Goal: Task Accomplishment & Management: Manage account settings

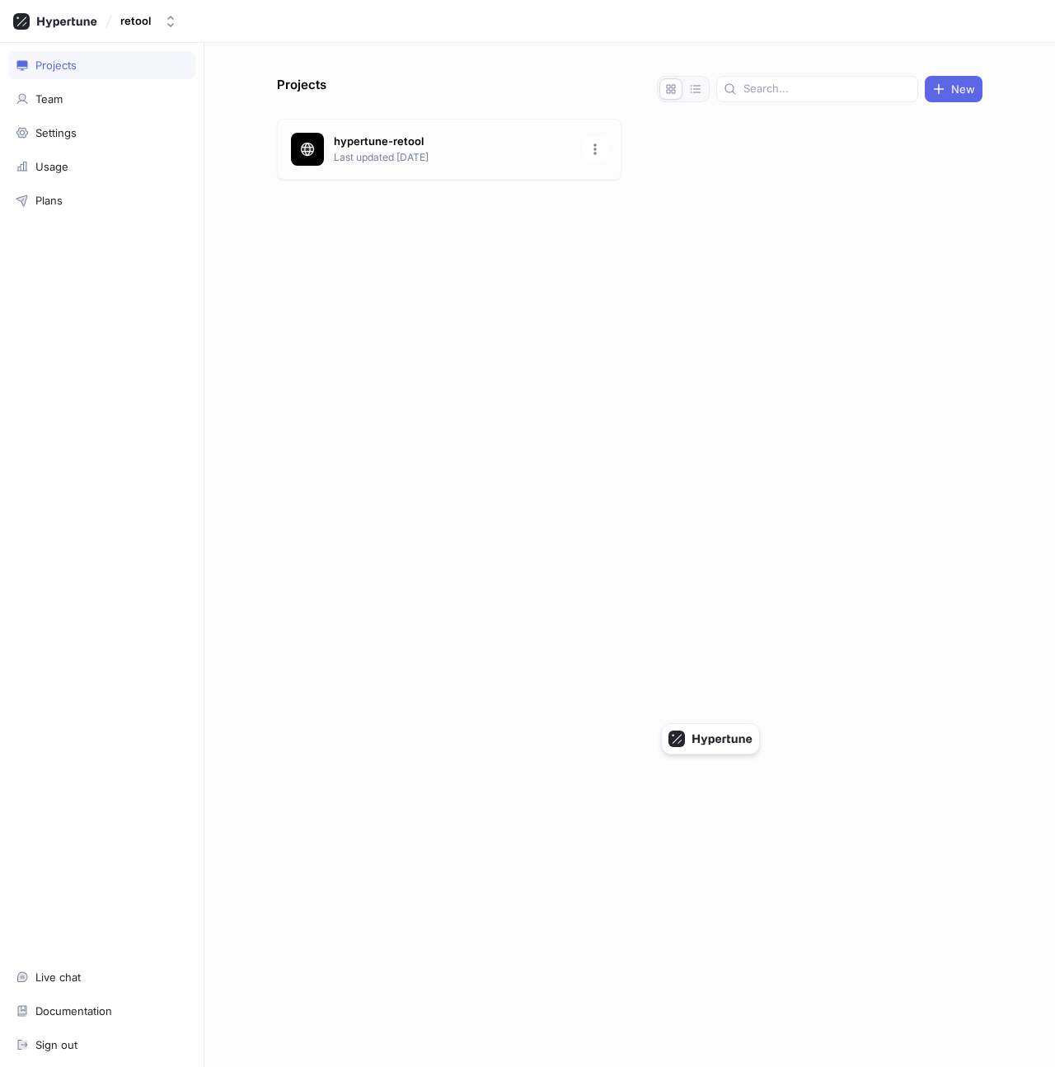
click at [359, 144] on p "hypertune-retool" at bounding box center [453, 142] width 239 height 16
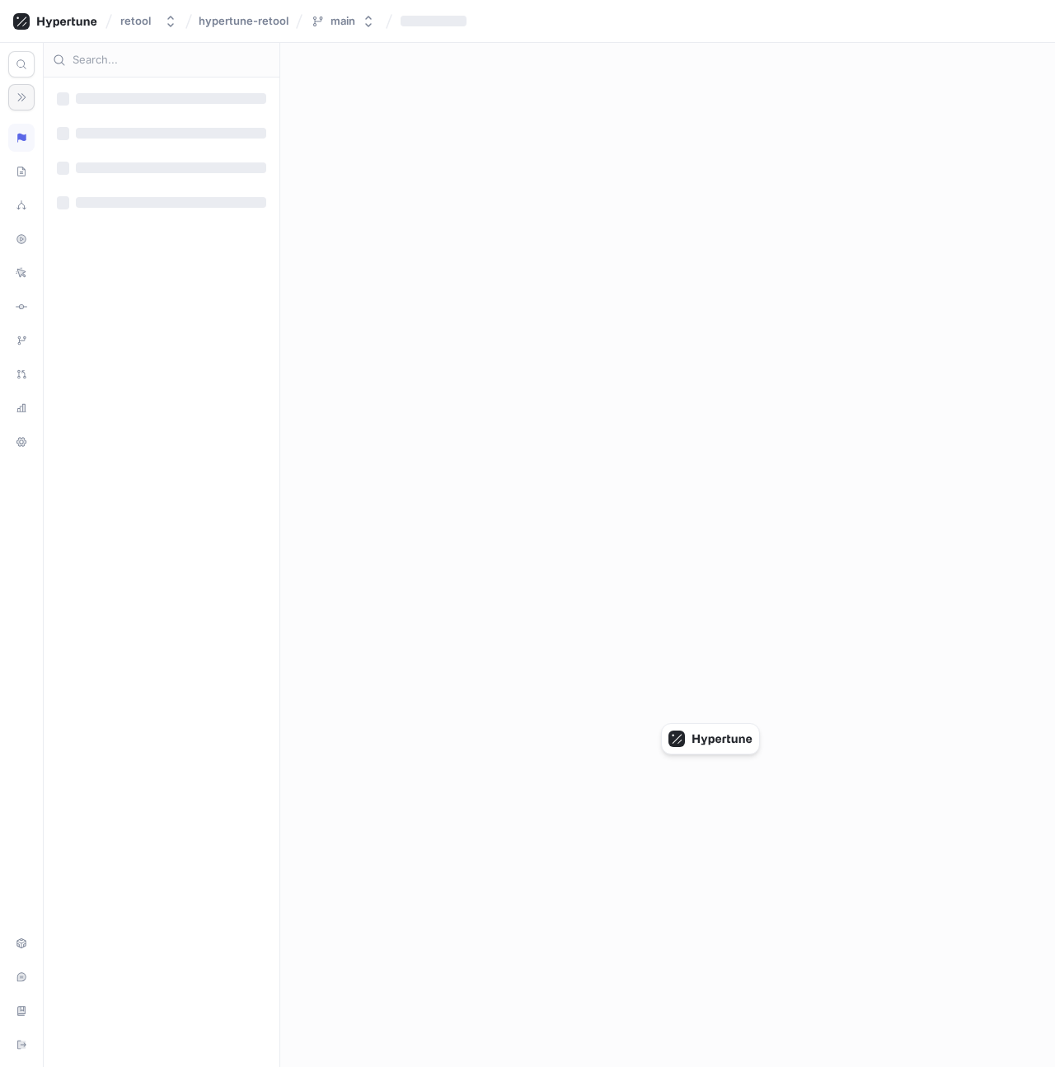
click at [34, 97] on button "button" at bounding box center [21, 97] width 26 height 26
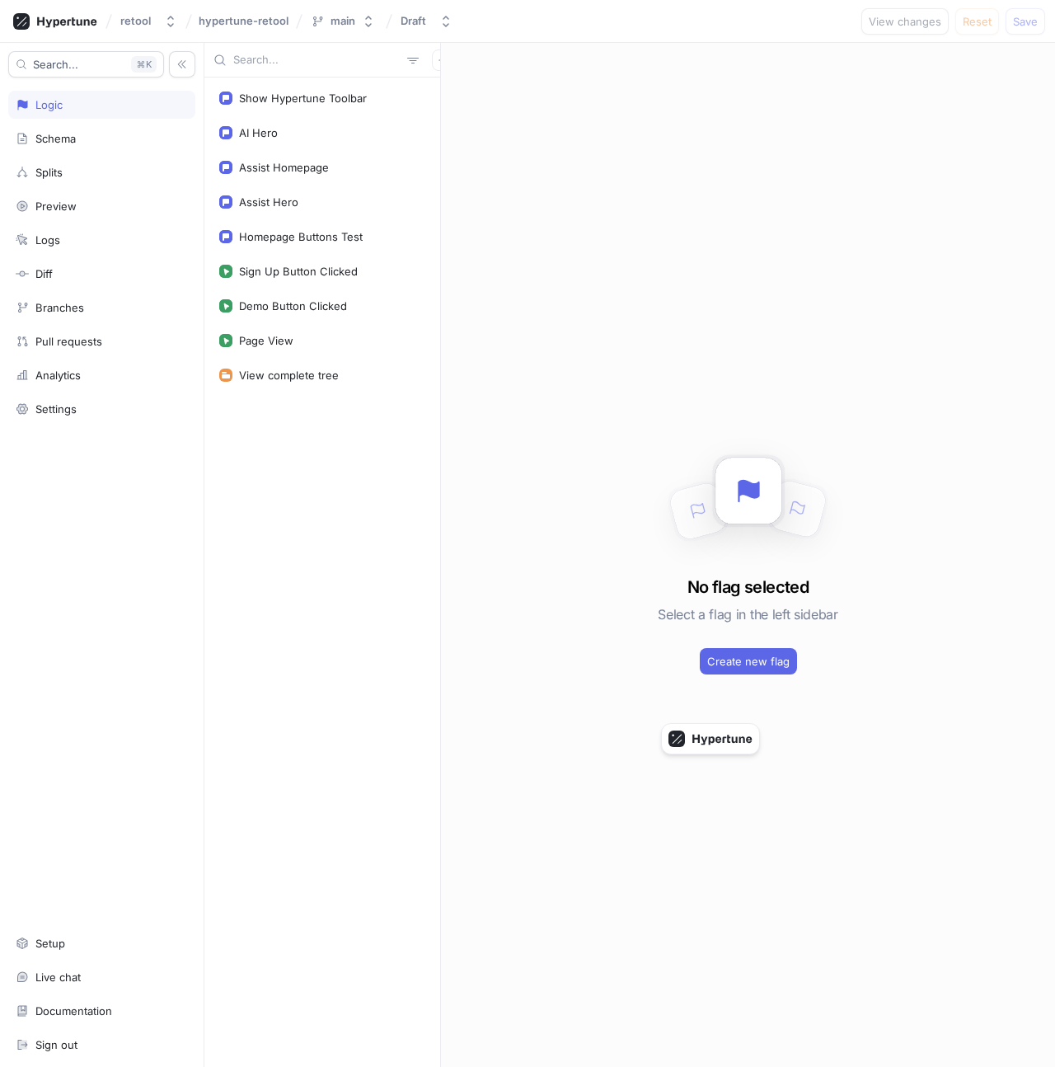
click at [41, 155] on div "Search... K Logic Schema Splits Preview Logs Diff Branches Pull requests Analyt…" at bounding box center [102, 555] width 204 height 1024
click at [45, 146] on div "Schema" at bounding box center [101, 138] width 187 height 28
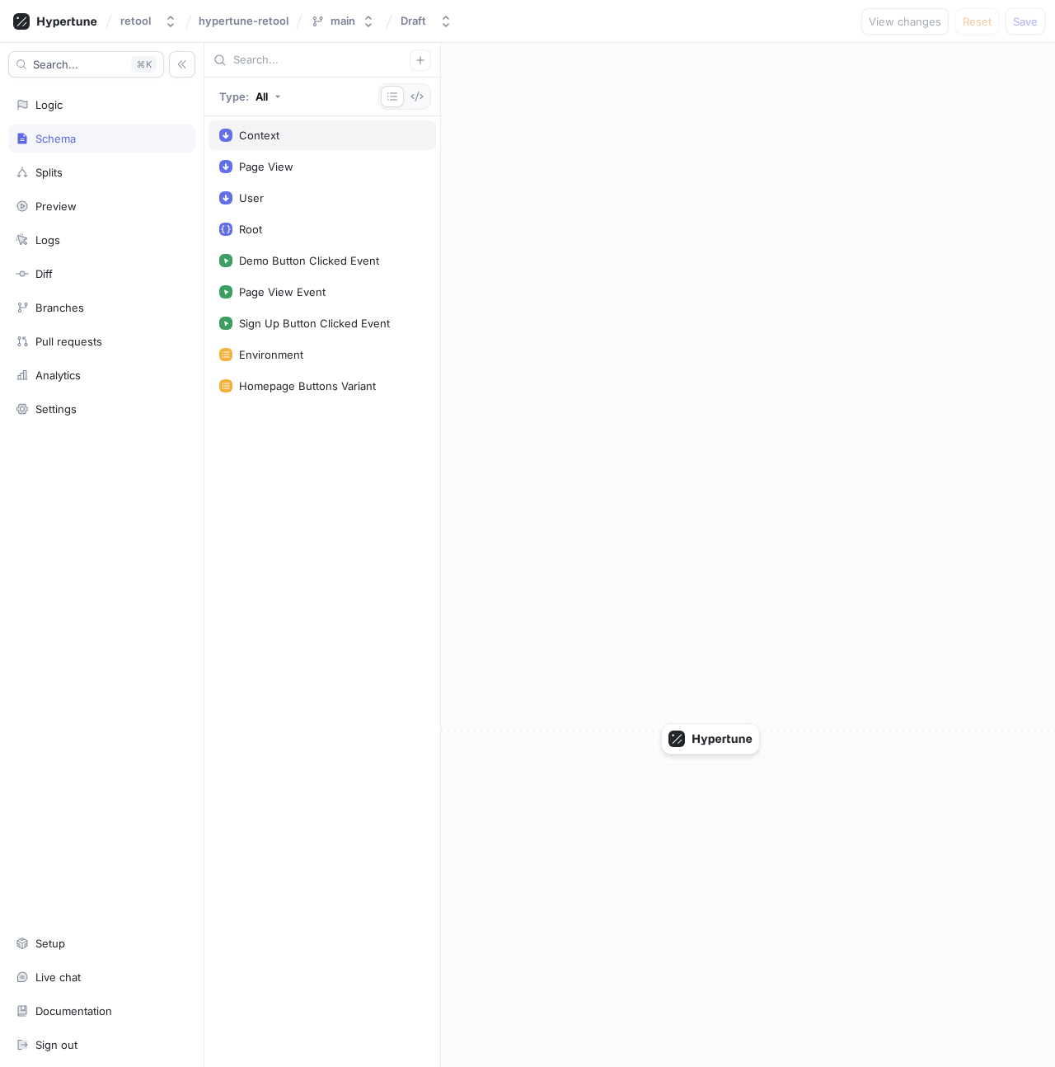
click at [238, 145] on div "Context" at bounding box center [323, 135] width 228 height 30
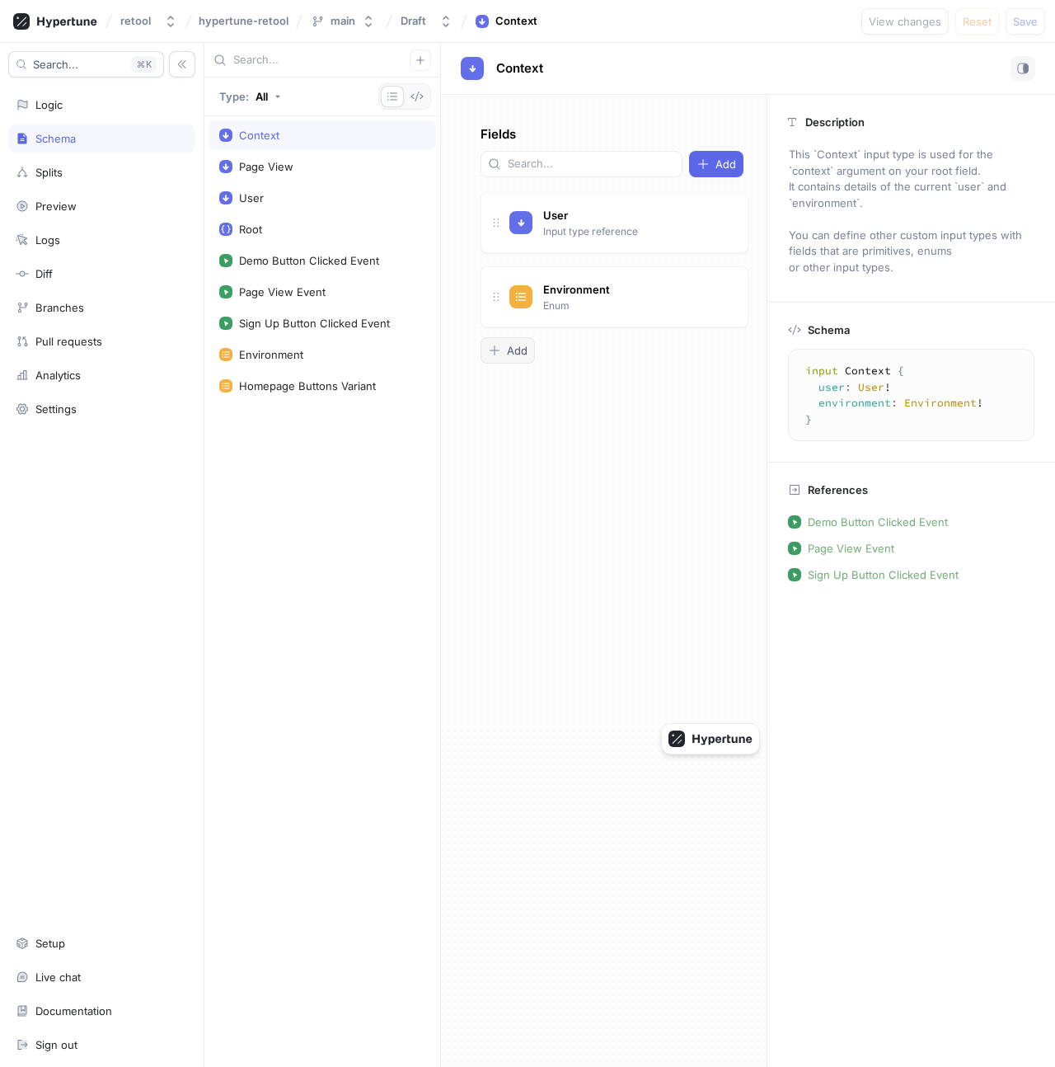
click at [522, 337] on button "Add" at bounding box center [508, 350] width 54 height 26
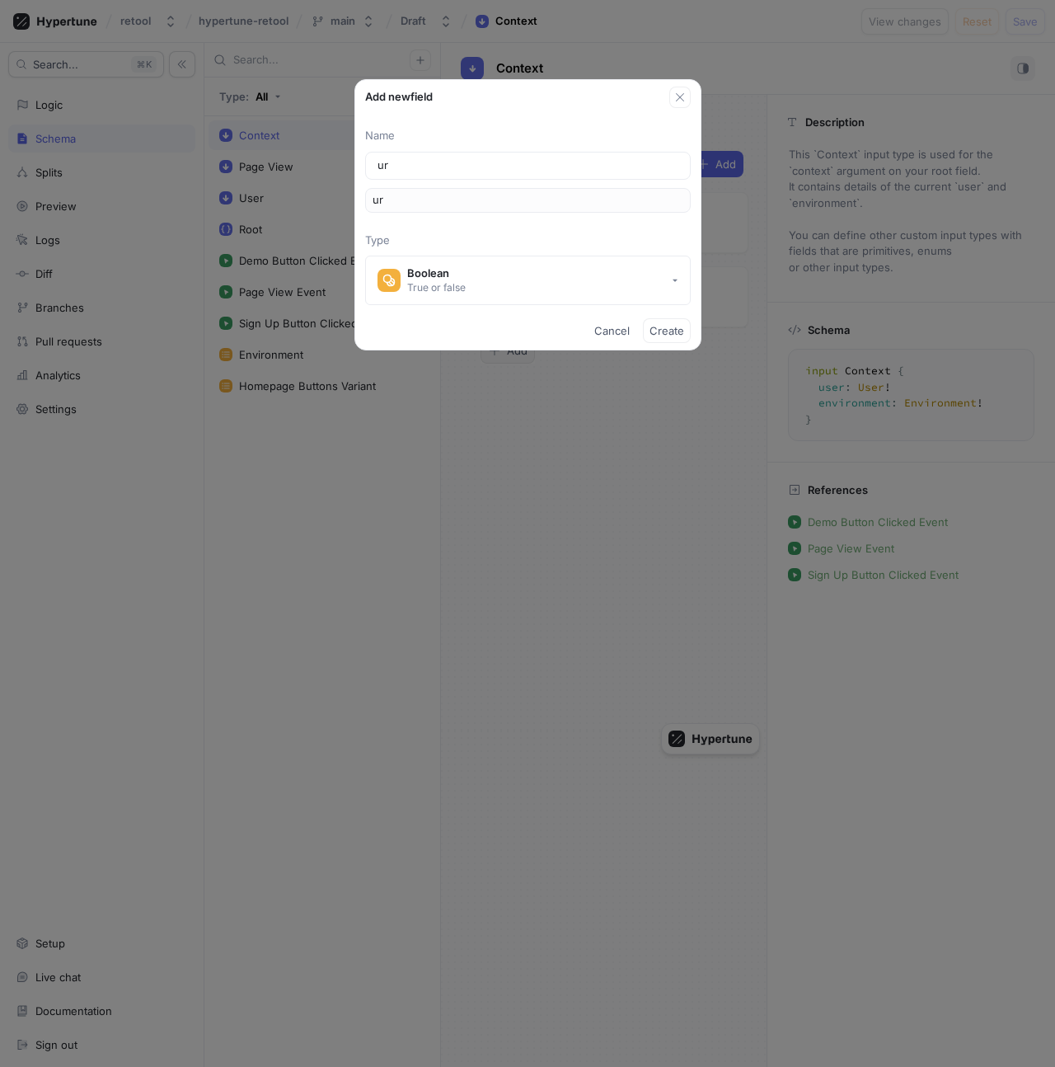
type input "url"
click at [529, 271] on button "Boolean True or false" at bounding box center [528, 280] width 326 height 49
type input "url"
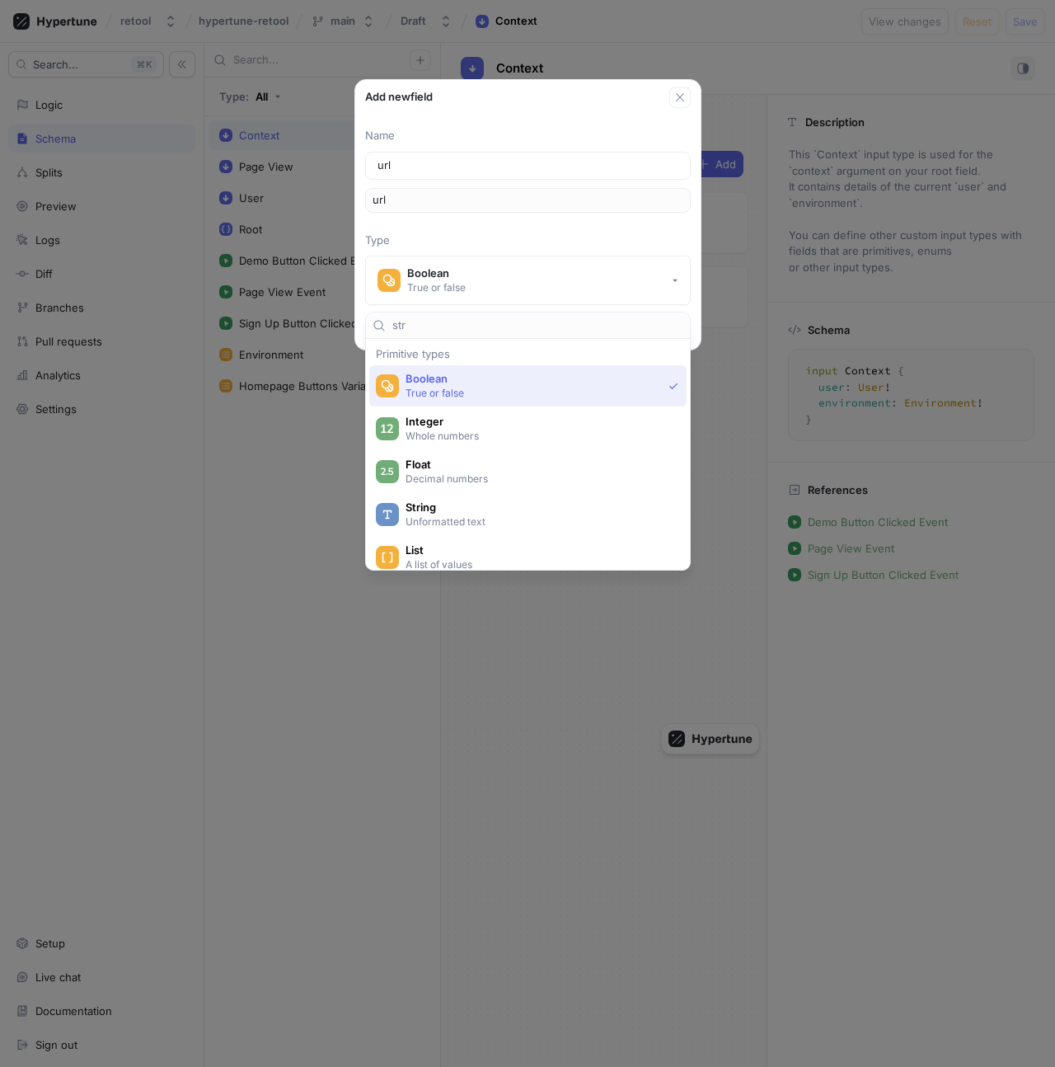
type input "str"
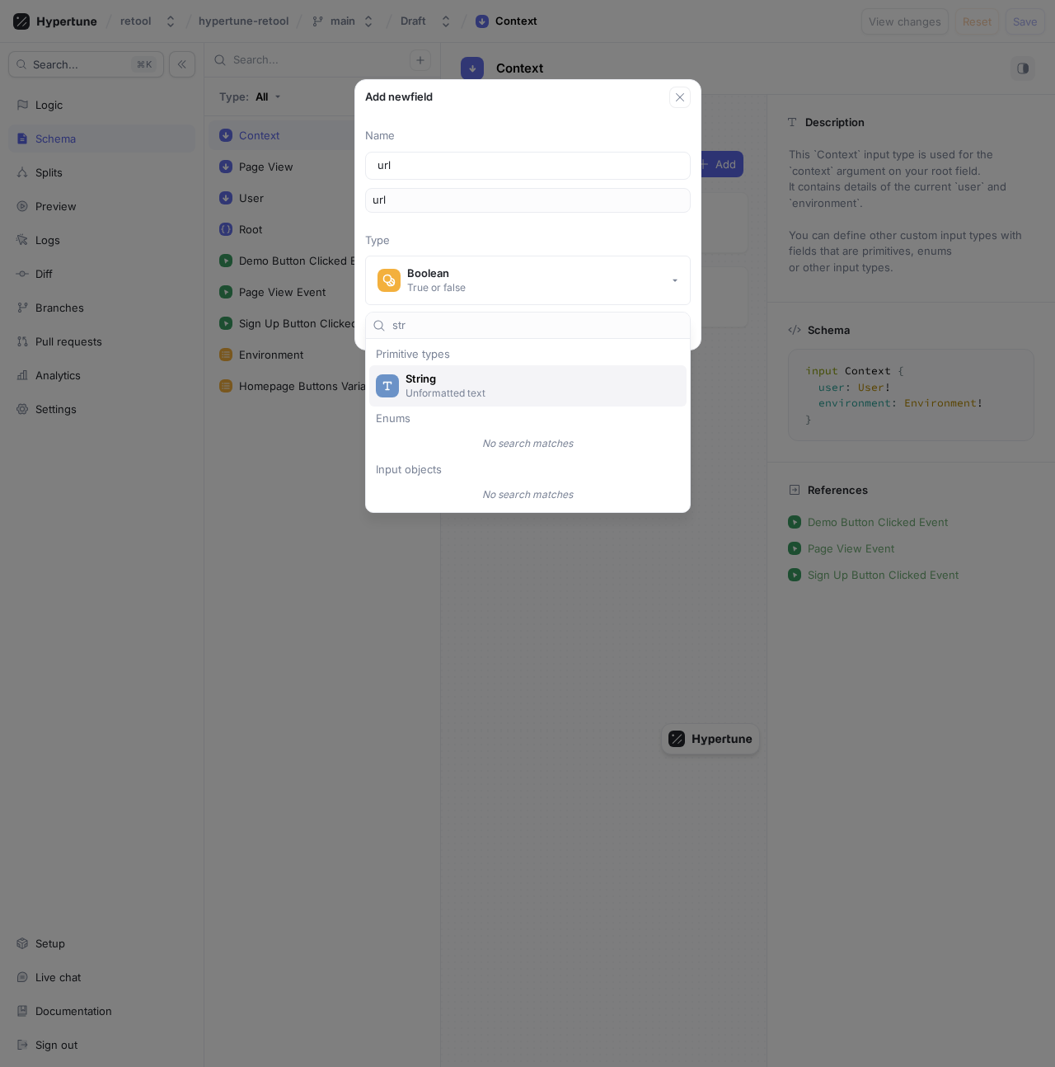
click at [505, 386] on p "Unformatted text" at bounding box center [538, 393] width 264 height 14
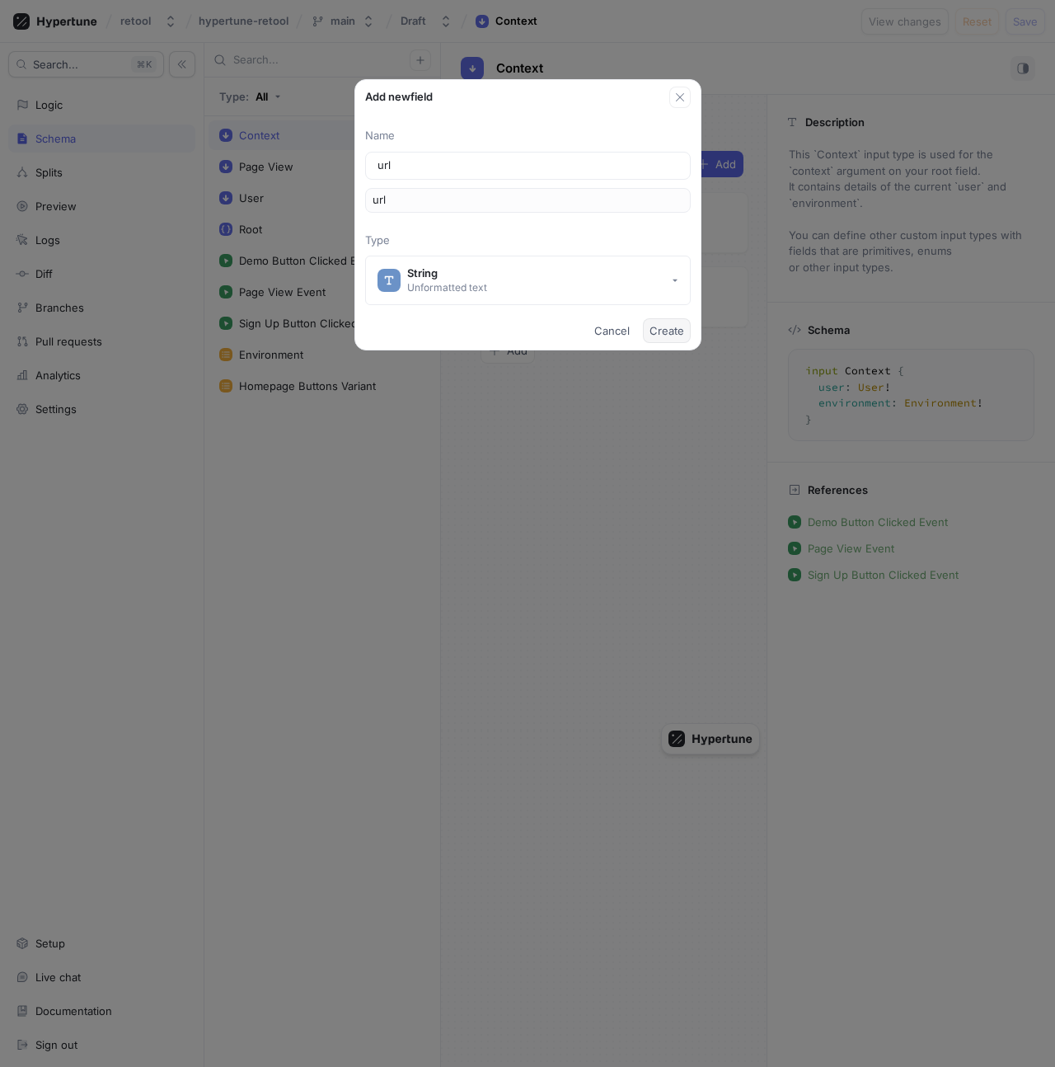
click at [677, 340] on button "Create" at bounding box center [667, 330] width 48 height 25
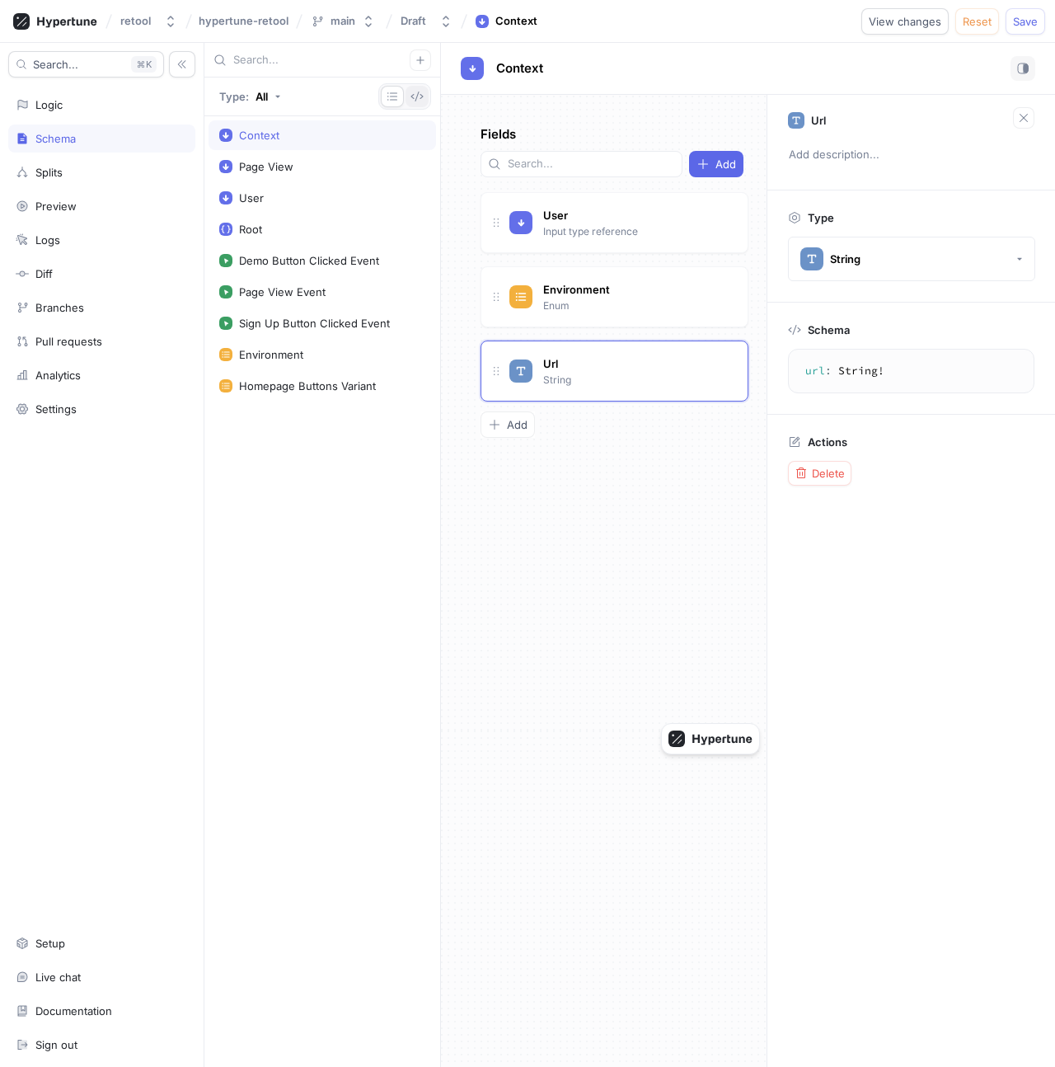
click at [421, 99] on icon "button" at bounding box center [417, 96] width 13 height 13
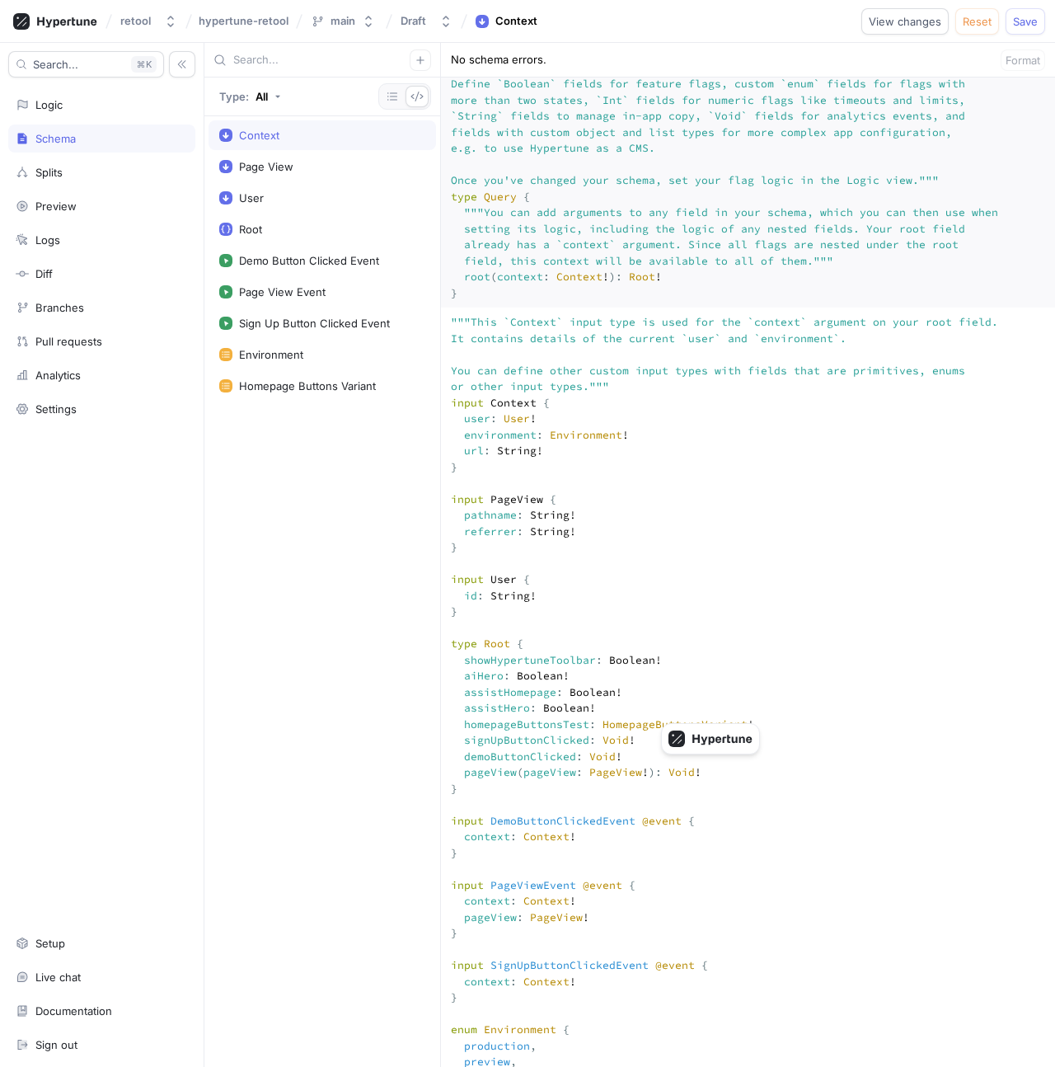
scroll to position [49, 0]
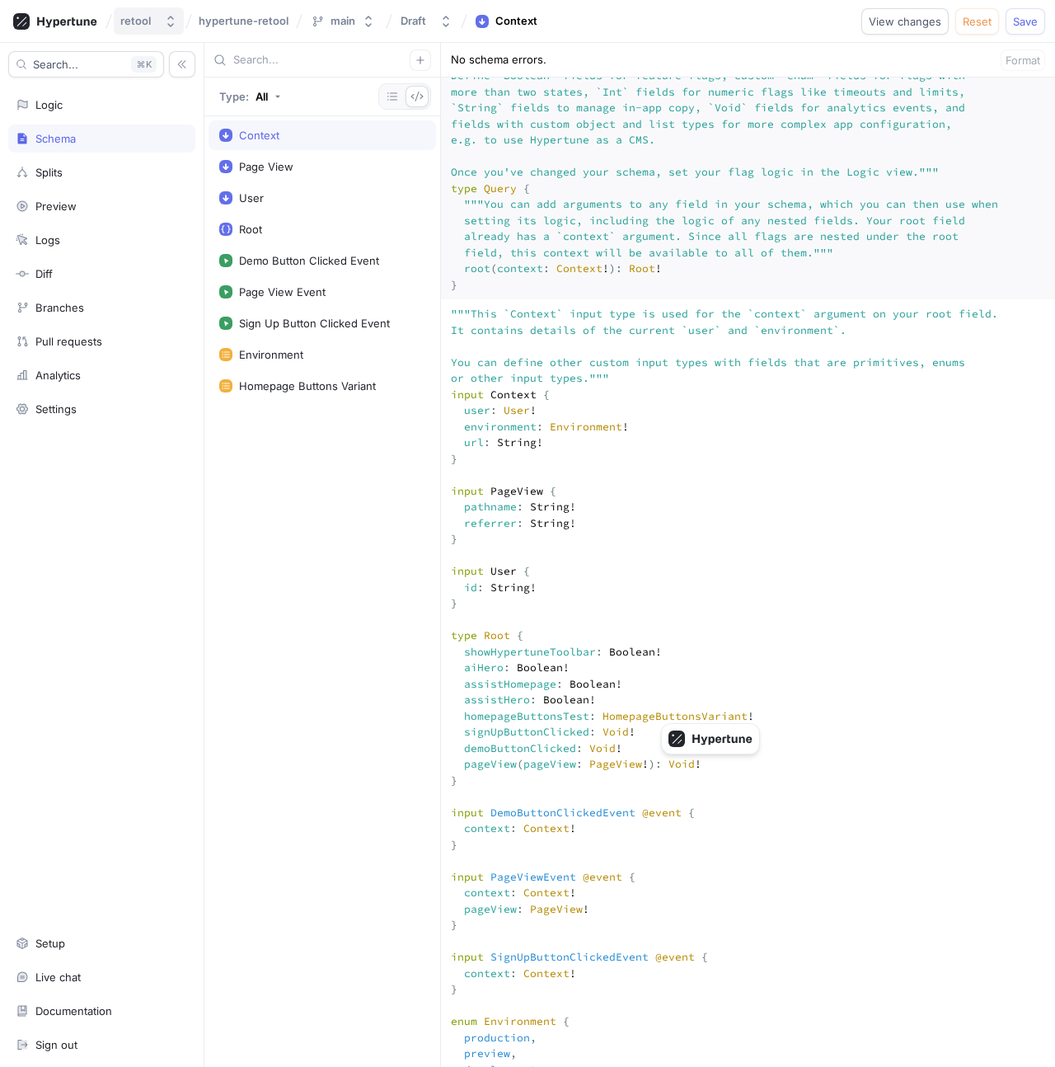
click at [134, 23] on div "retool" at bounding box center [135, 21] width 31 height 14
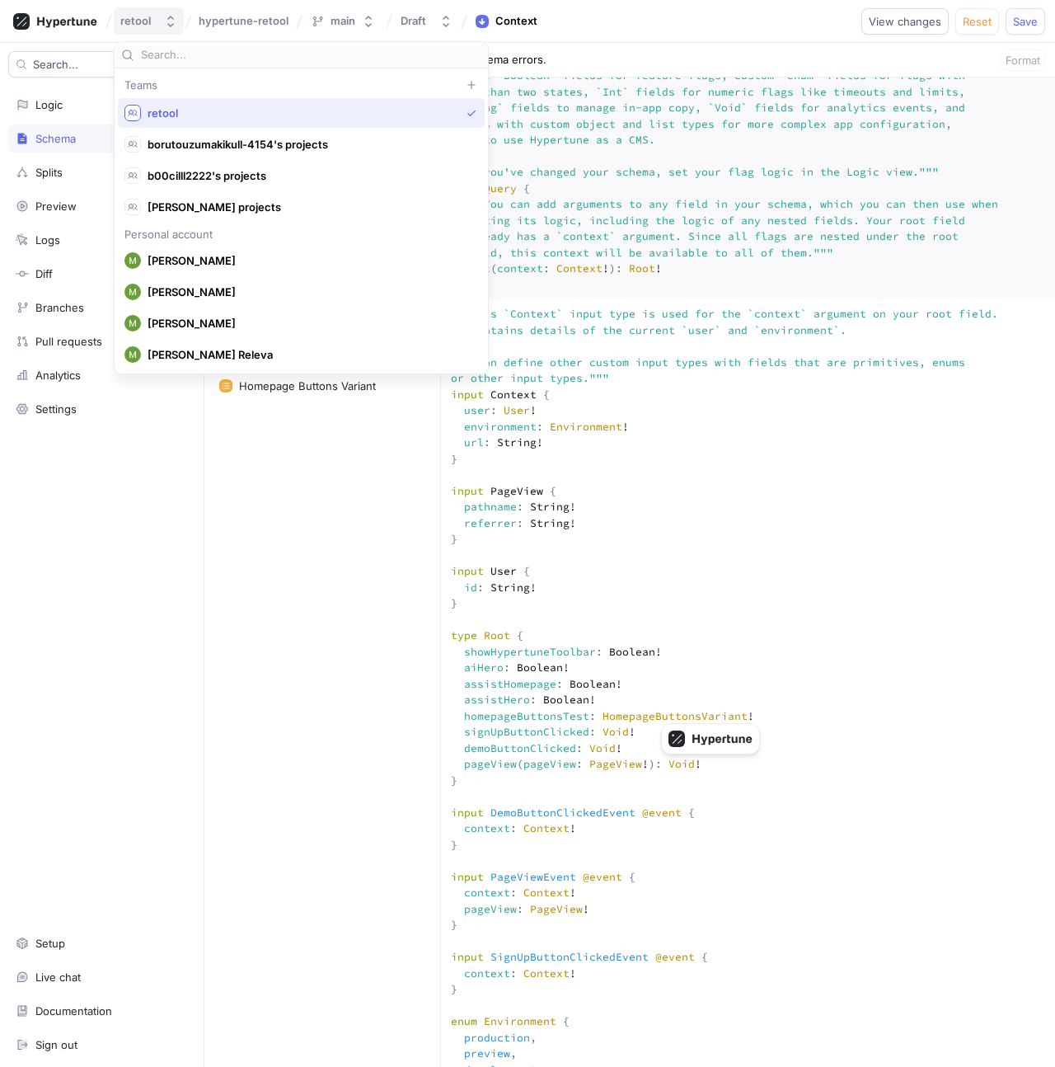
type input "y"
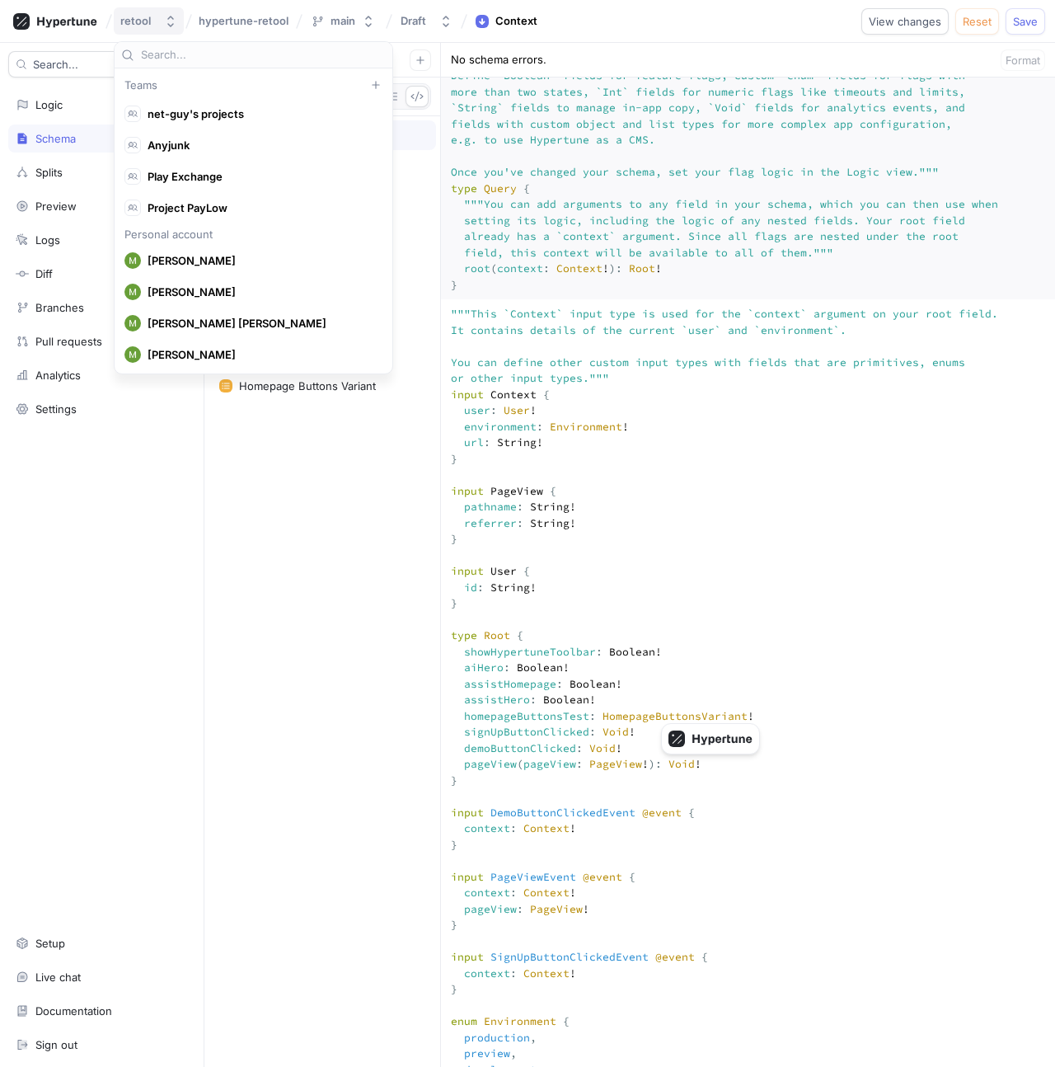
scroll to position [7048, 0]
type input "hypertune"
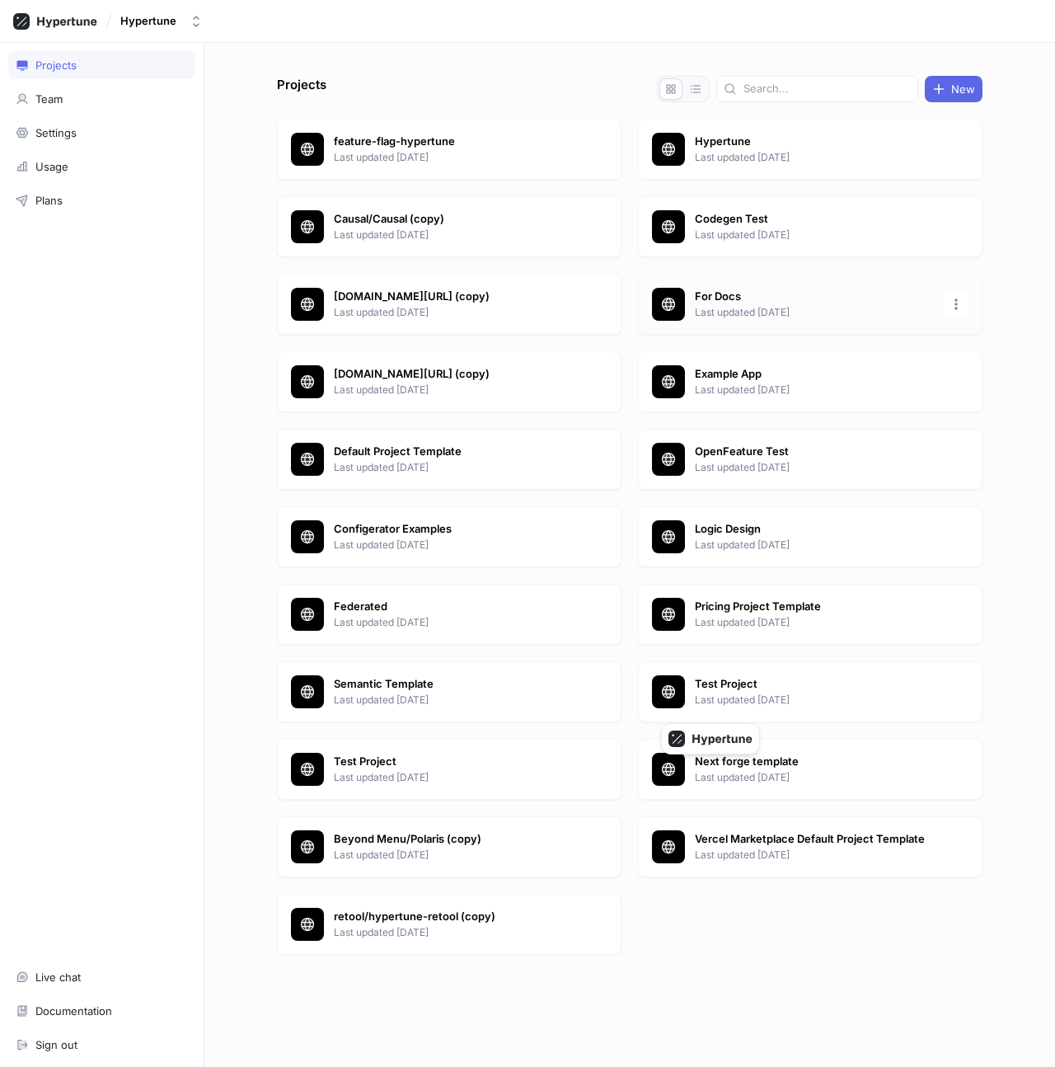
click at [760, 313] on p "Last updated 7 days ago" at bounding box center [814, 312] width 239 height 15
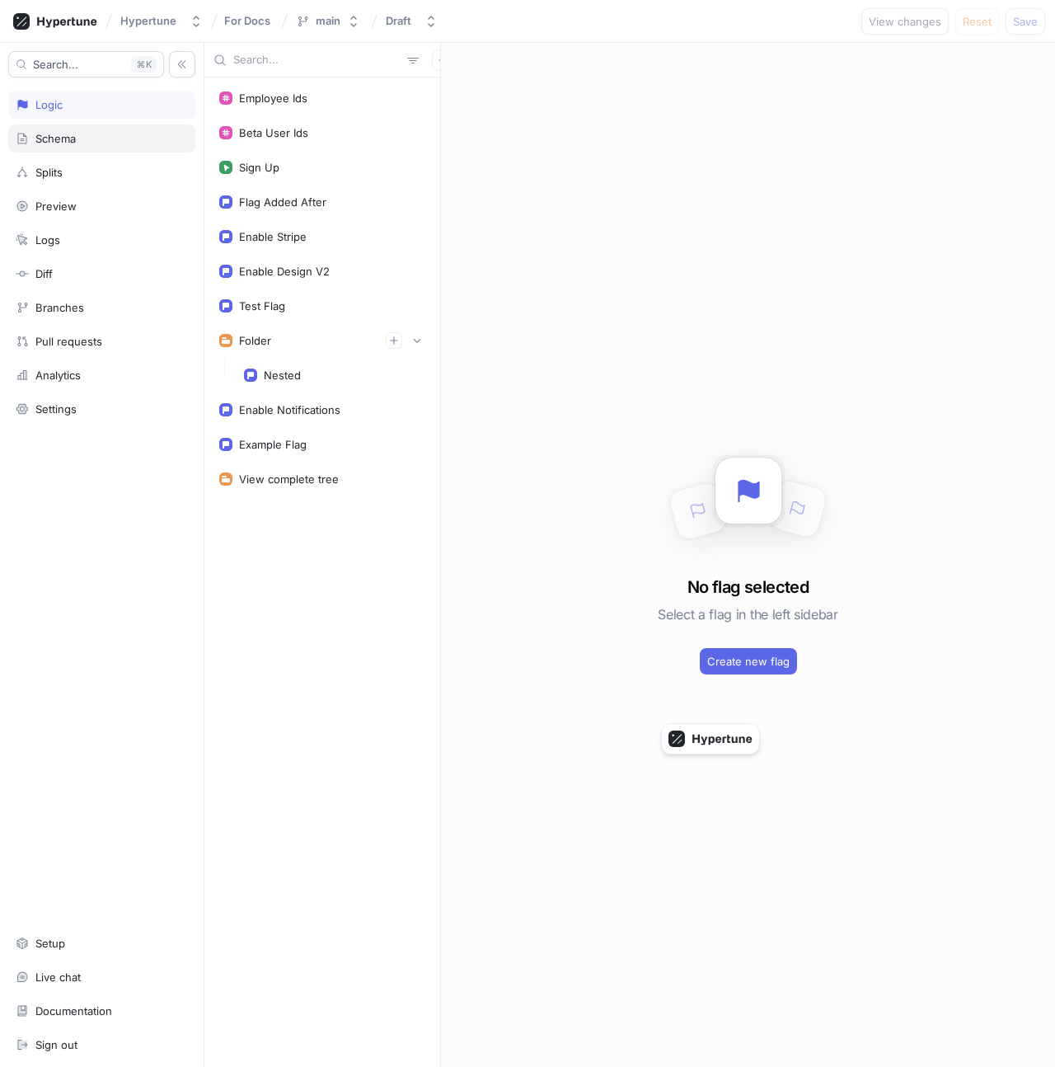
click at [109, 138] on div "Schema" at bounding box center [102, 138] width 172 height 13
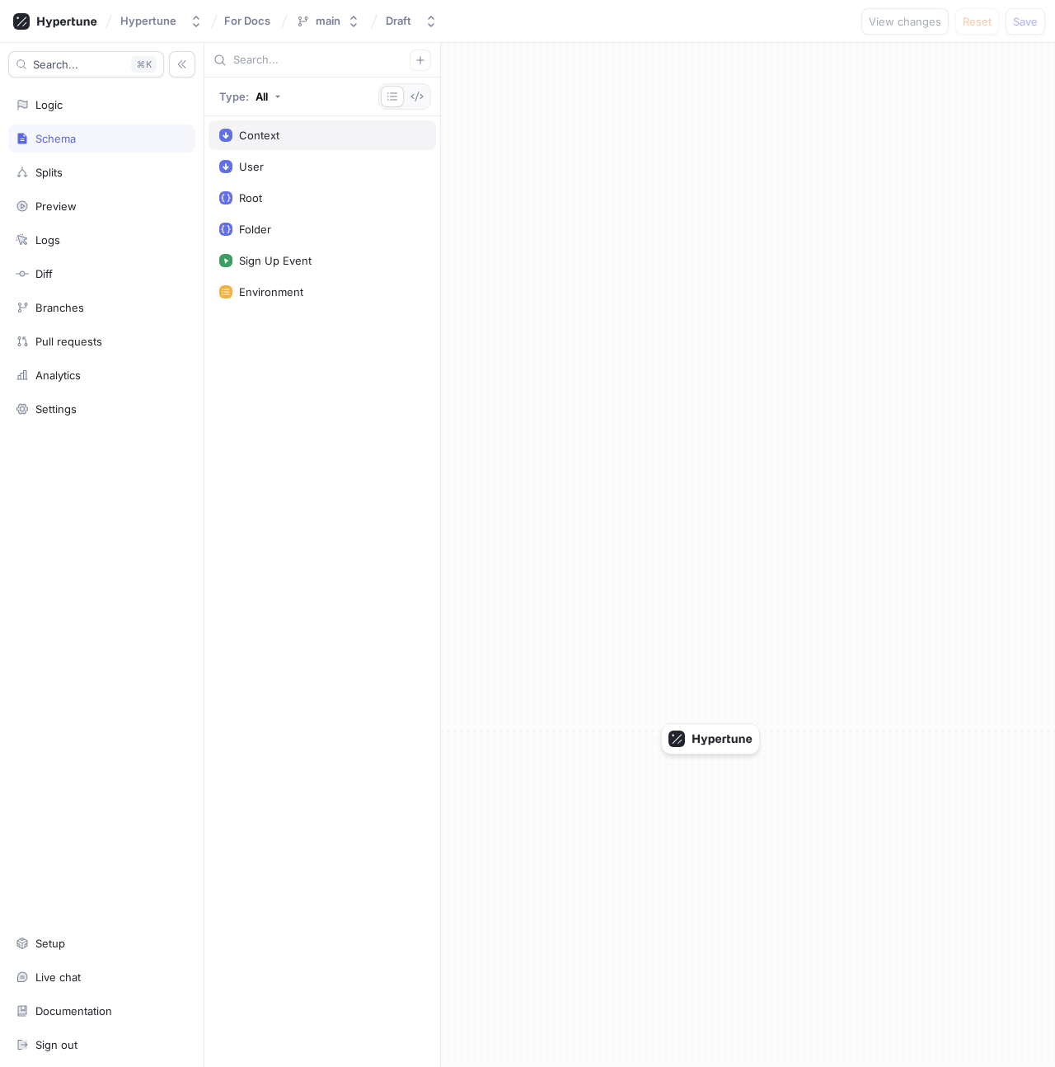
click at [331, 139] on div "Context" at bounding box center [322, 135] width 206 height 13
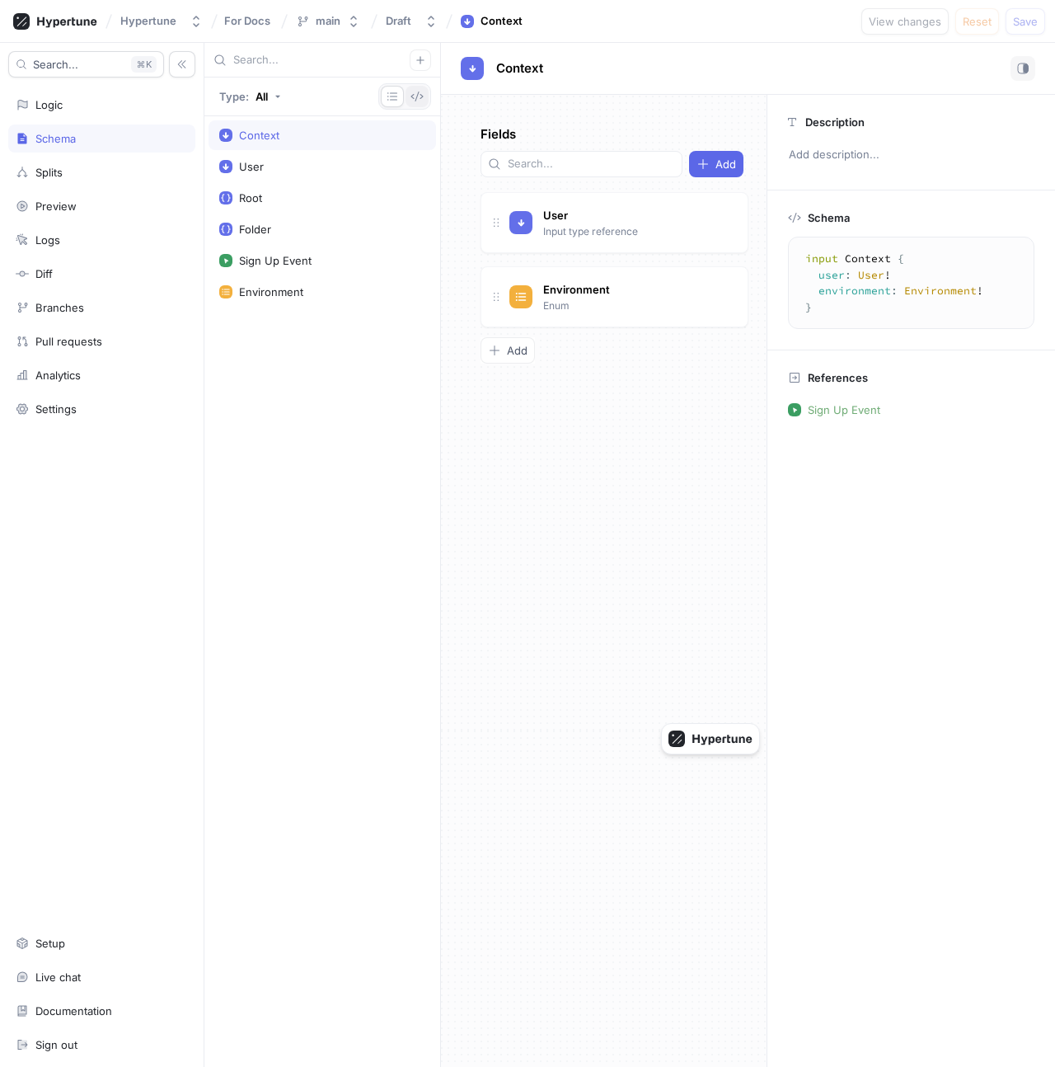
click at [413, 98] on icon "button" at bounding box center [417, 97] width 12 height 10
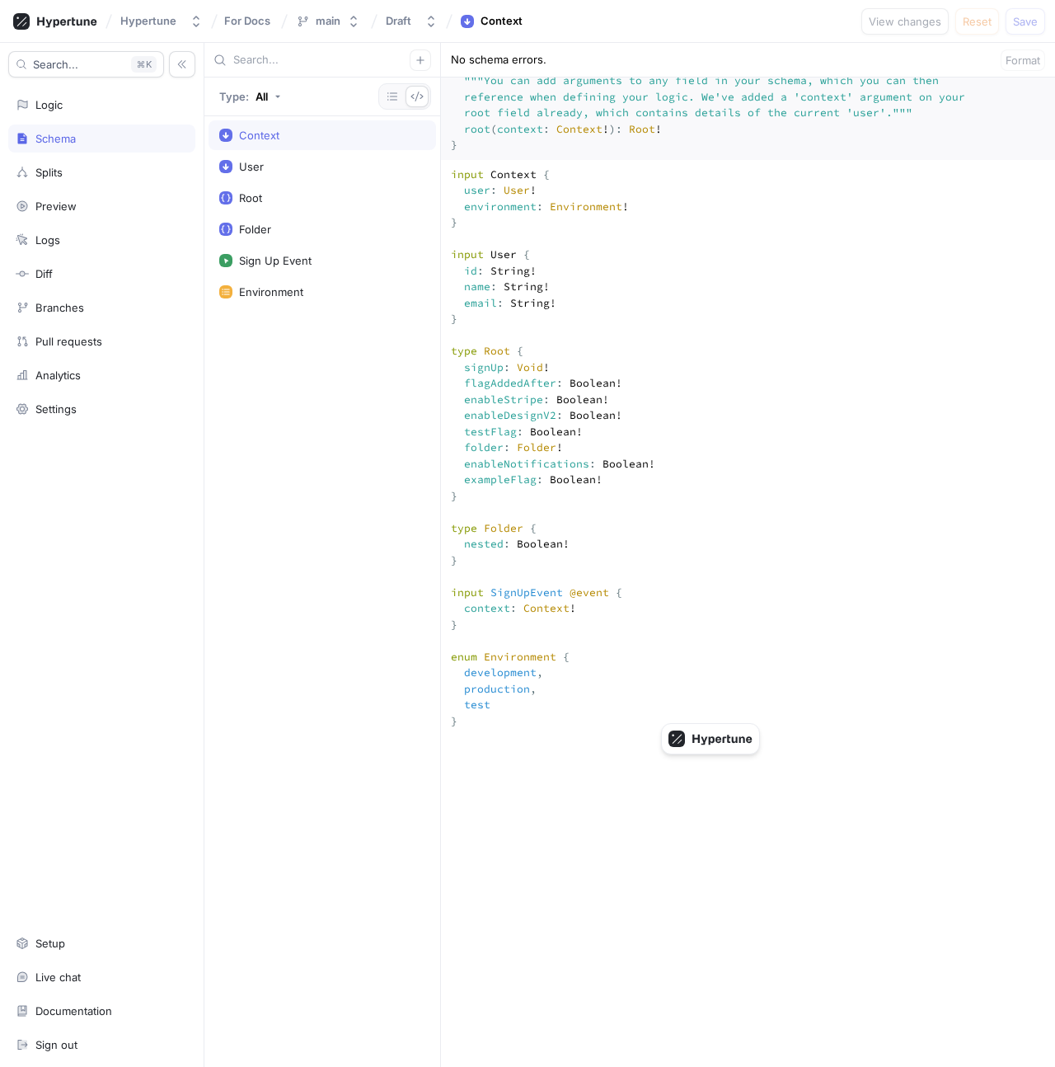
scroll to position [153, 0]
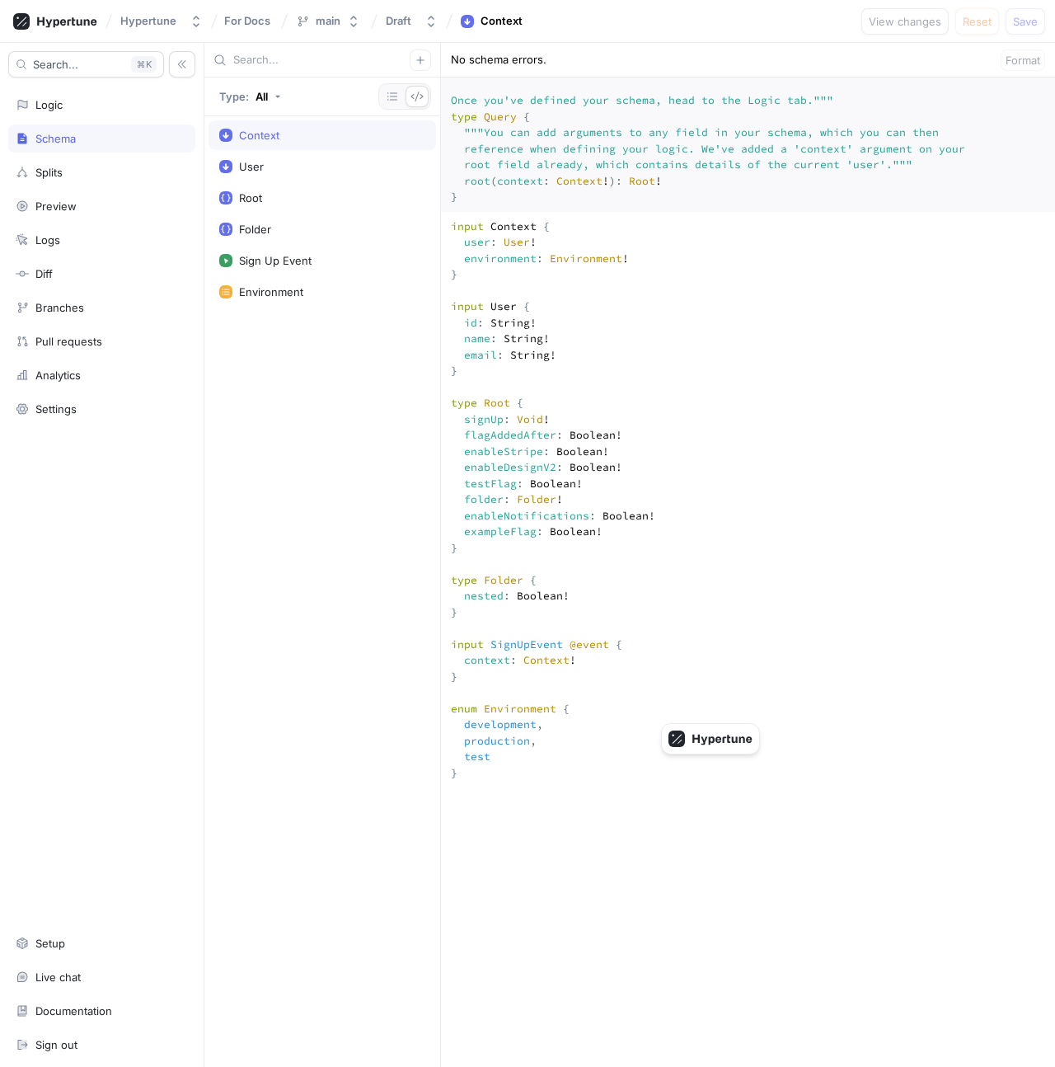
click at [571, 307] on textarea "input Context { user: User! environment: Environment! } input User { id: String…" at bounding box center [748, 1041] width 614 height 1659
click at [658, 322] on textarea "input Context { user: User! environment: Environment! } input User { id: String…" at bounding box center [748, 1041] width 614 height 1659
click at [394, 97] on icon "button" at bounding box center [392, 96] width 13 height 13
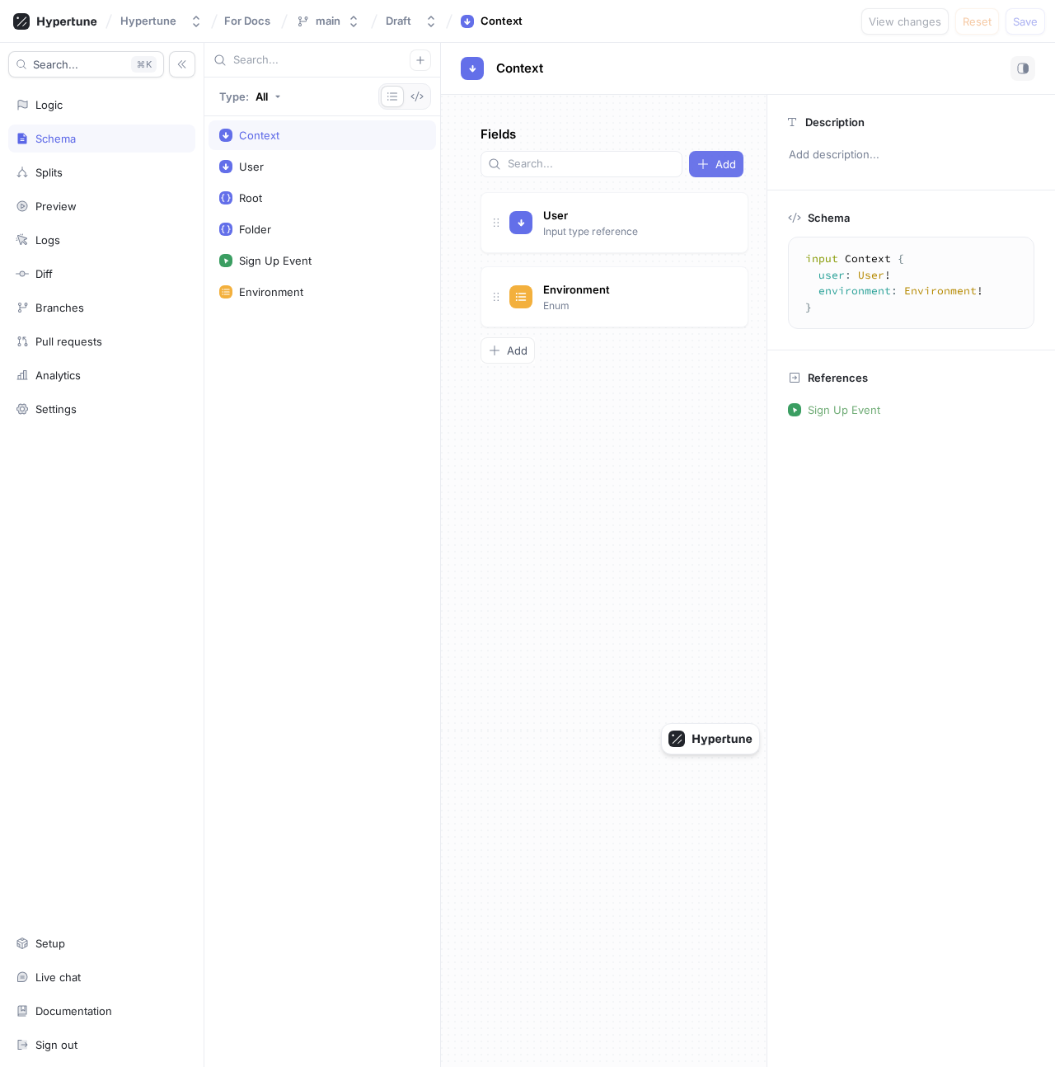
click at [710, 151] on button "Add" at bounding box center [716, 164] width 54 height 26
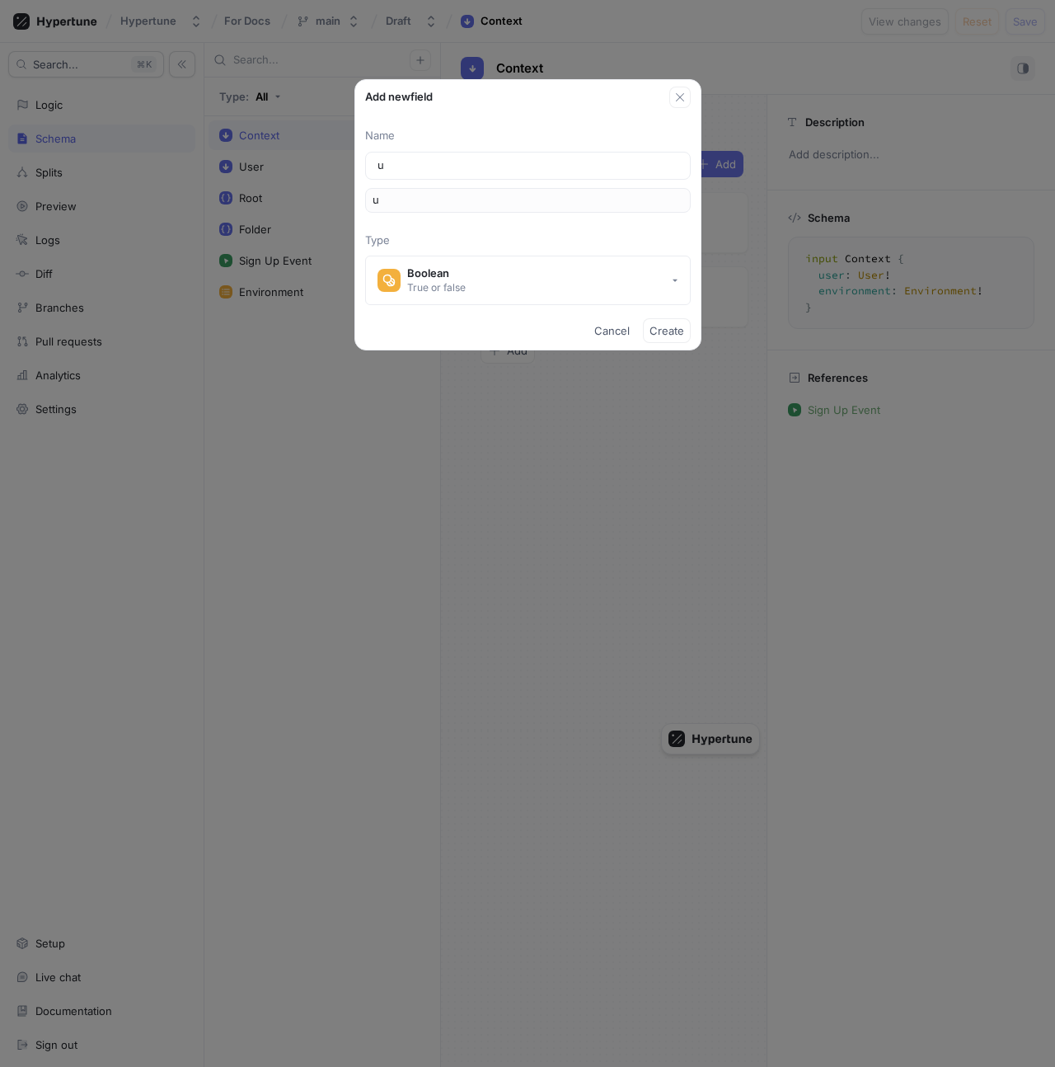
type input "ur"
type input "url"
click at [628, 279] on button "Boolean True or false" at bounding box center [528, 280] width 326 height 49
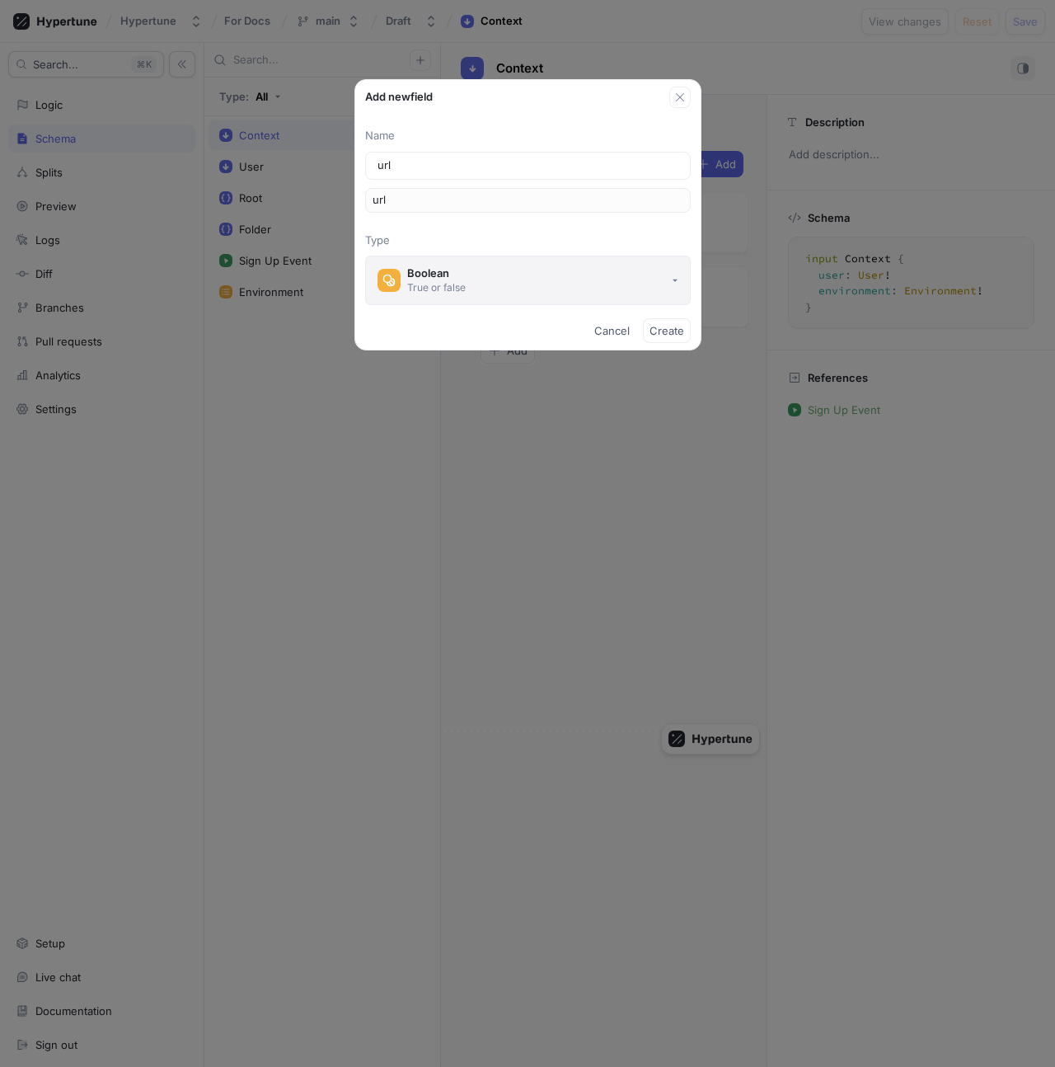
type input "url"
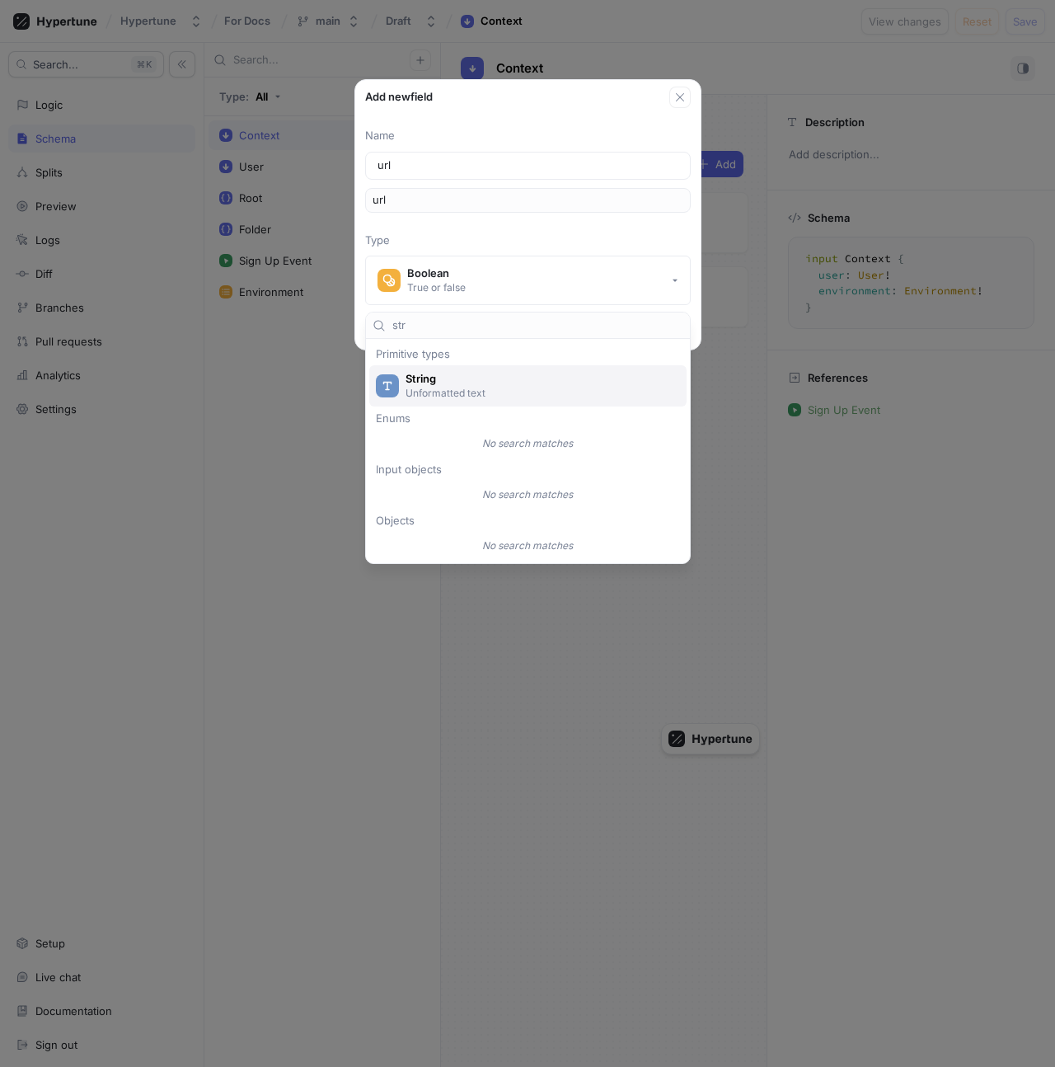
type input "str"
click at [534, 380] on span "String" at bounding box center [539, 379] width 266 height 14
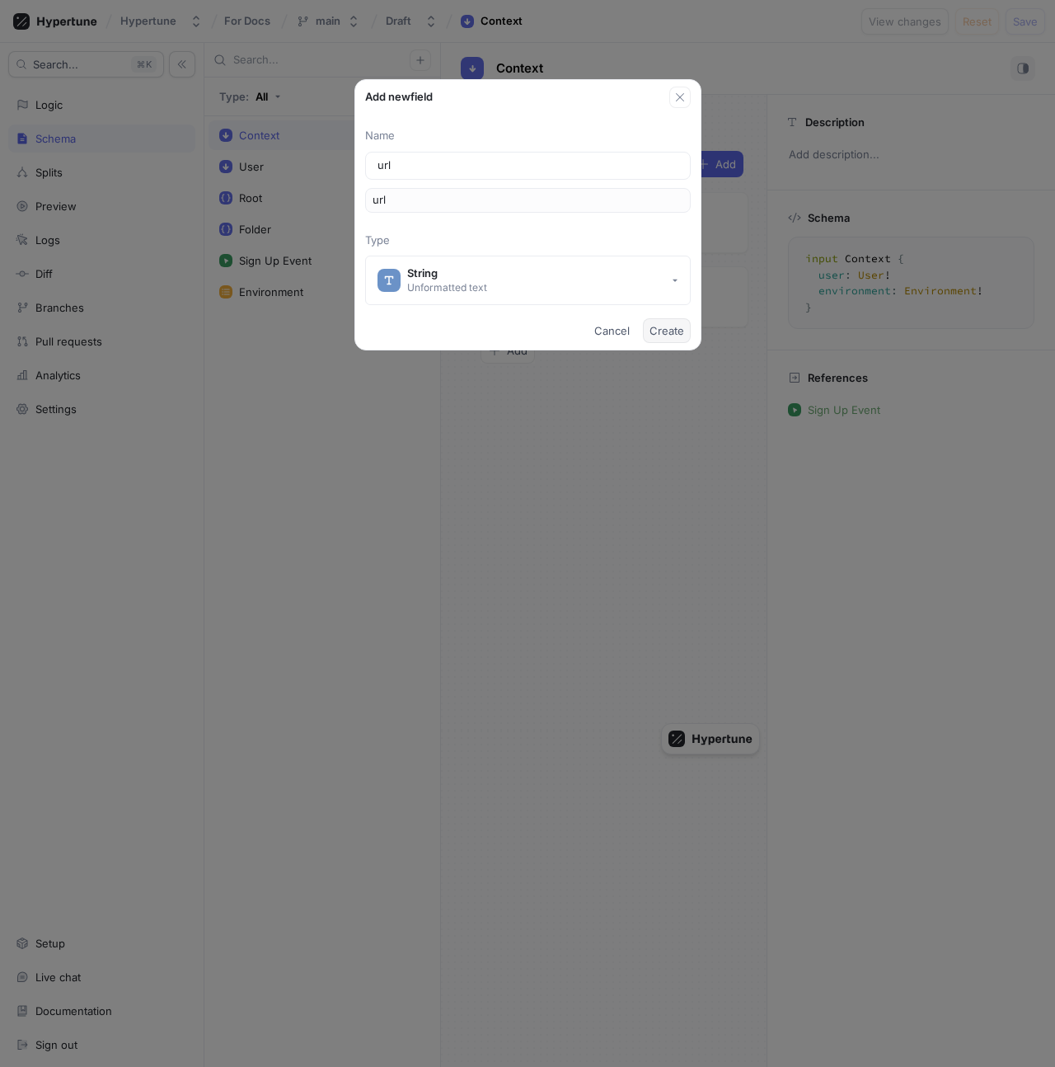
click at [682, 329] on span "Create" at bounding box center [667, 331] width 35 height 10
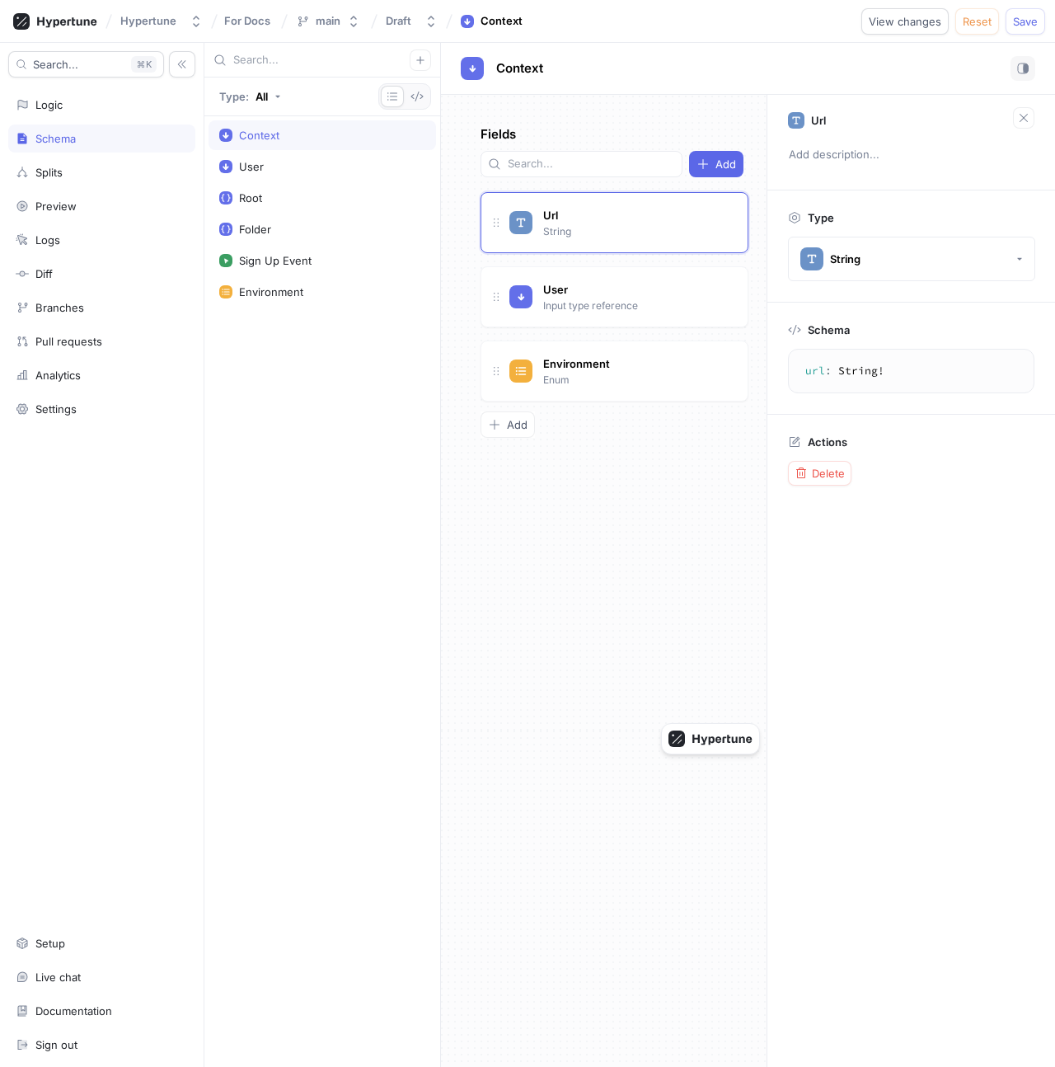
click at [635, 418] on div "Fields Add Url String User Input type reference Go to type Environment Enum Go …" at bounding box center [604, 581] width 326 height 972
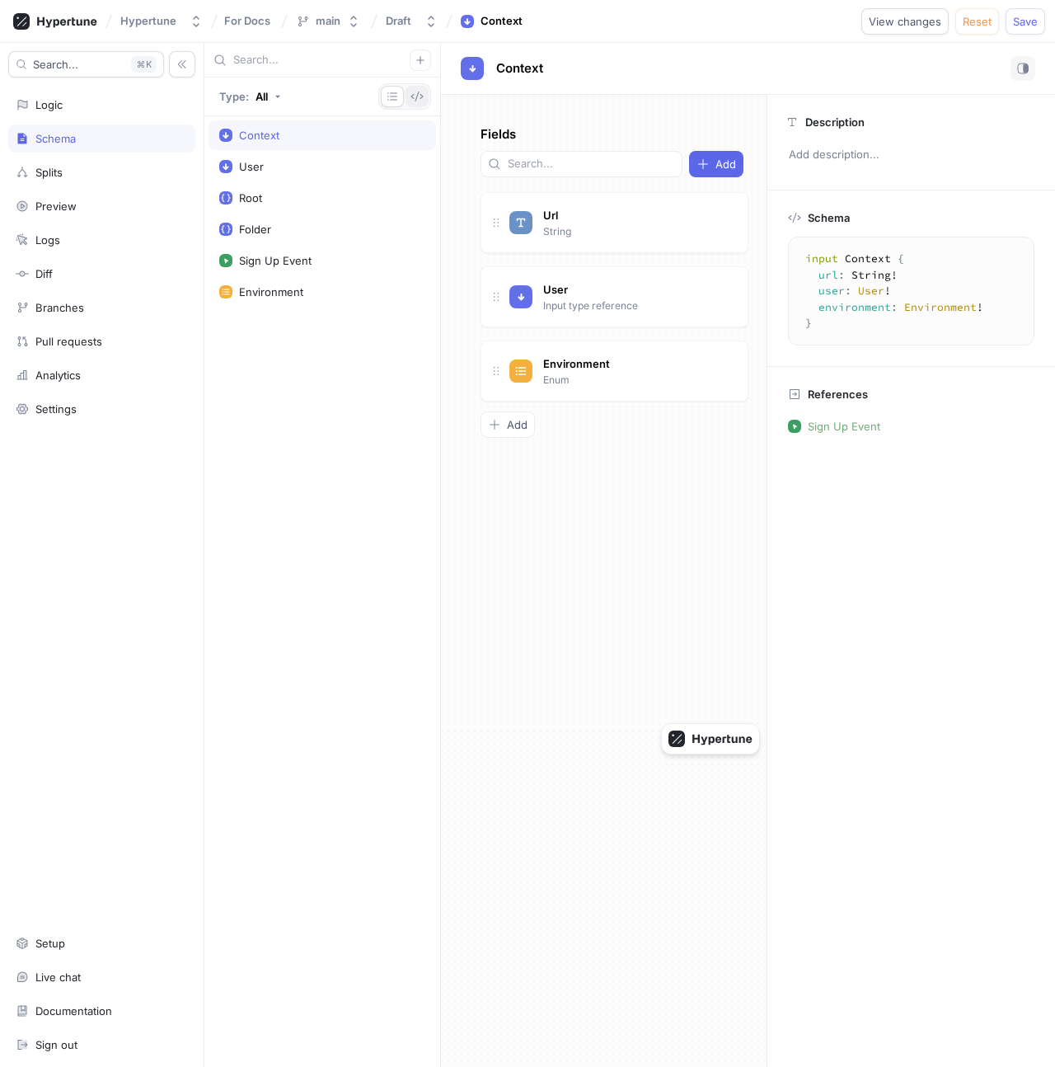
click at [425, 97] on button "button" at bounding box center [417, 96] width 23 height 21
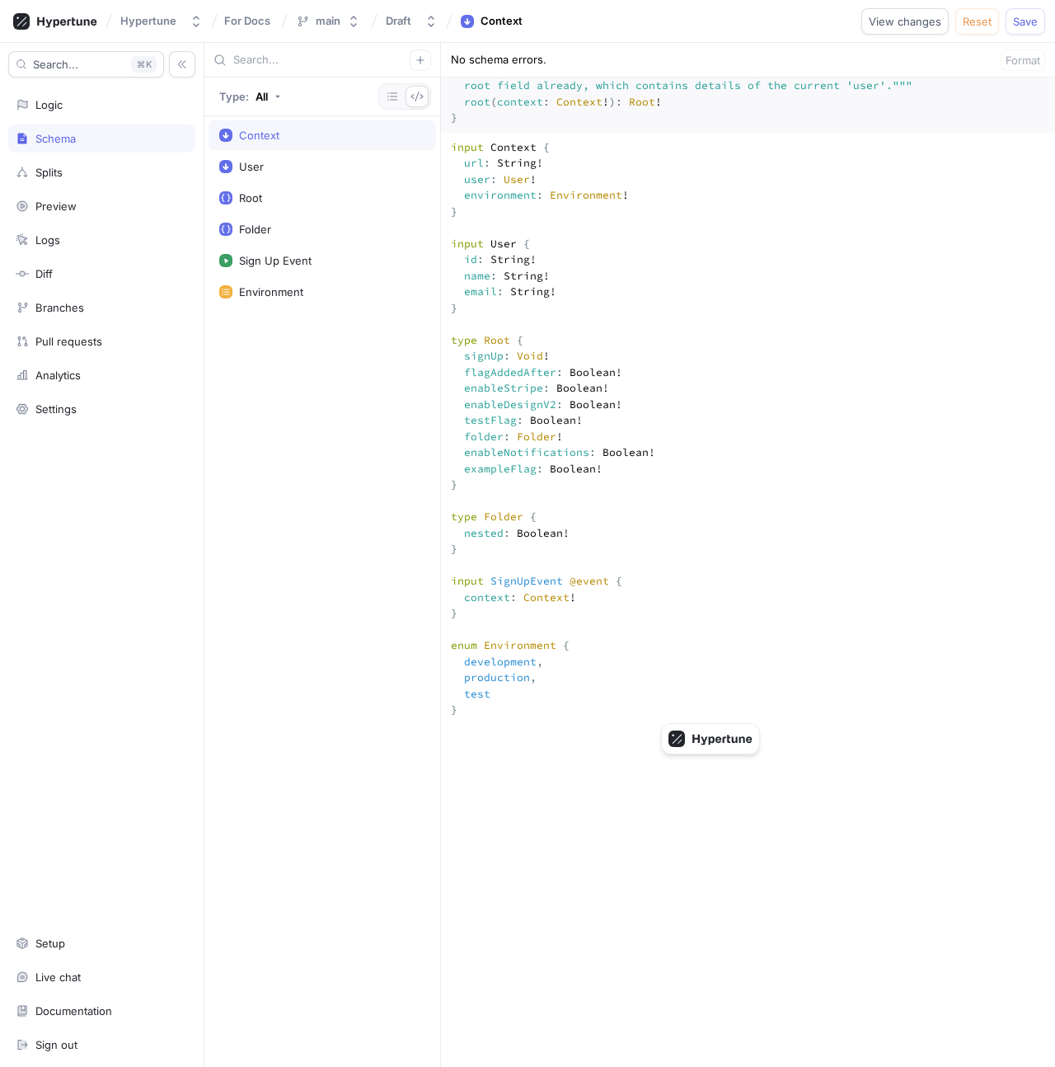
scroll to position [195, 0]
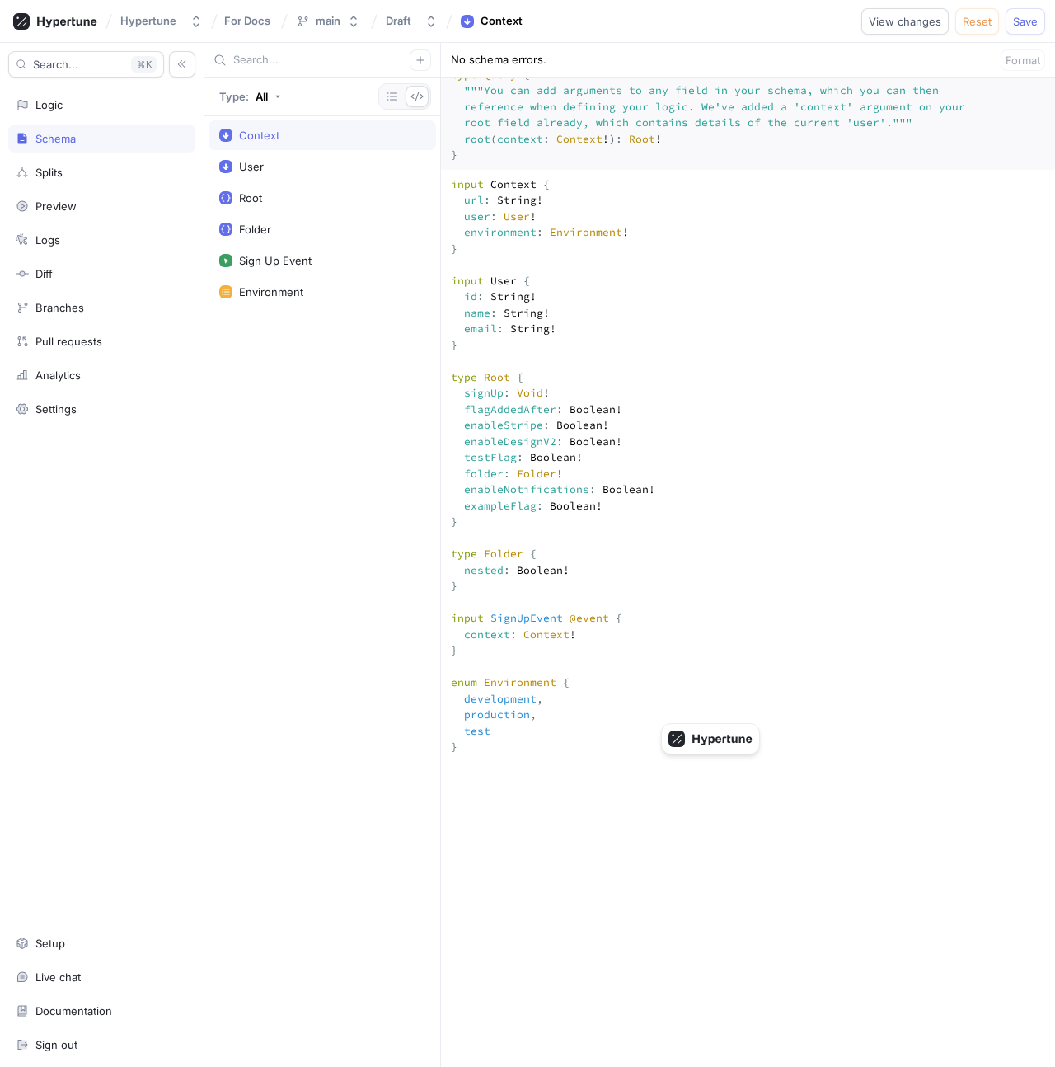
click at [505, 264] on textarea "input Context { url: String! user: User! environment: Environment! } input User…" at bounding box center [748, 1007] width 614 height 1675
click at [467, 265] on textarea "input Context { url: String! user: User! environment: Environment! } input User…" at bounding box center [748, 1007] width 614 height 1675
paste textarea "url: String!"
drag, startPoint x: 480, startPoint y: 317, endPoint x: 436, endPoint y: 247, distance: 82.6
click at [436, 247] on div "Type: All Context User Root Folder Sign Up Event Environment No schema errors. …" at bounding box center [629, 555] width 851 height 1024
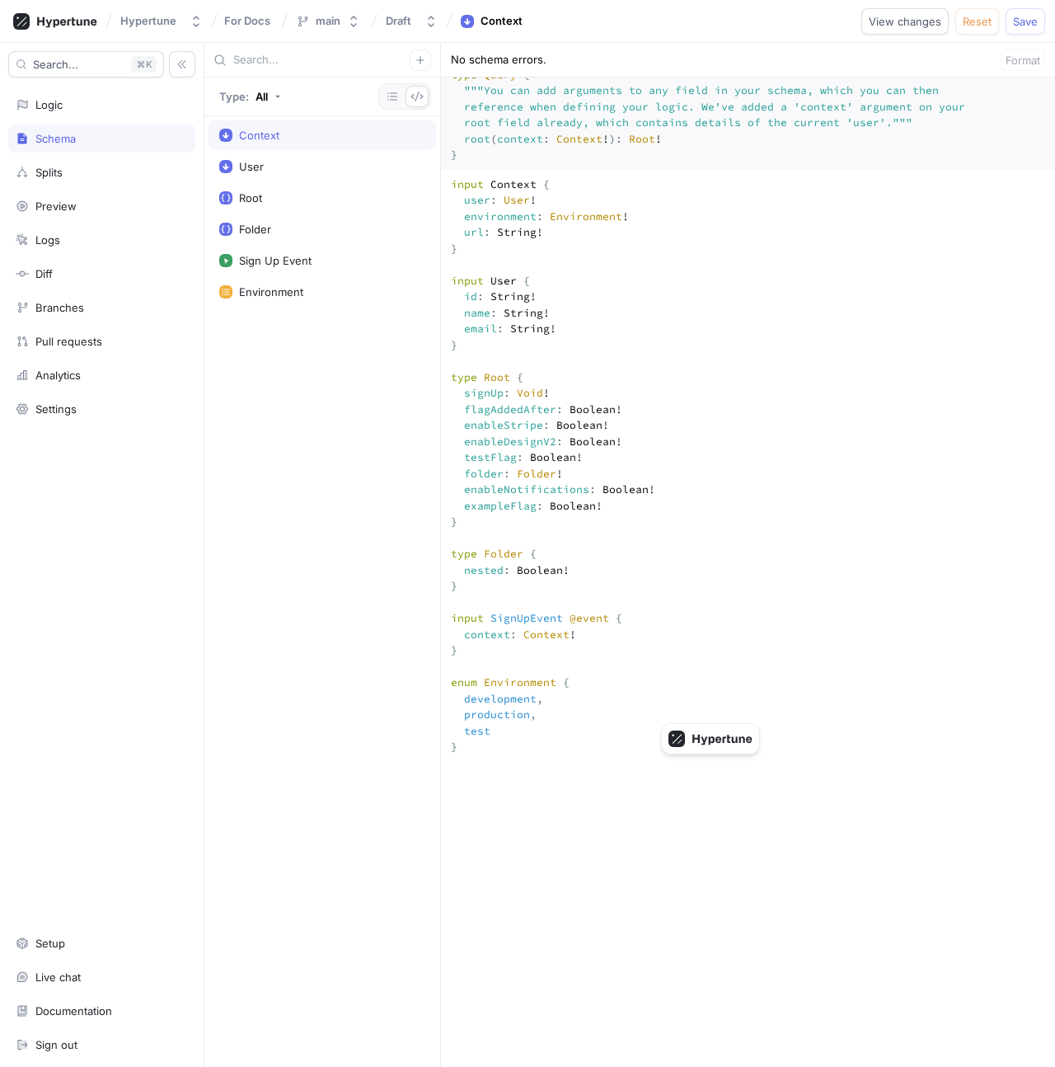
type textarea "input Context { user: User! environment: Environment! url: String! } input User…"
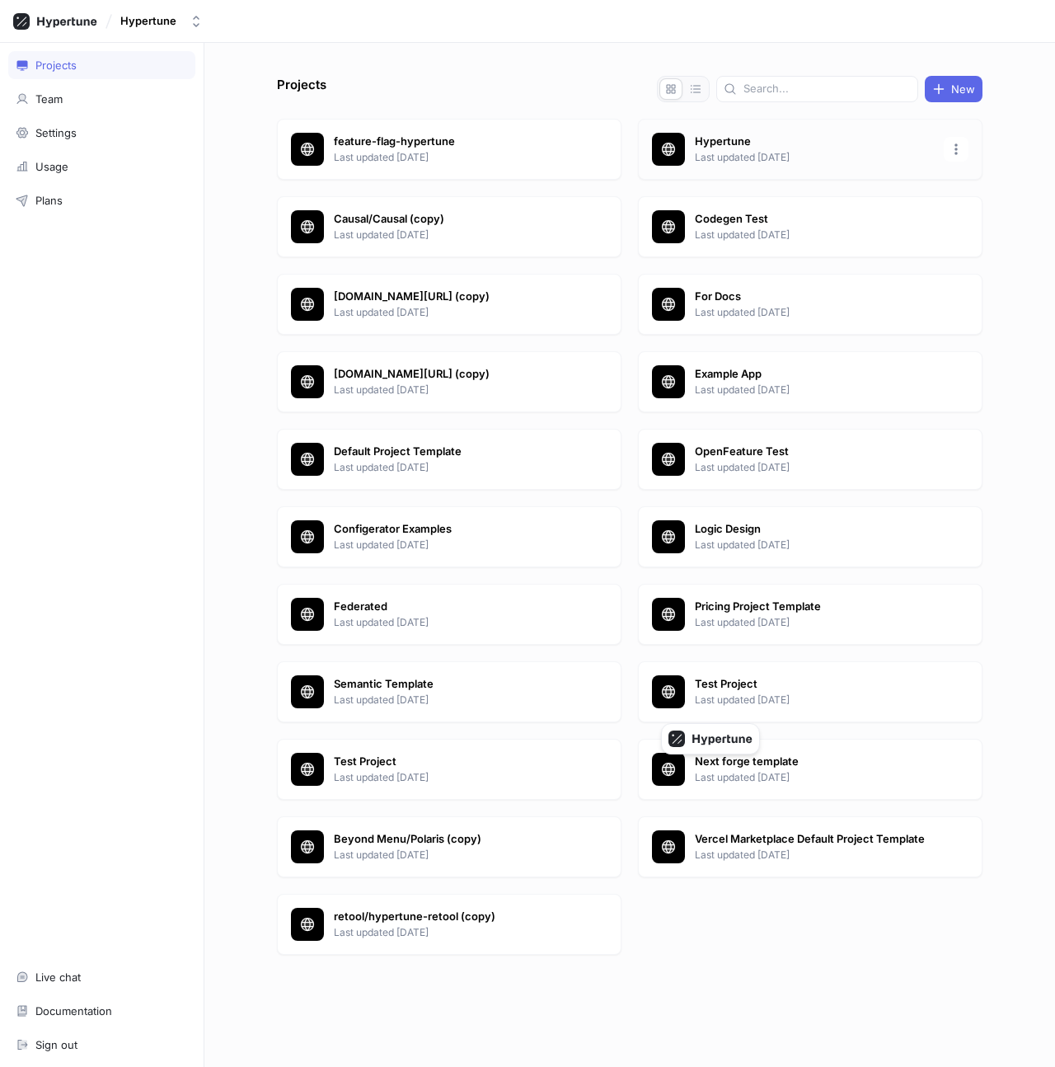
click at [795, 151] on p "Last updated [DATE]" at bounding box center [814, 157] width 239 height 15
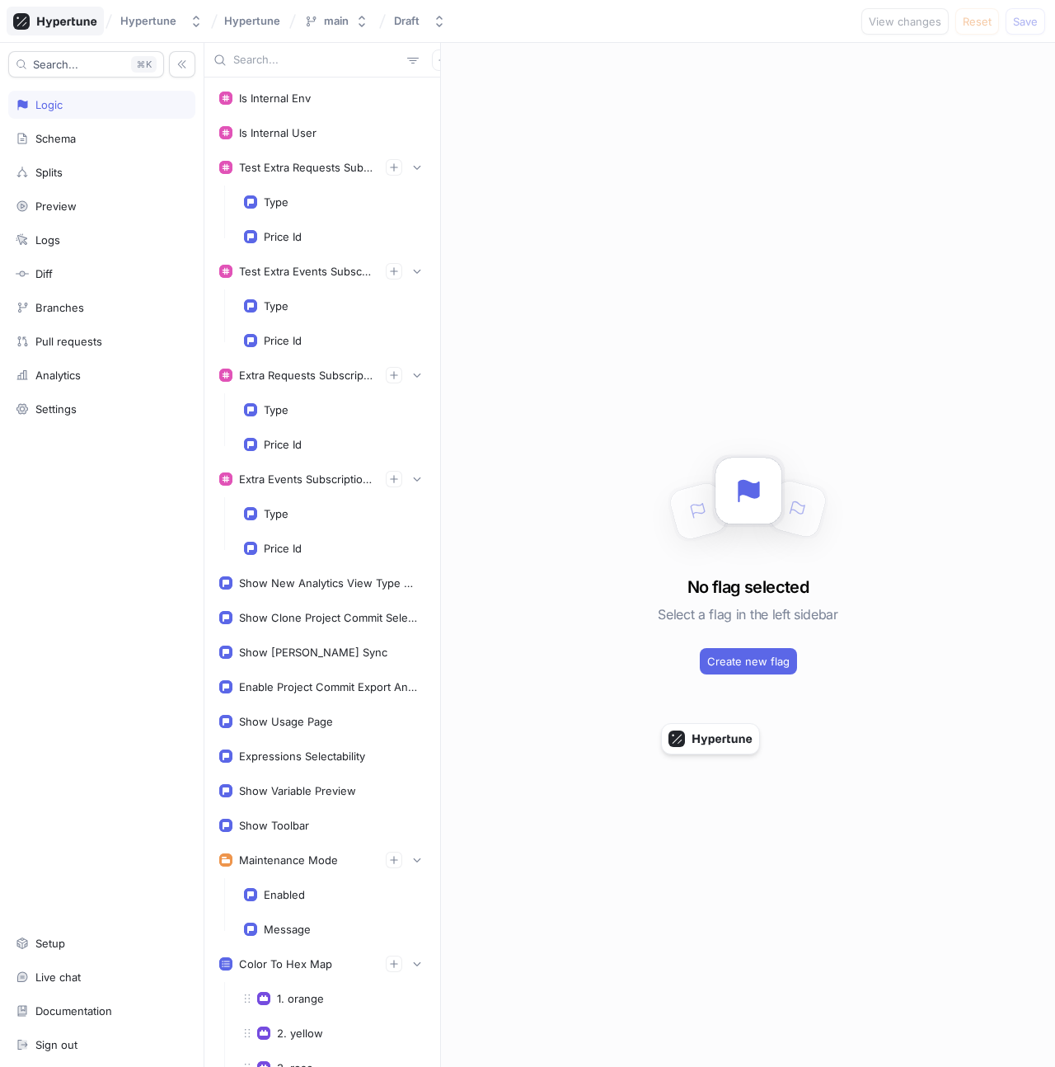
click at [62, 13] on icon at bounding box center [55, 21] width 84 height 16
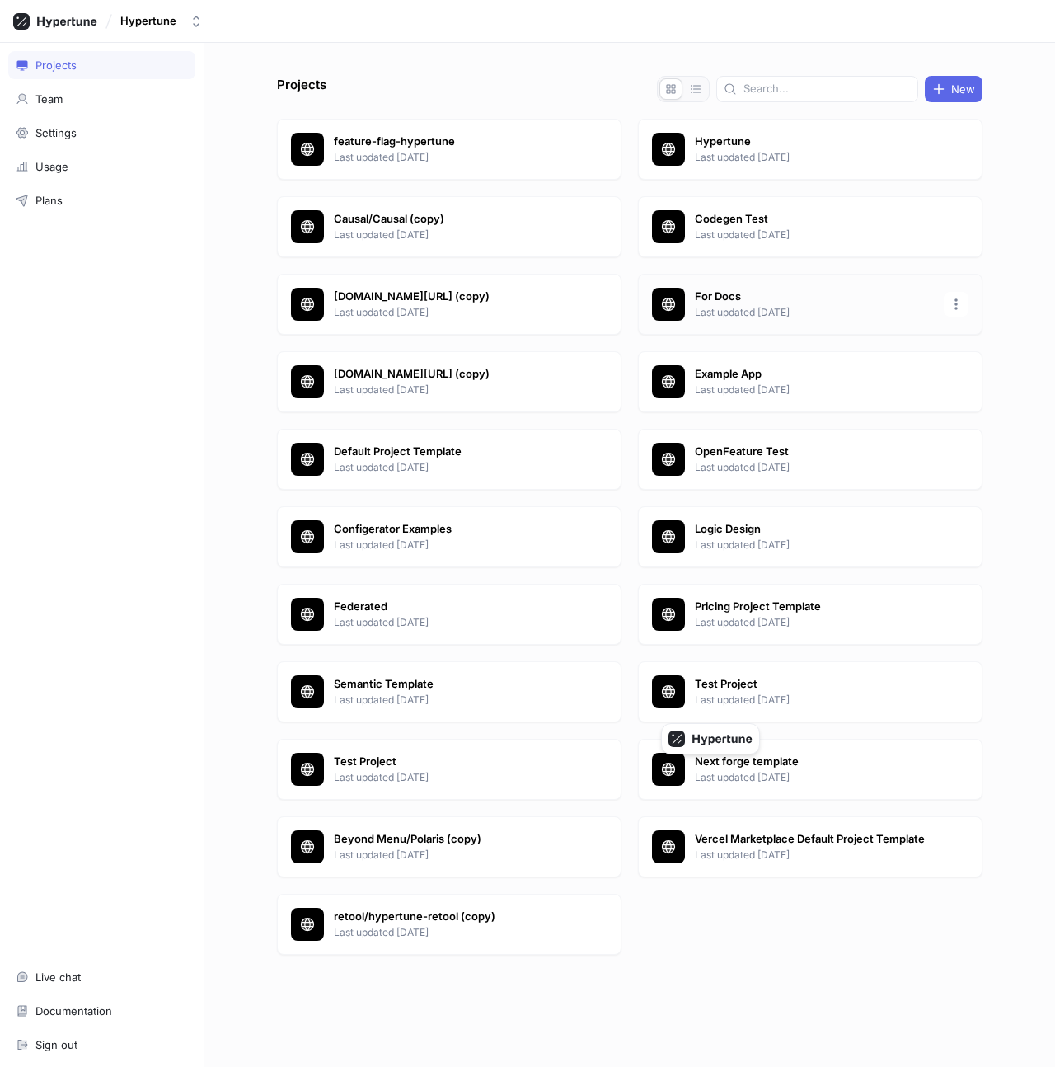
click at [775, 332] on div "For Docs Last updated 7 days ago" at bounding box center [810, 304] width 345 height 61
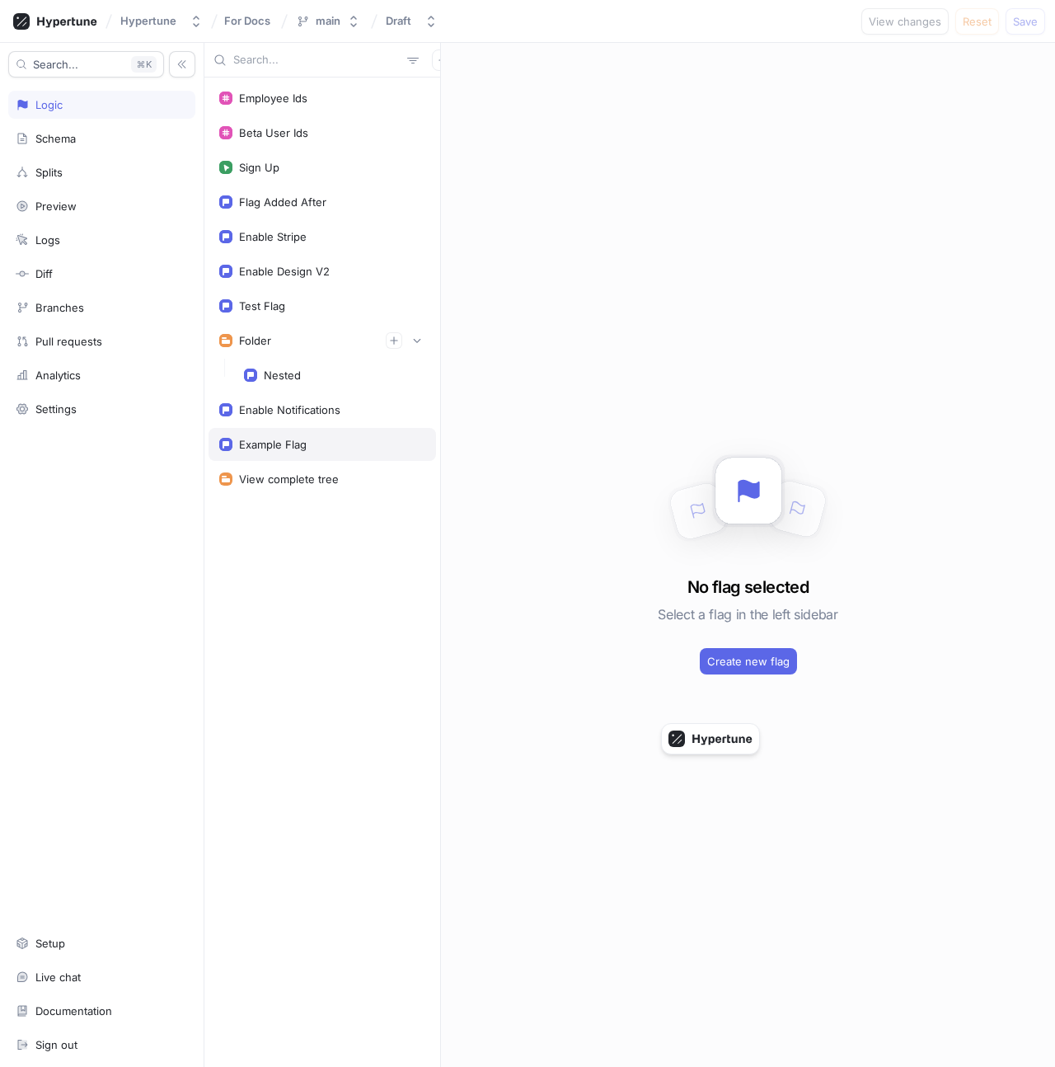
click at [305, 440] on div "Example Flag" at bounding box center [273, 444] width 68 height 13
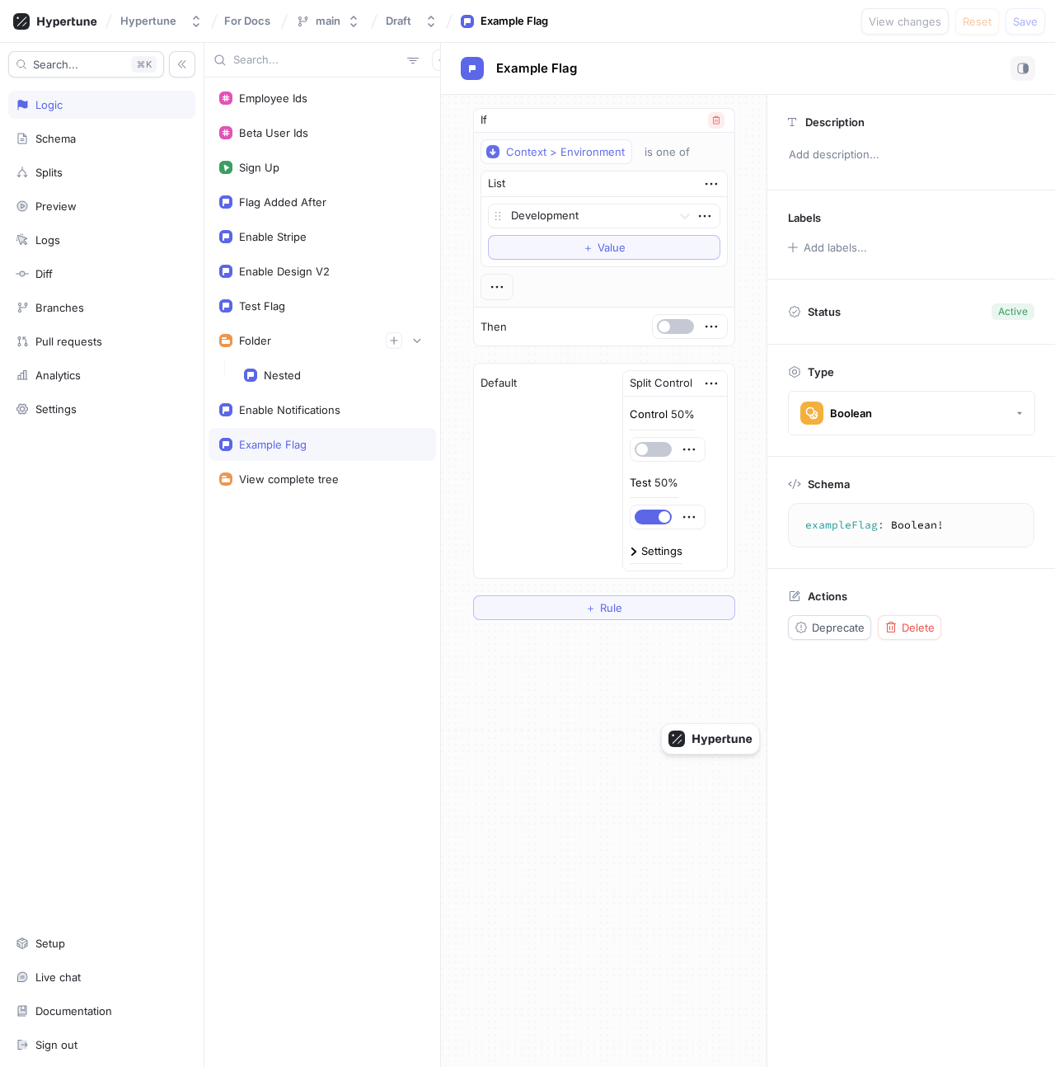
click at [717, 125] on button "button" at bounding box center [716, 120] width 16 height 16
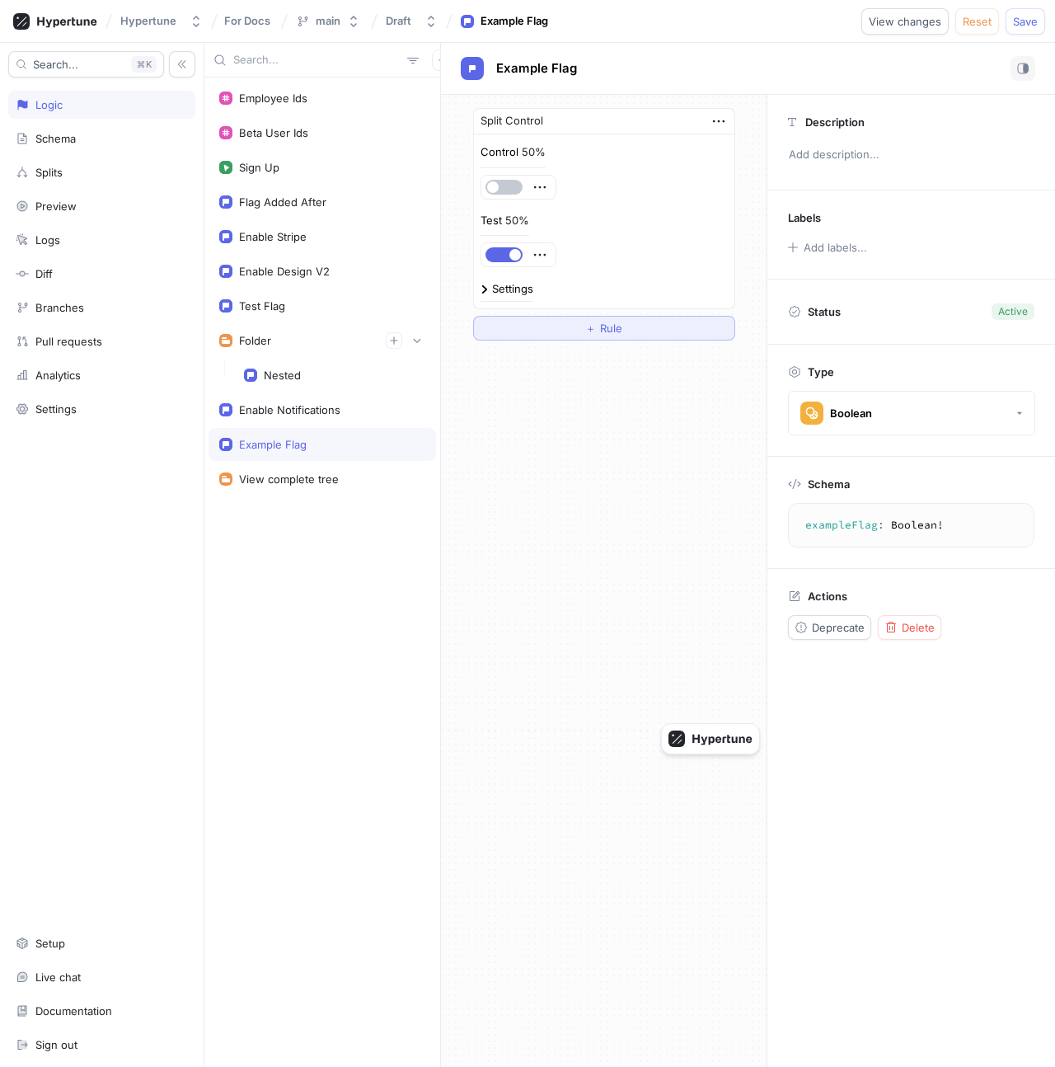
click at [575, 330] on button "＋ Rule" at bounding box center [604, 328] width 262 height 25
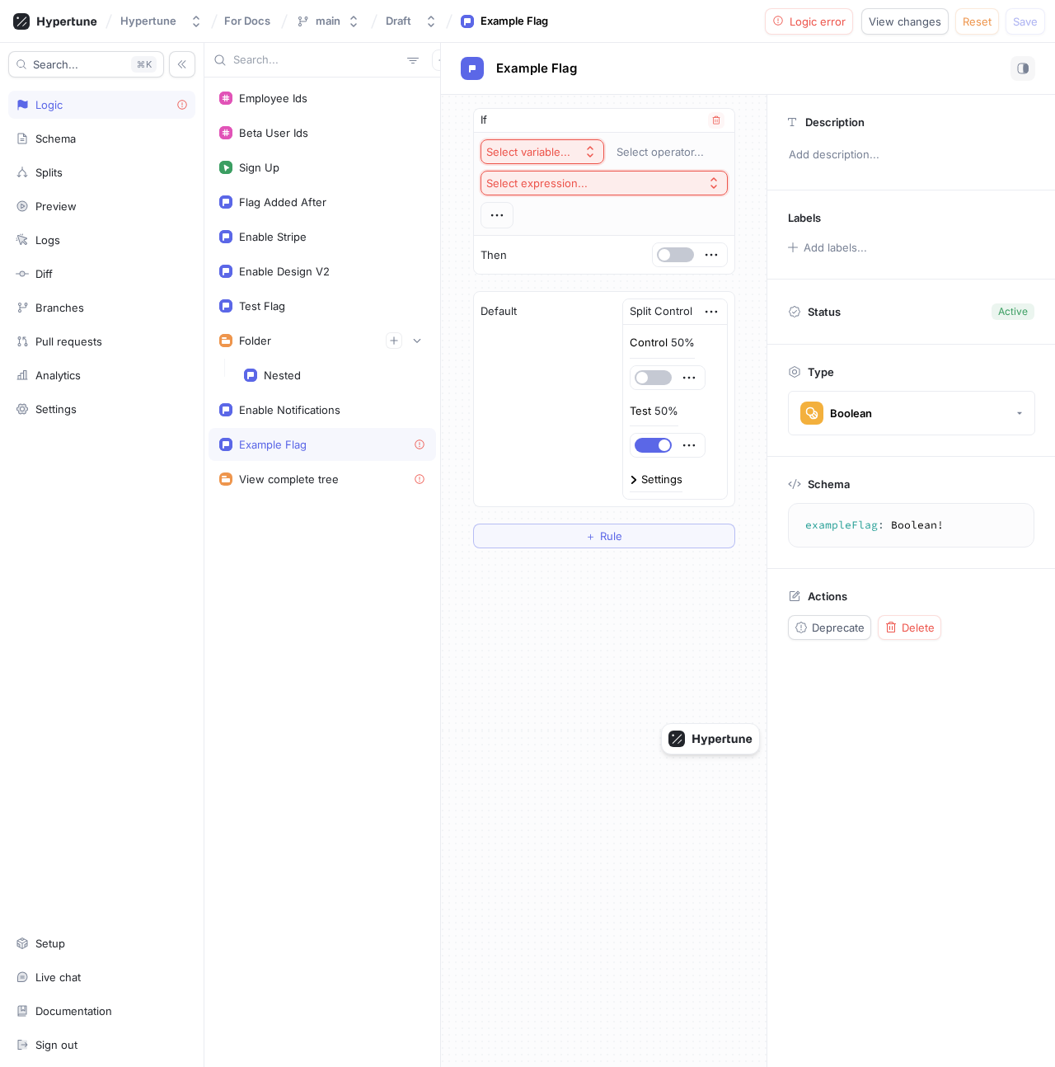
click at [584, 160] on button "Select variable..." at bounding box center [543, 151] width 124 height 25
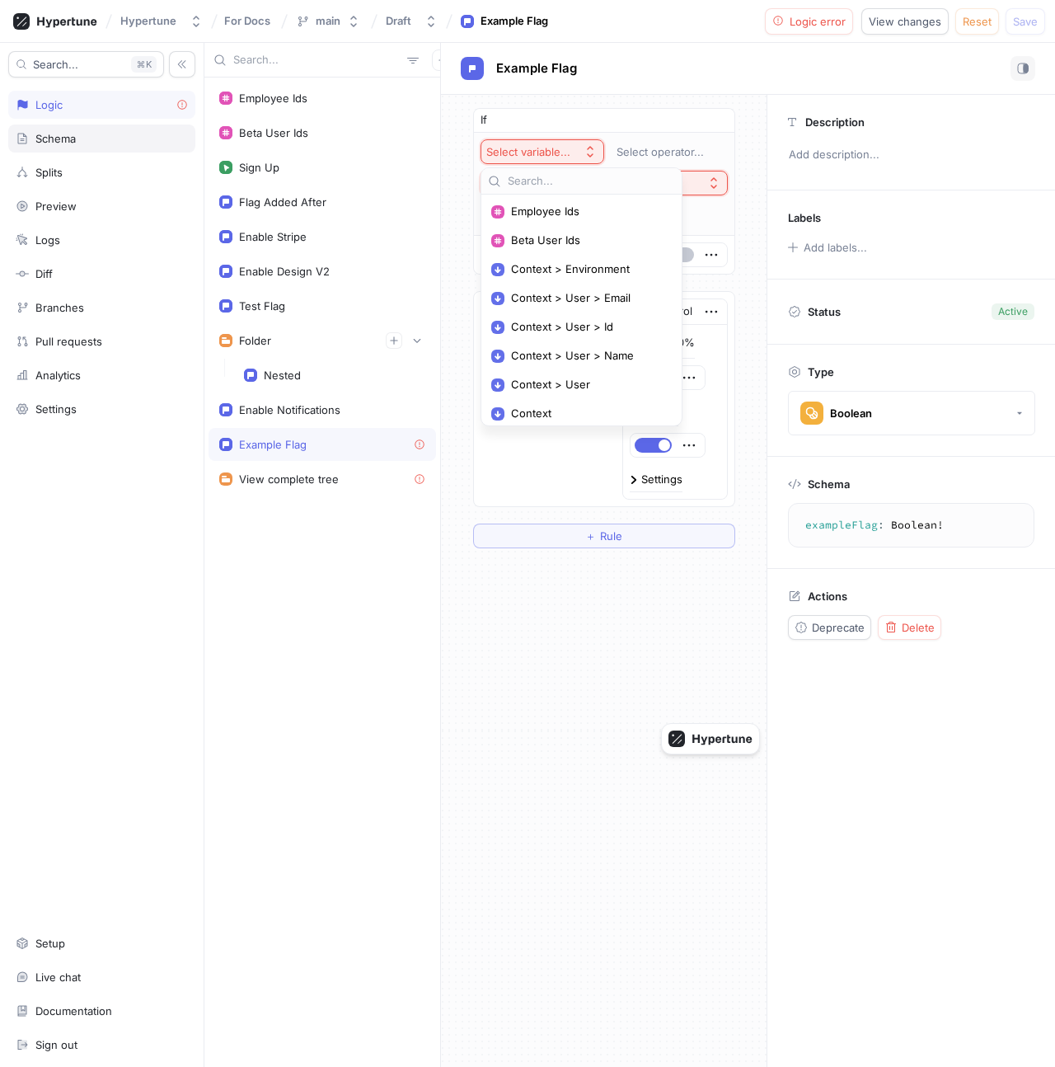
click at [113, 144] on div "Schema" at bounding box center [102, 138] width 172 height 13
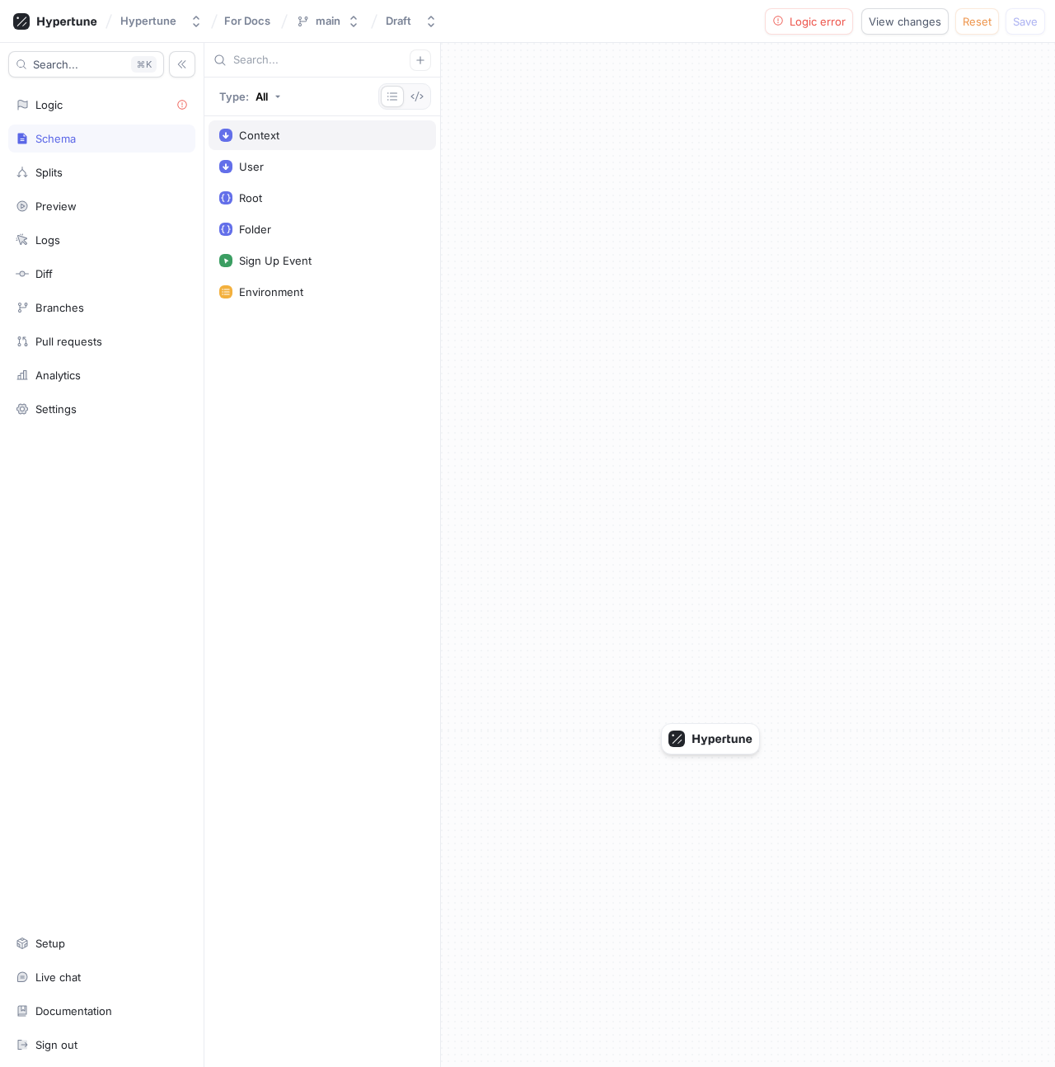
click at [335, 139] on div "Context" at bounding box center [322, 135] width 206 height 13
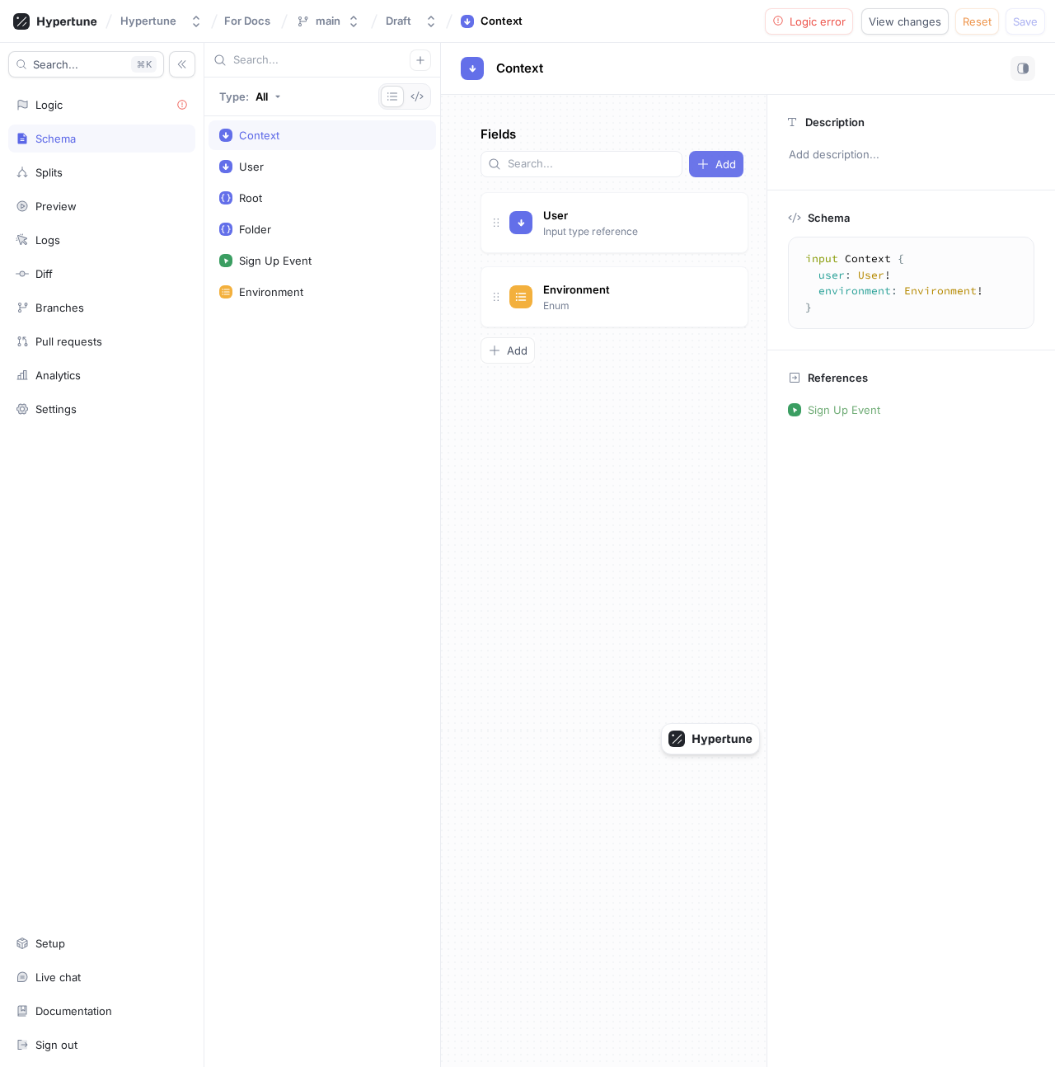
click at [717, 151] on button "Add" at bounding box center [716, 164] width 54 height 26
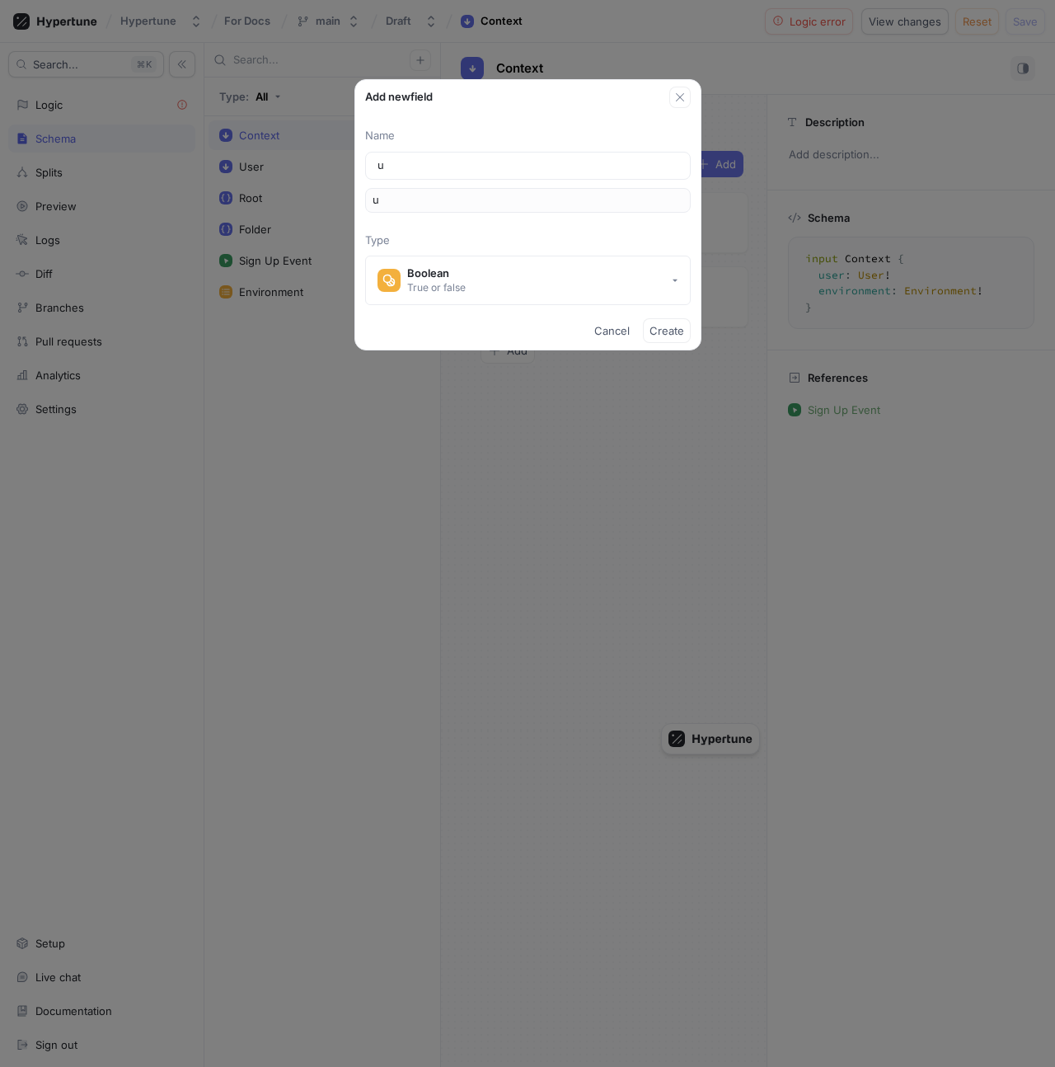
type input "ur"
type input "url"
click at [598, 267] on button "Boolean True or false" at bounding box center [528, 280] width 326 height 49
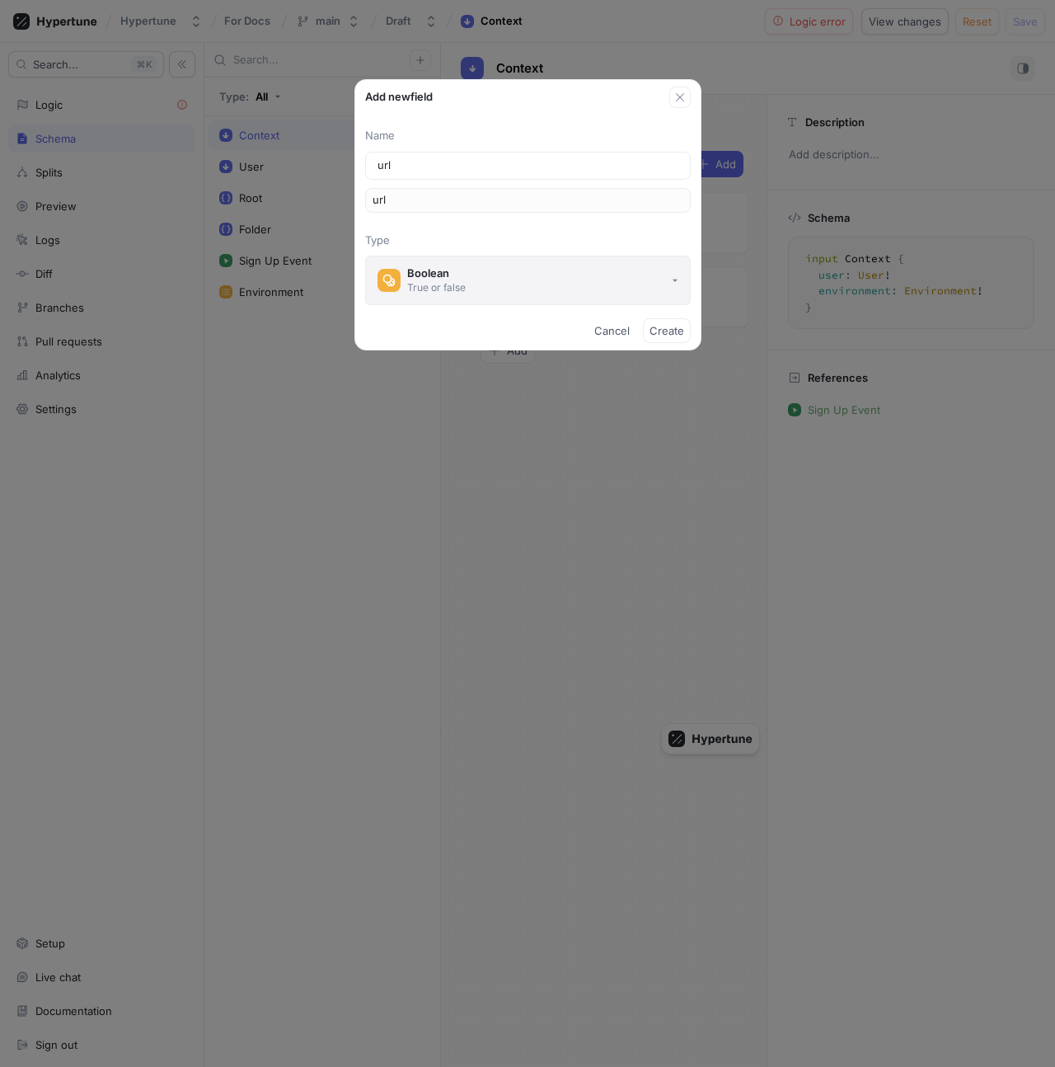
type input "url"
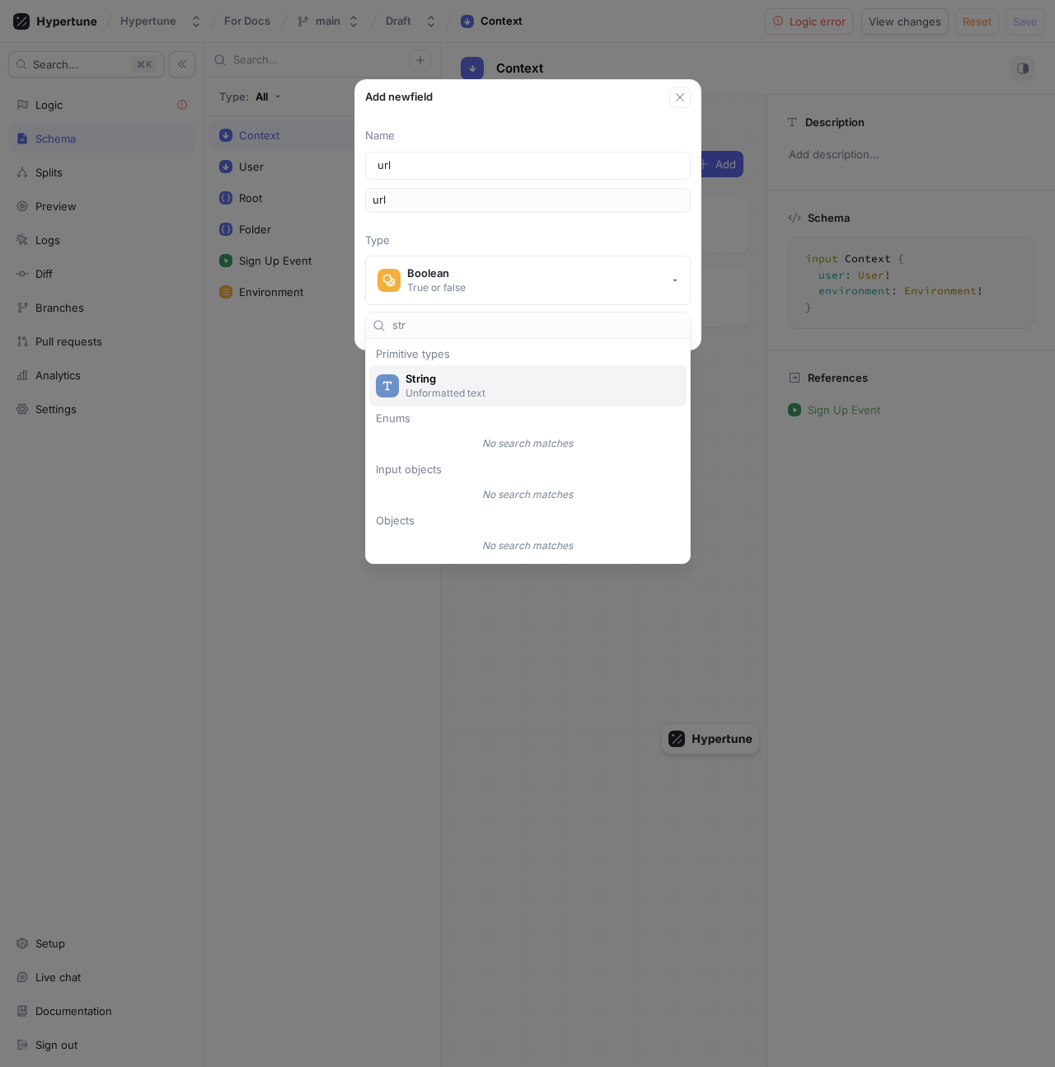
type input "str"
click at [515, 396] on p "Unformatted text" at bounding box center [538, 393] width 264 height 14
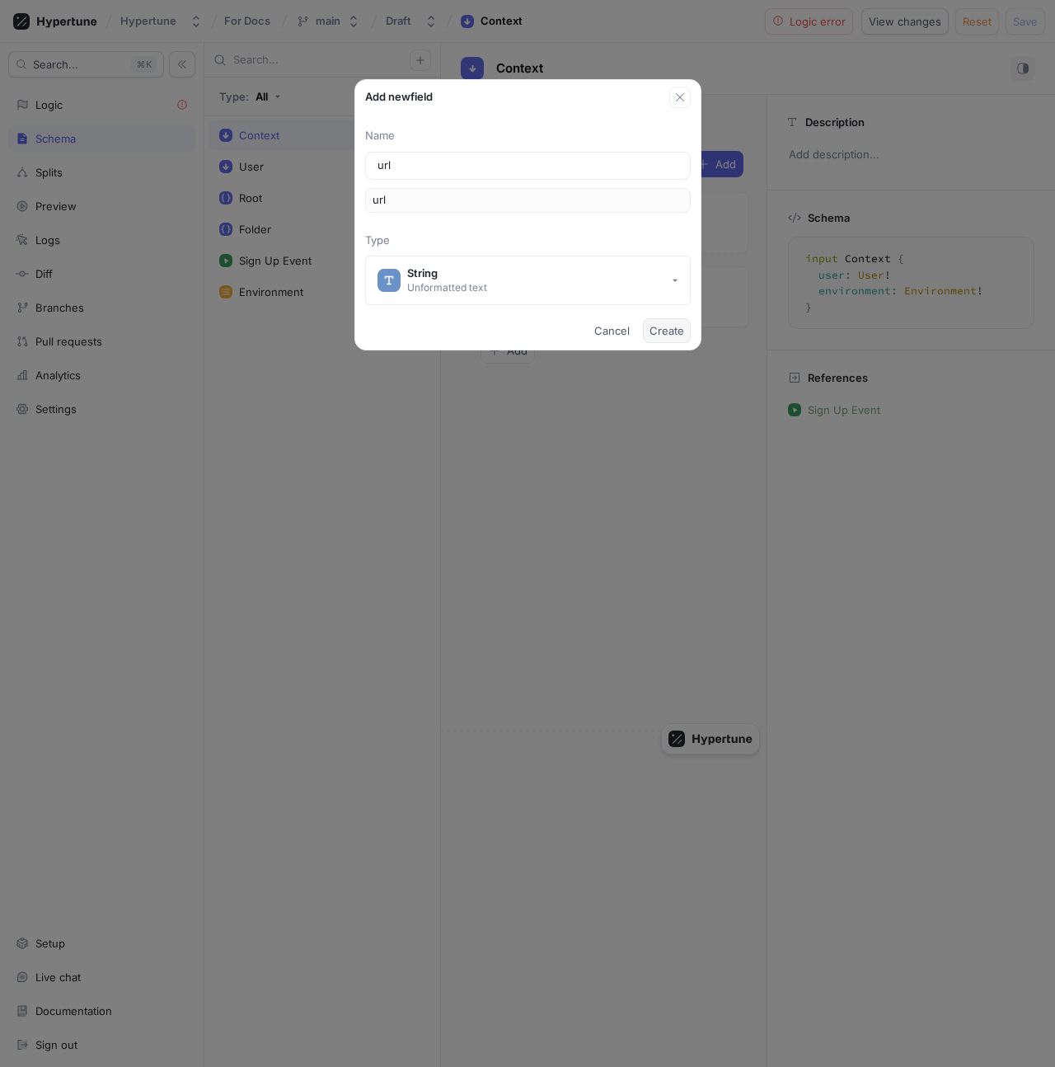
click at [670, 333] on span "Create" at bounding box center [667, 331] width 35 height 10
type textarea "input Context { url: String! user: User! environment: Environment! }"
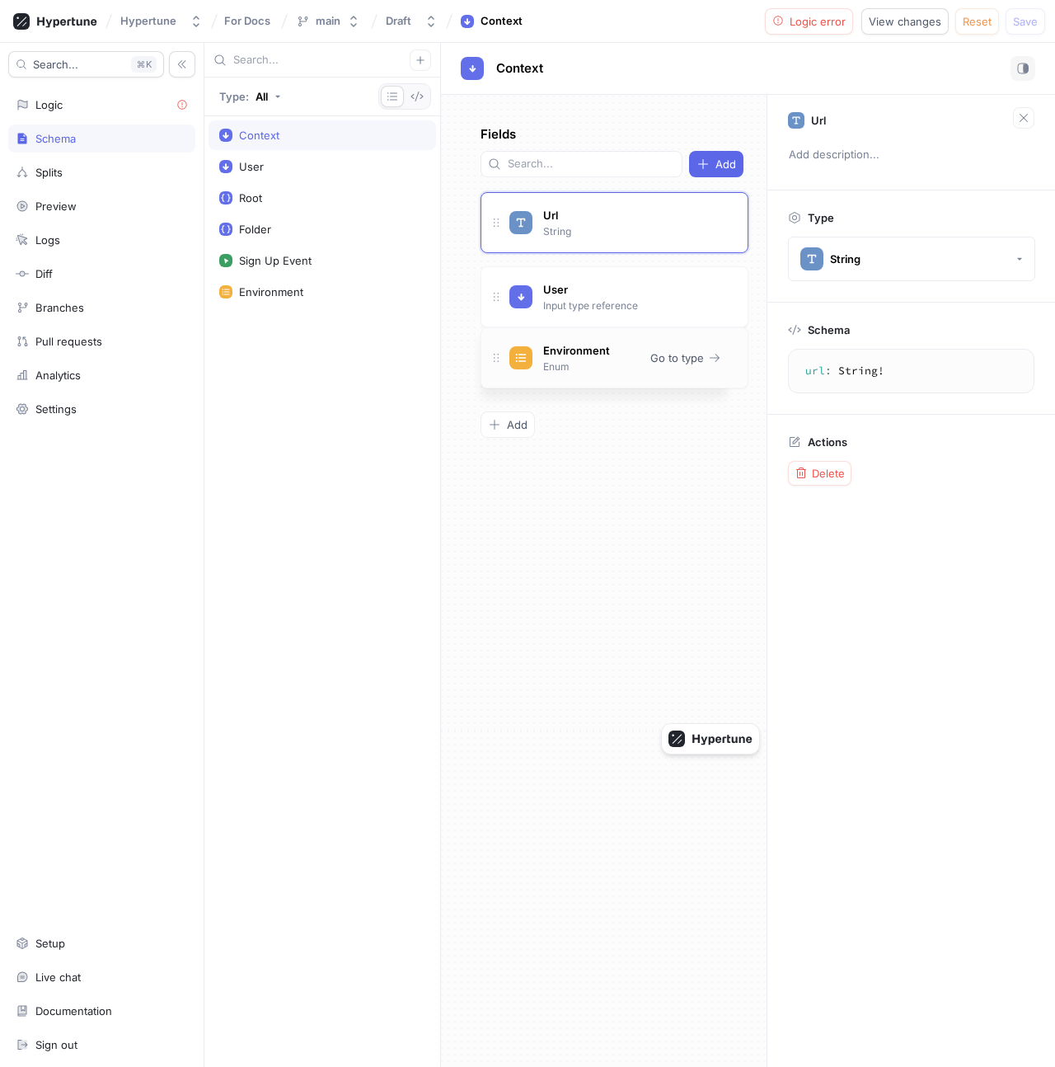
drag, startPoint x: 501, startPoint y: 328, endPoint x: 500, endPoint y: 250, distance: 78.3
click at [500, 351] on icon at bounding box center [496, 357] width 13 height 13
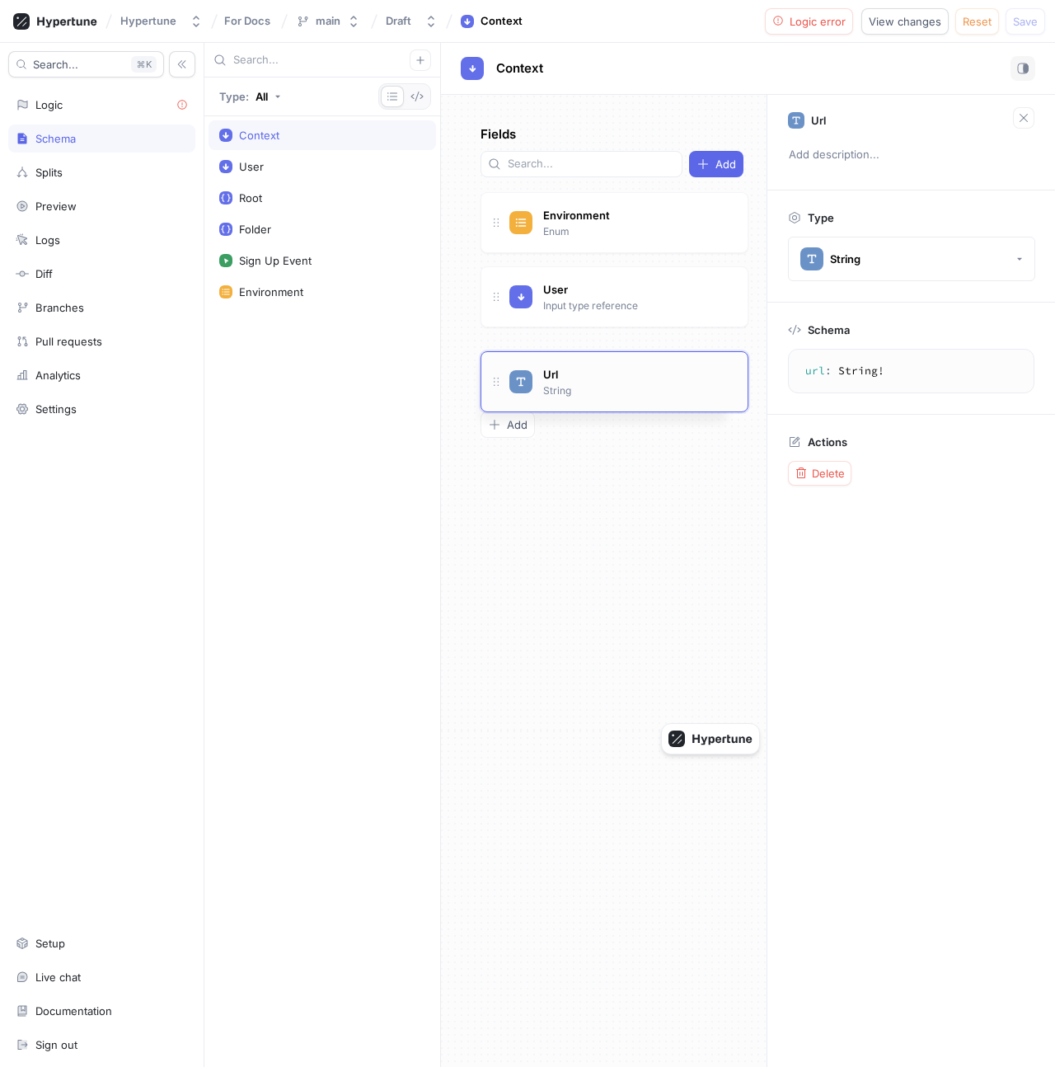
drag, startPoint x: 498, startPoint y: 195, endPoint x: 499, endPoint y: 356, distance: 160.8
click at [623, 464] on div "Fields Add Environment Enum Go to type User Input type reference Go to type Url…" at bounding box center [604, 581] width 326 height 972
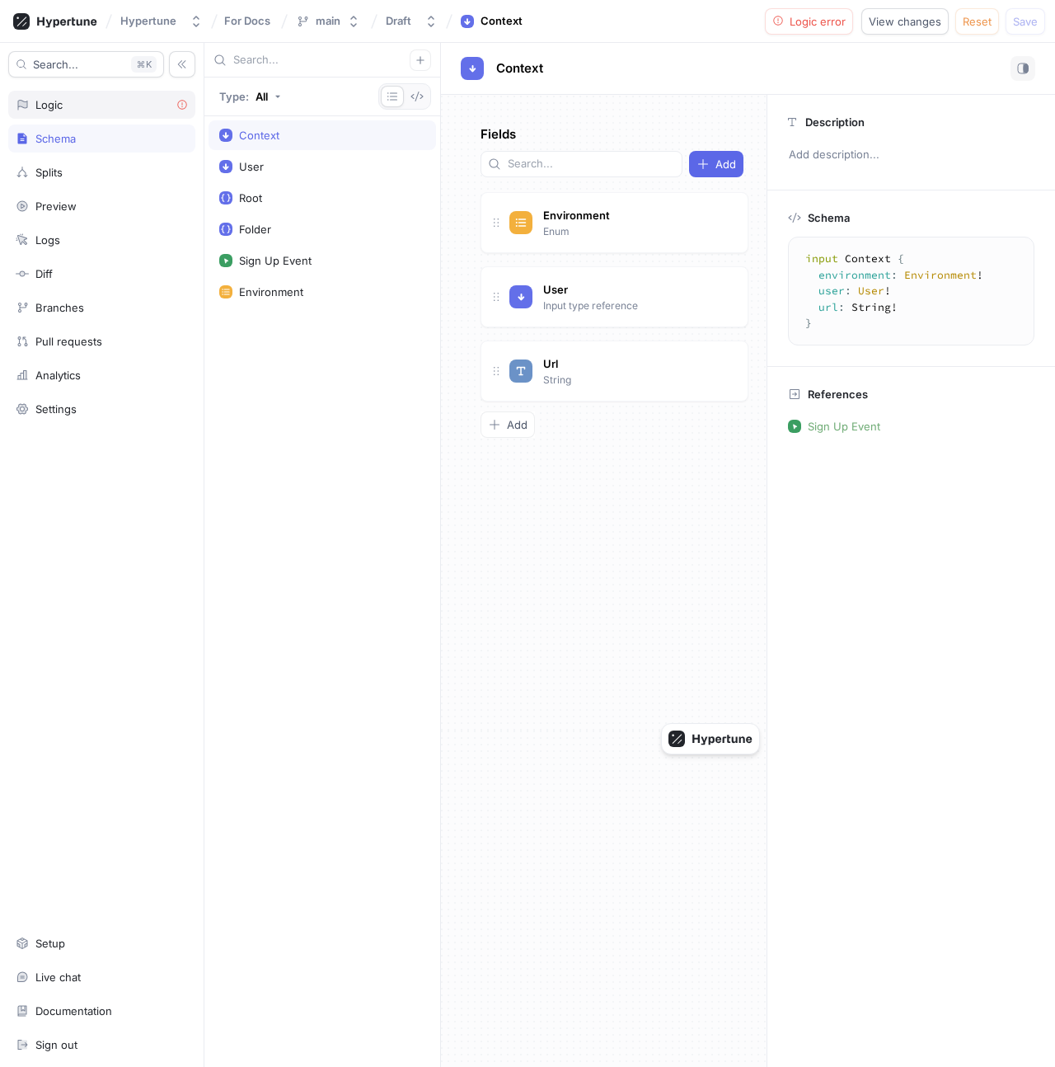
click at [69, 107] on div "Logic" at bounding box center [102, 104] width 172 height 13
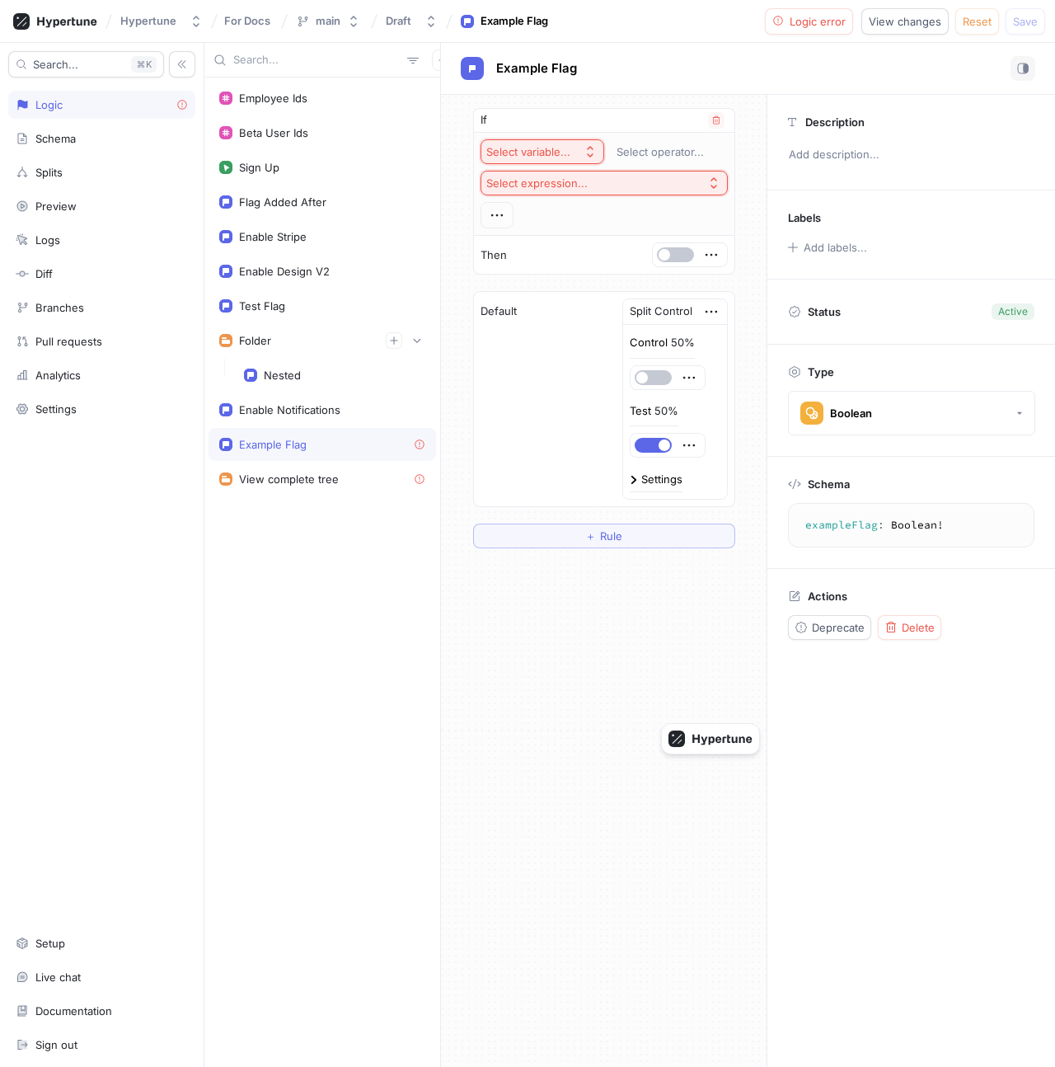
click at [545, 157] on div "Select variable..." at bounding box center [528, 152] width 84 height 14
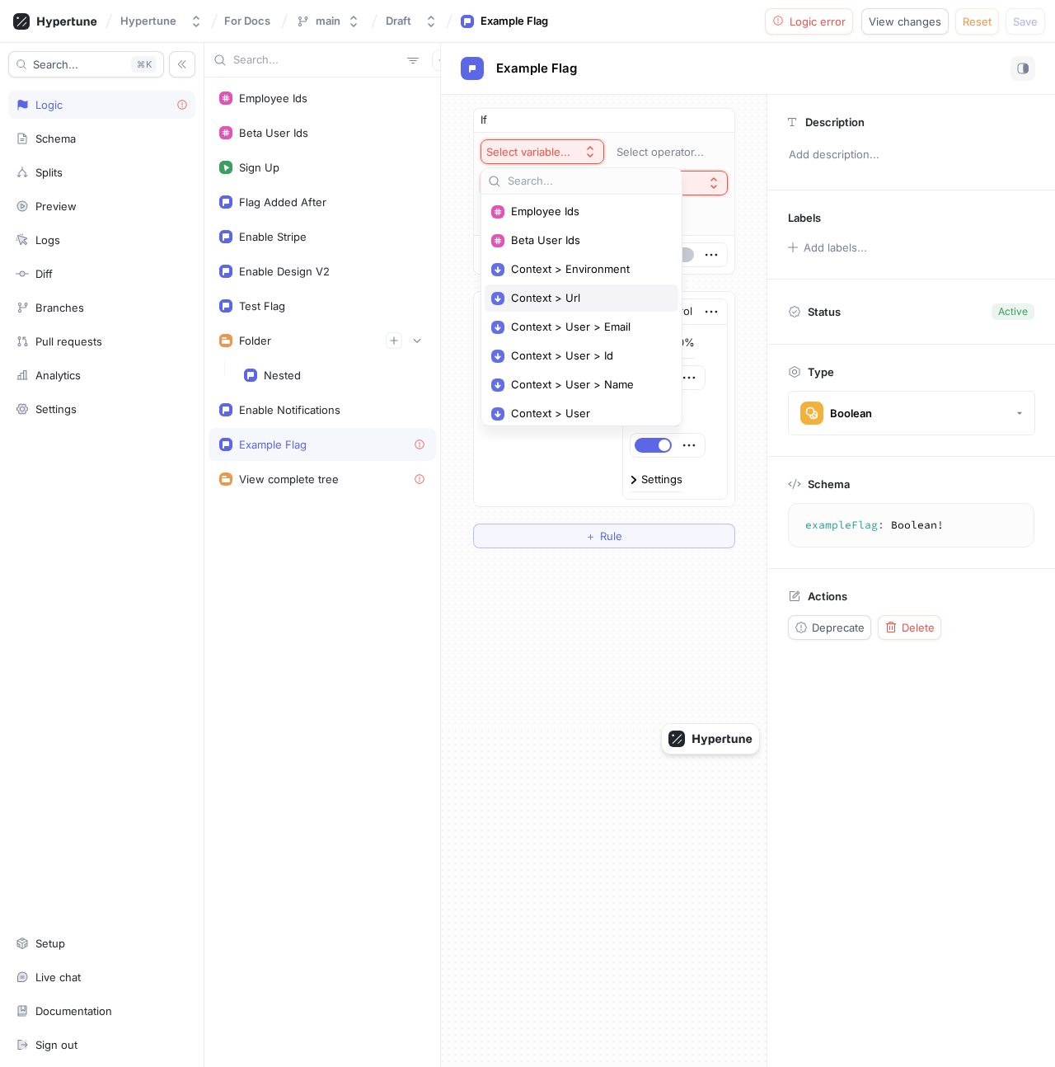
scroll to position [34, 0]
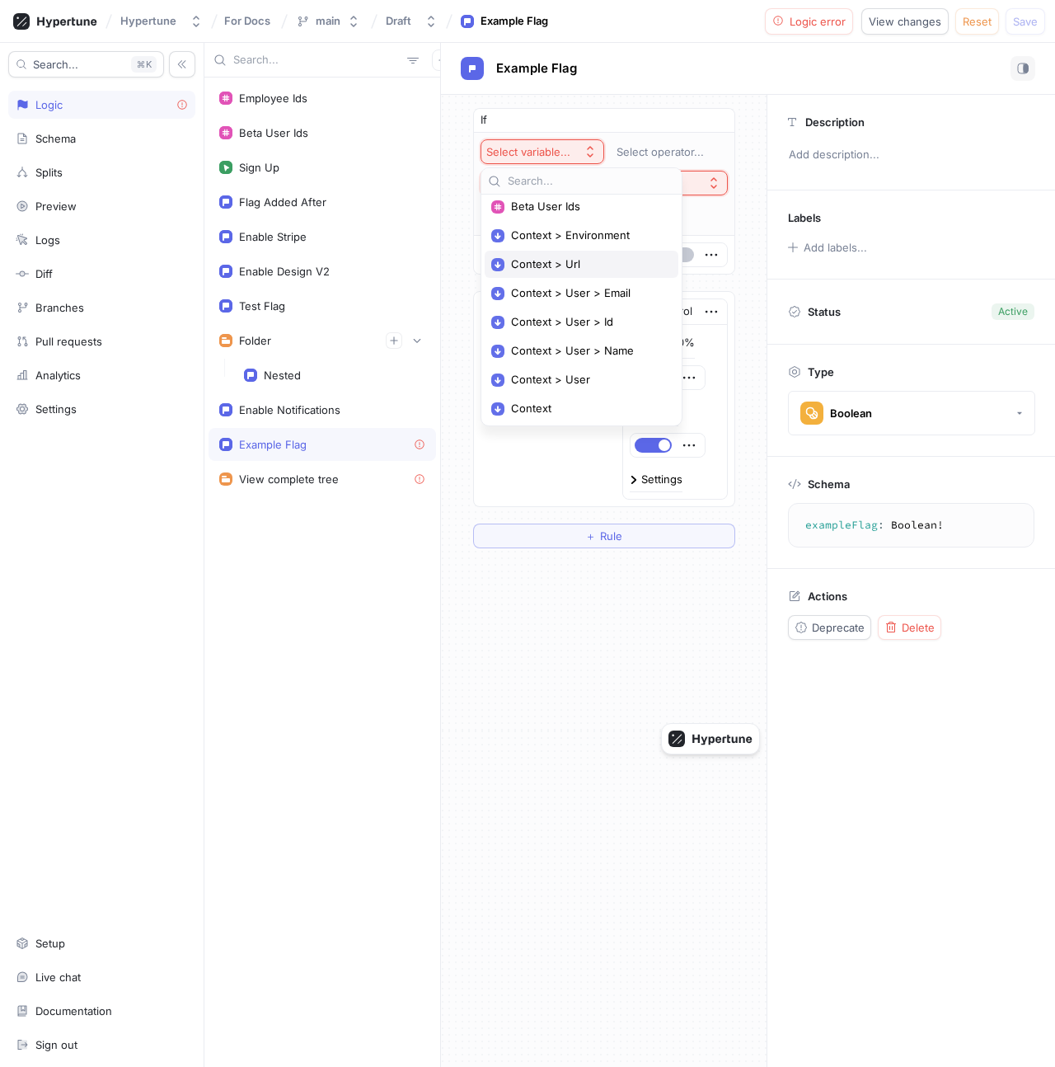
click at [561, 269] on span "Context > Url" at bounding box center [587, 264] width 153 height 14
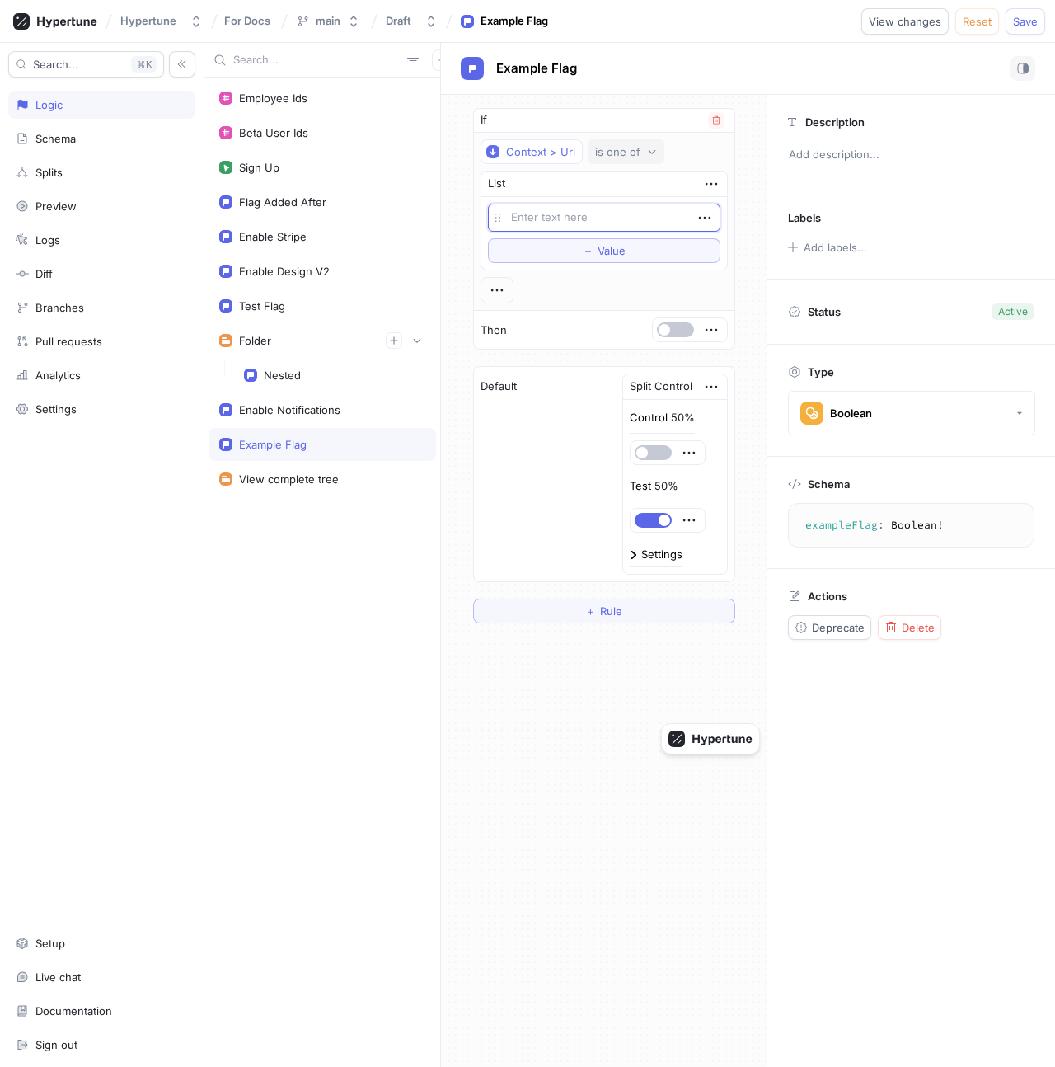
click at [647, 153] on icon "button" at bounding box center [652, 152] width 10 height 10
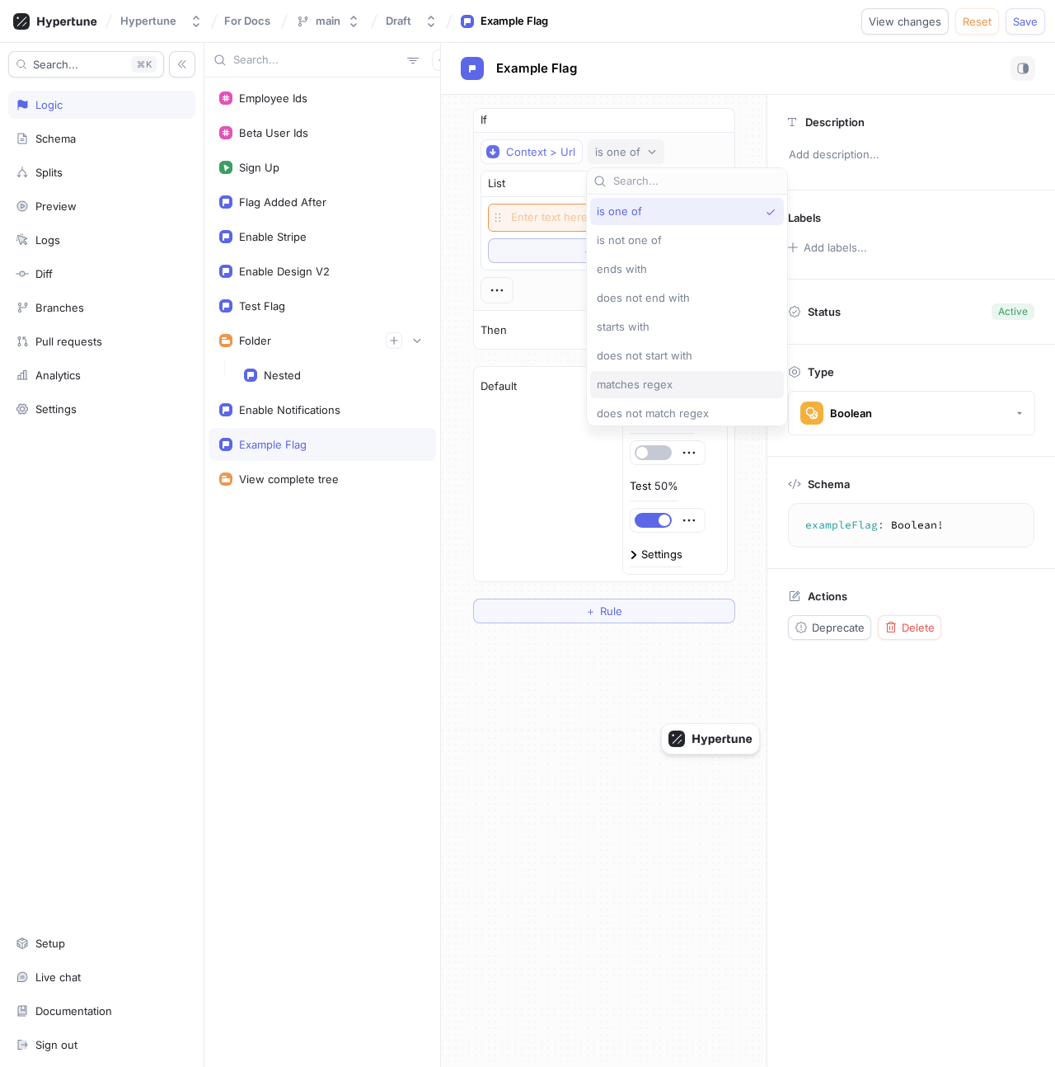
click at [679, 383] on div "matches regex" at bounding box center [683, 385] width 172 height 14
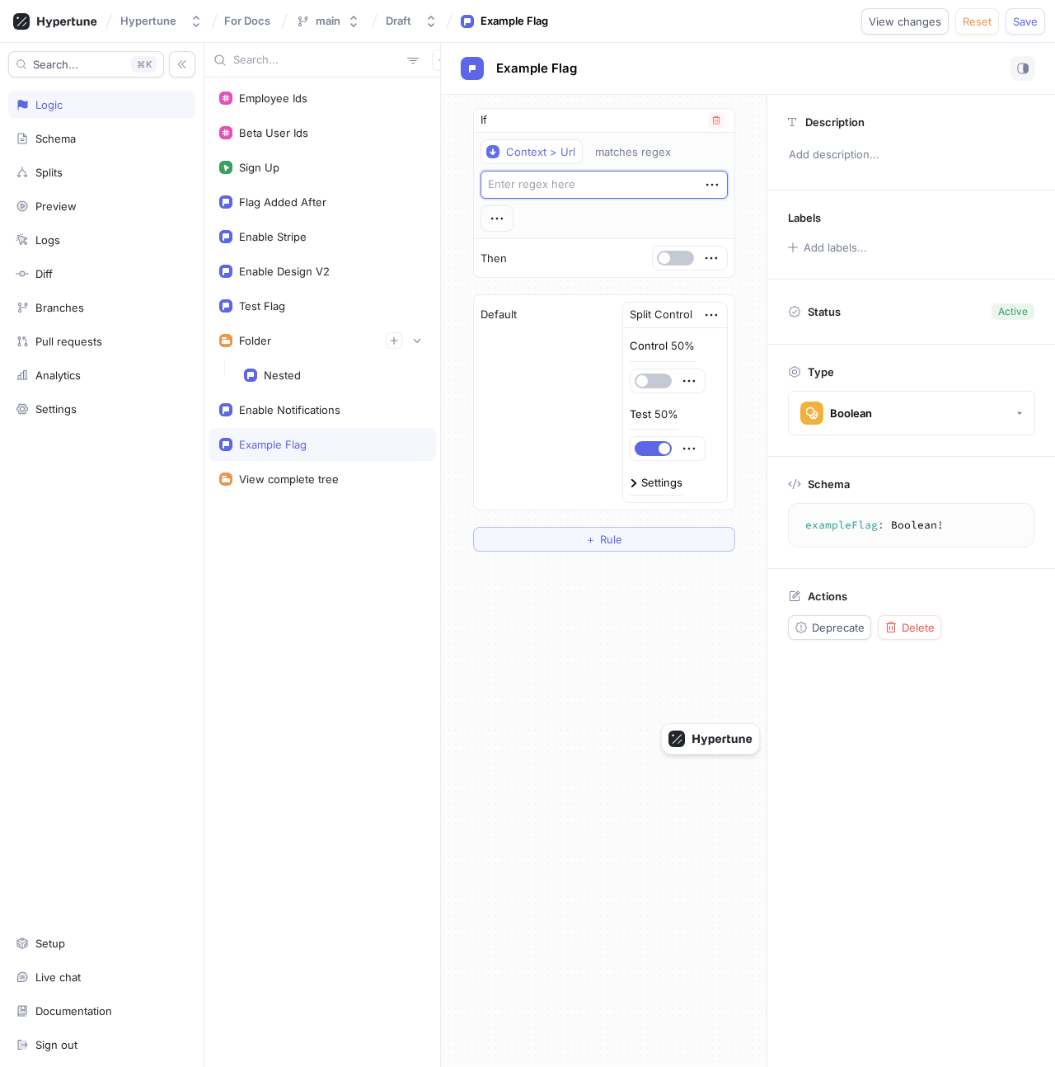
click at [580, 186] on textarea at bounding box center [604, 185] width 247 height 28
click at [179, 65] on icon "button" at bounding box center [182, 64] width 8 height 8
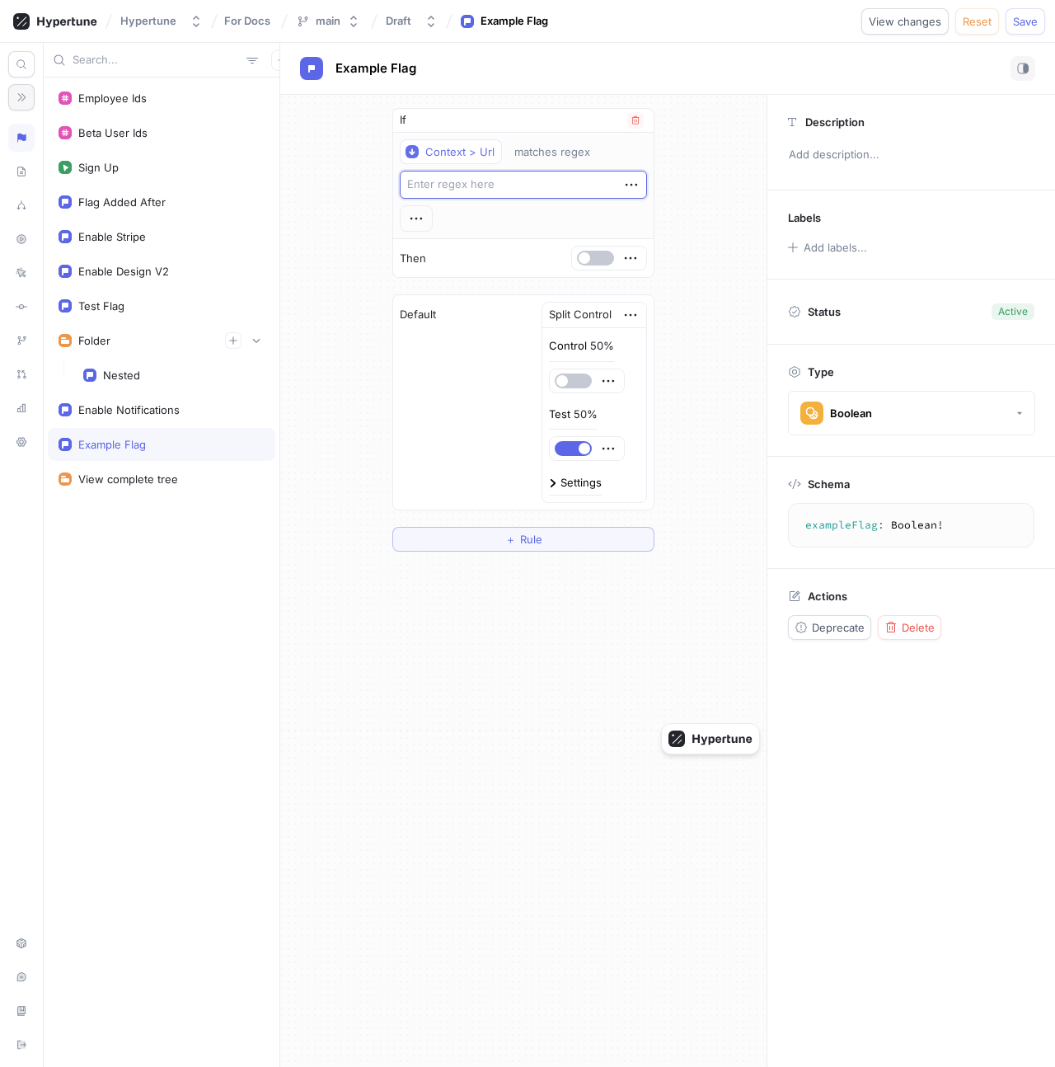
click at [574, 195] on textarea at bounding box center [523, 185] width 247 height 28
click at [633, 183] on icon "button" at bounding box center [631, 185] width 18 height 18
click at [633, 182] on icon "button" at bounding box center [631, 185] width 18 height 18
click at [511, 134] on div "Context > Url matches regex" at bounding box center [523, 186] width 261 height 106
click at [532, 141] on button "matches regex" at bounding box center [560, 151] width 107 height 25
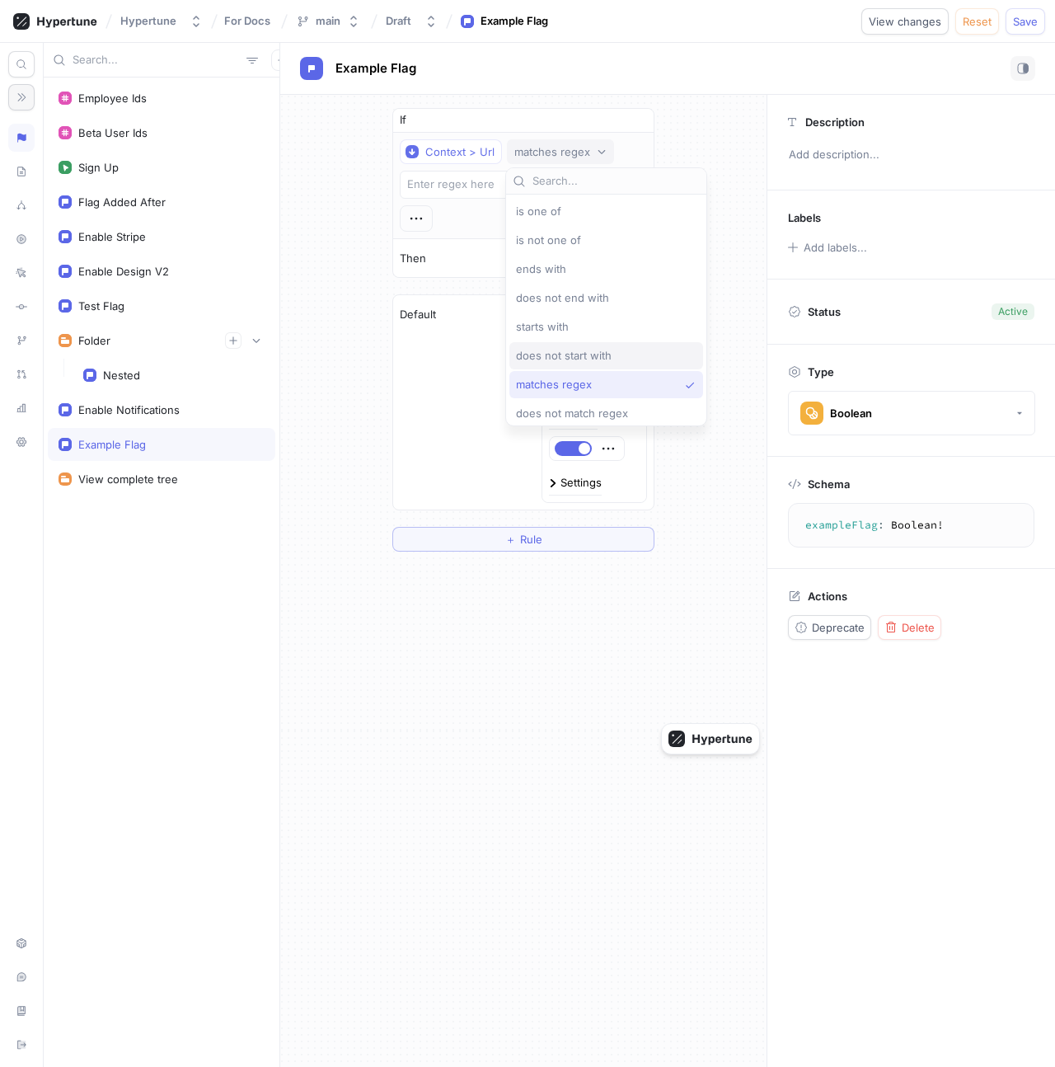
scroll to position [63, 0]
click at [580, 386] on div "contains" at bounding box center [602, 380] width 172 height 14
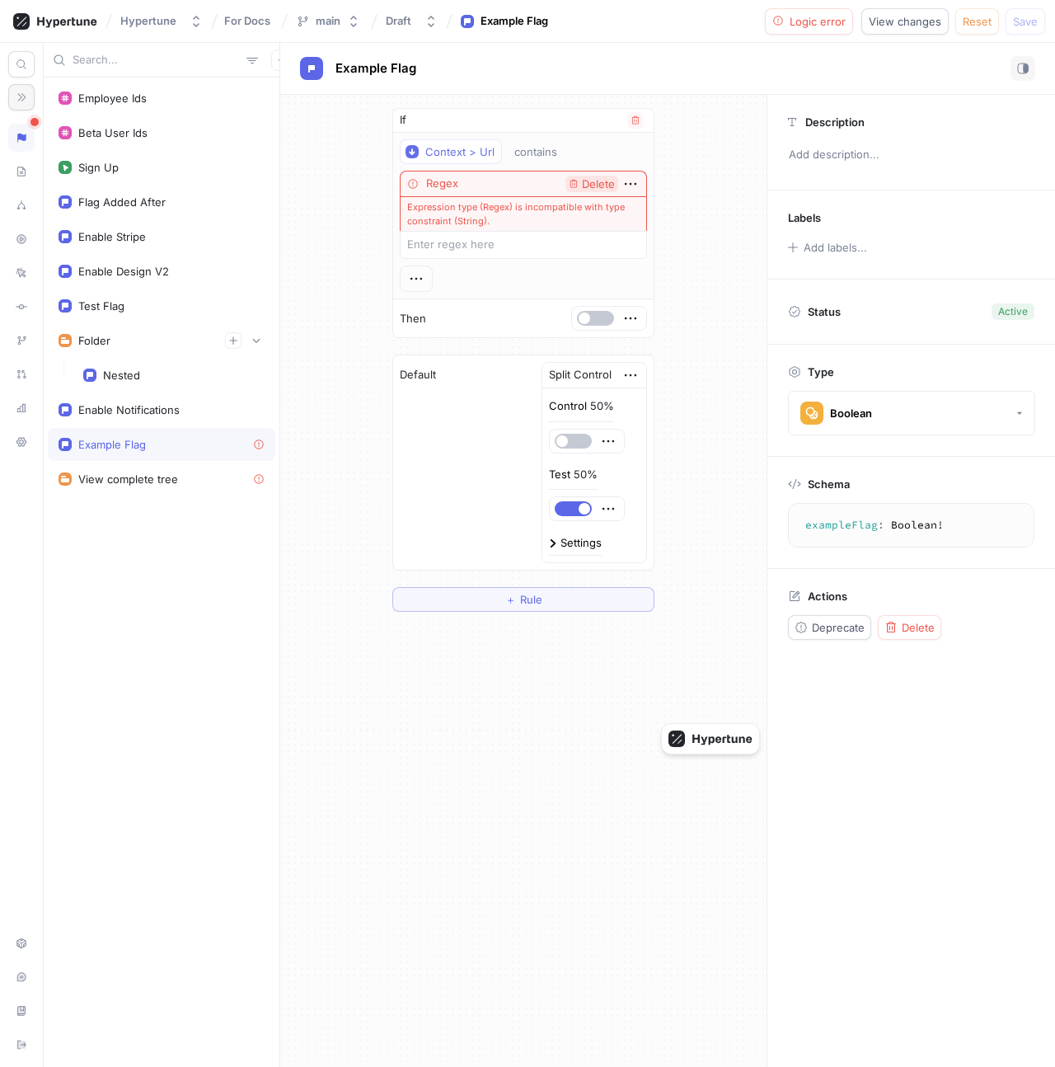
click at [584, 183] on span "Delete" at bounding box center [598, 184] width 33 height 11
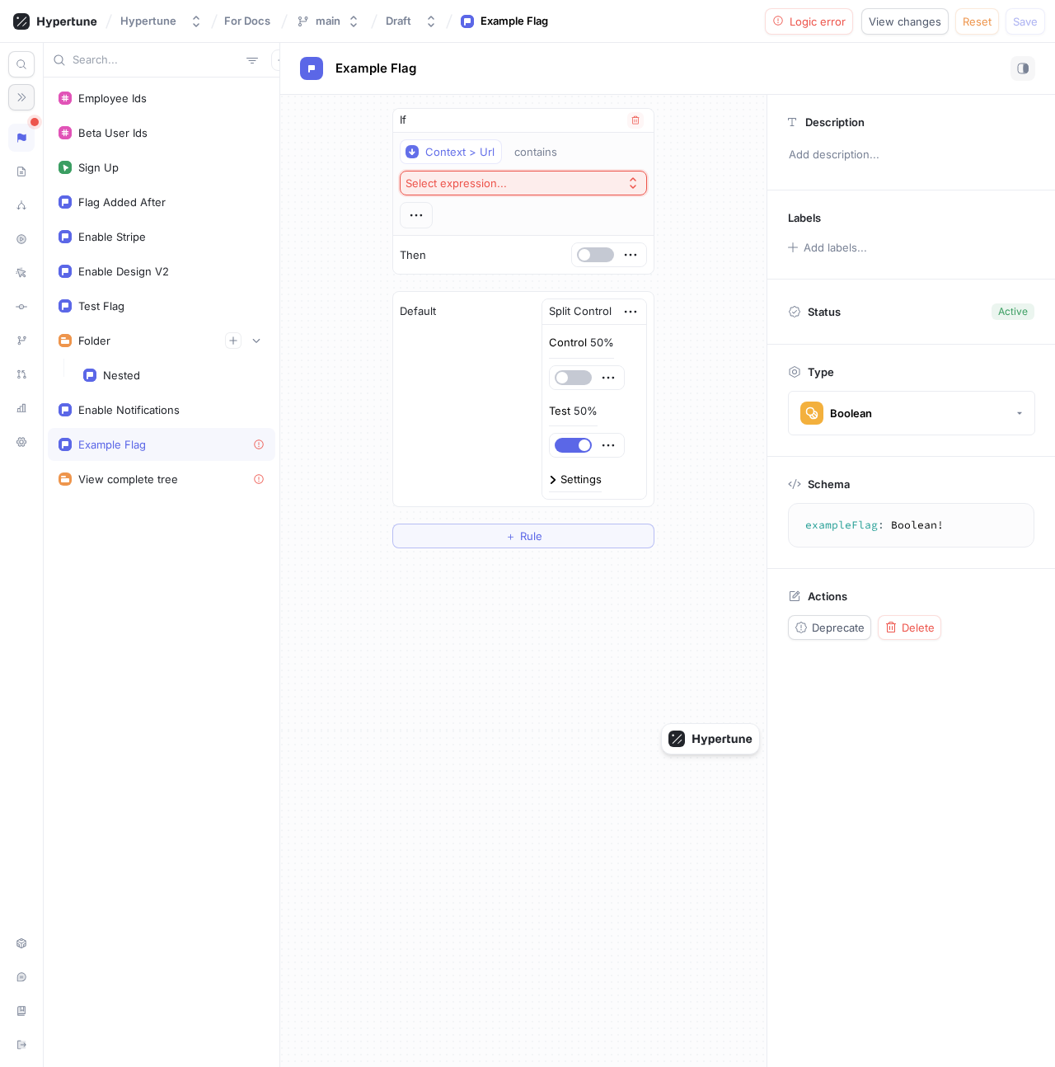
click at [537, 187] on button "Select expression..." at bounding box center [523, 183] width 247 height 25
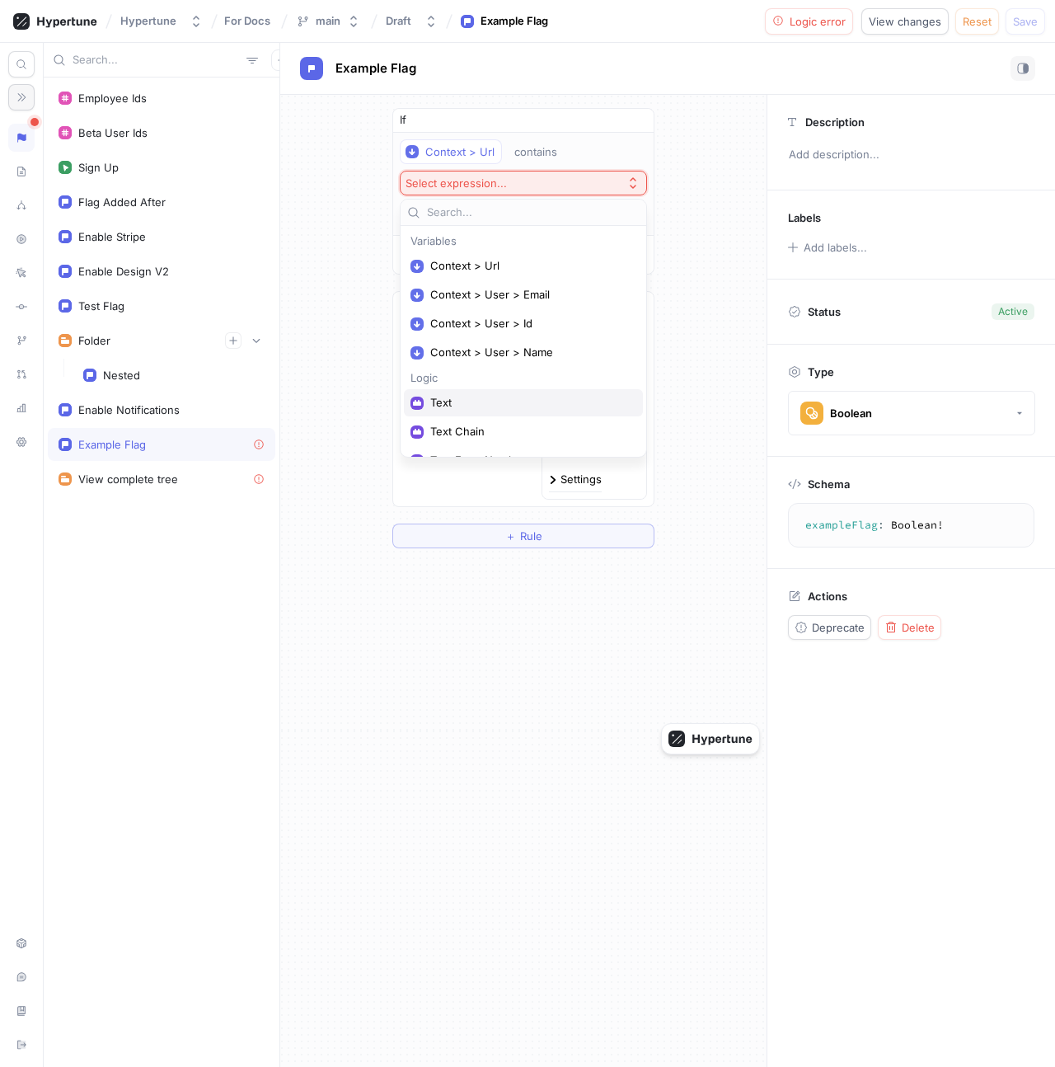
click at [474, 398] on span "Text" at bounding box center [529, 403] width 198 height 14
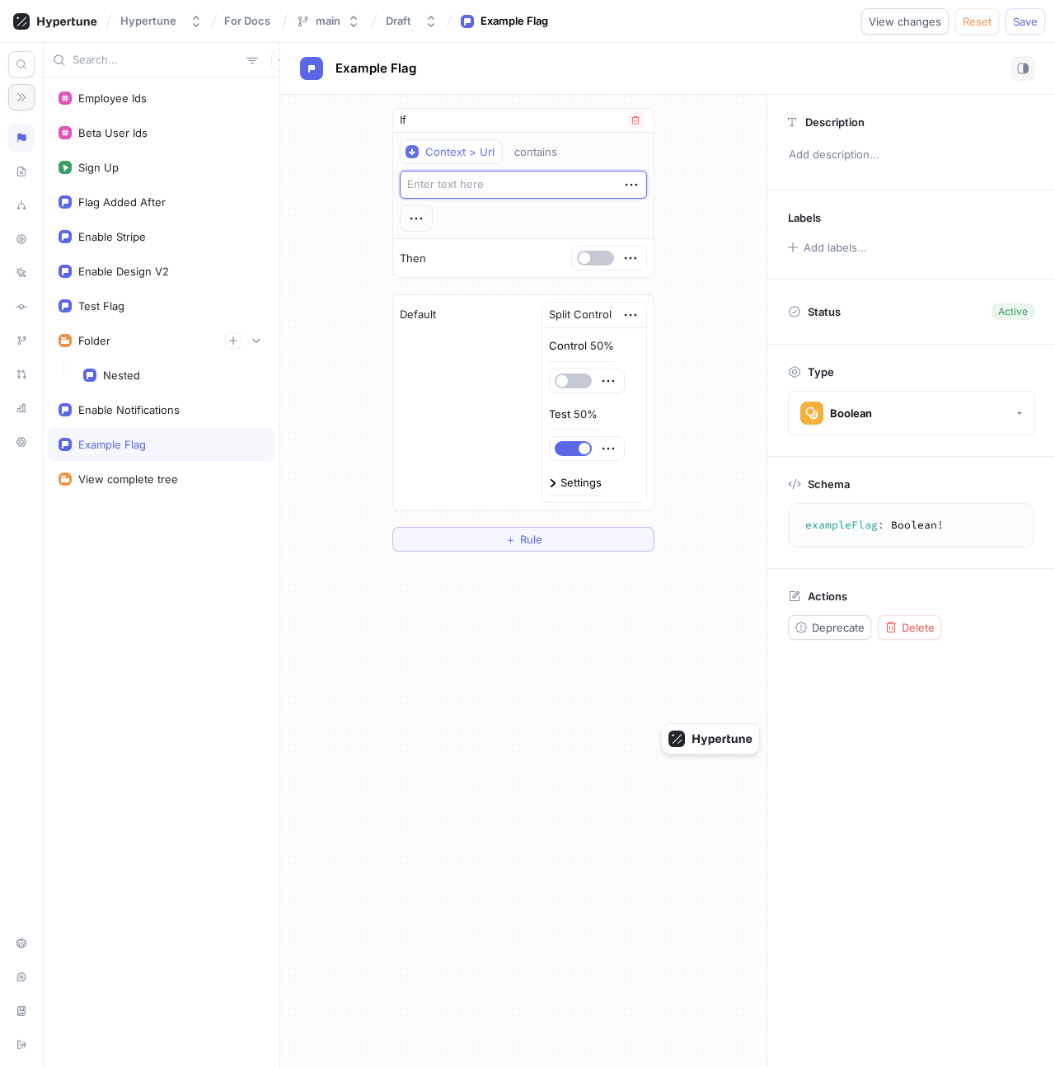
click at [493, 190] on textarea at bounding box center [523, 185] width 247 height 28
type textarea "x"
type textarea "r"
type textarea "x"
type textarea "rn"
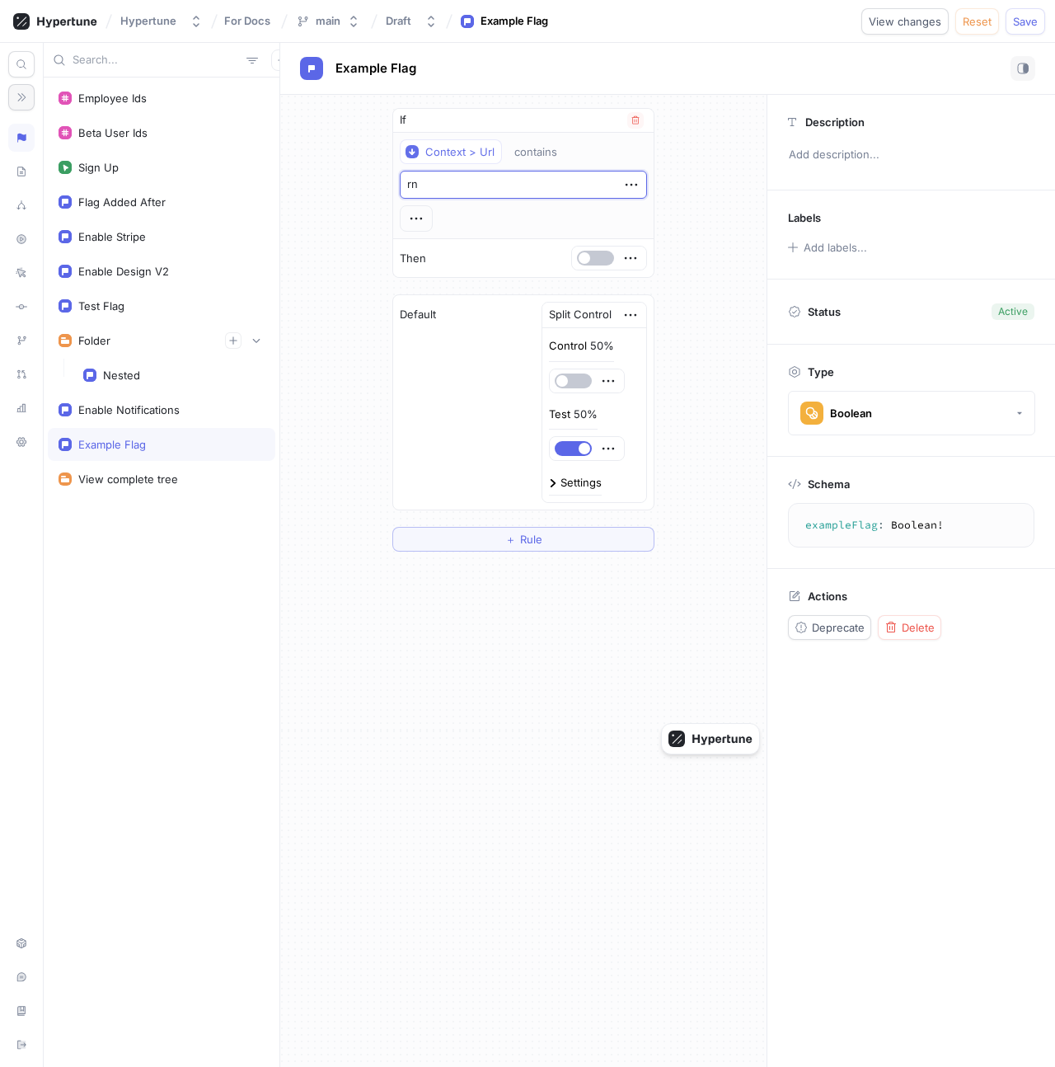
type textarea "x"
type textarea "r"
type textarea "x"
type textarea "p"
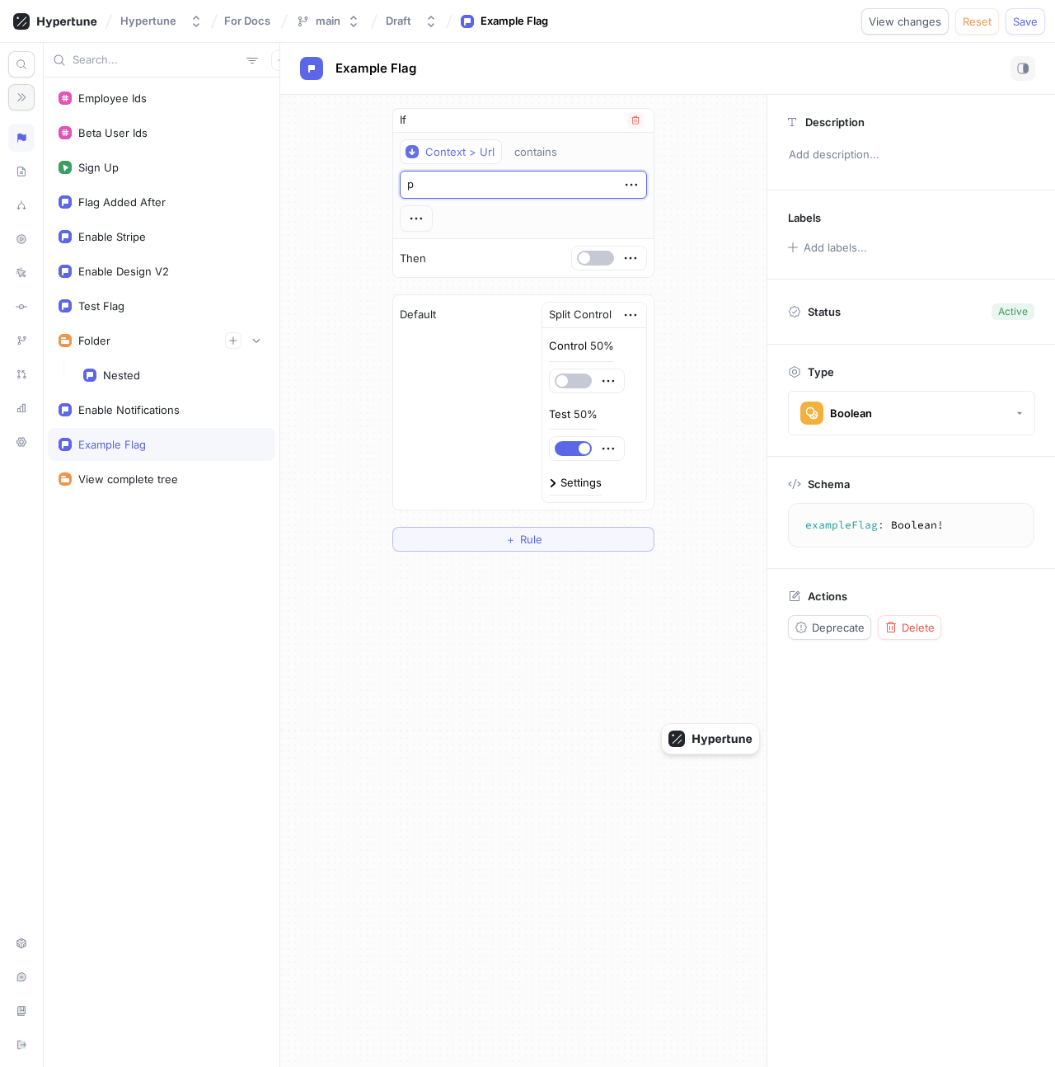
type textarea "x"
type textarea "par"
type textarea "x"
type textarea "para"
type textarea "x"
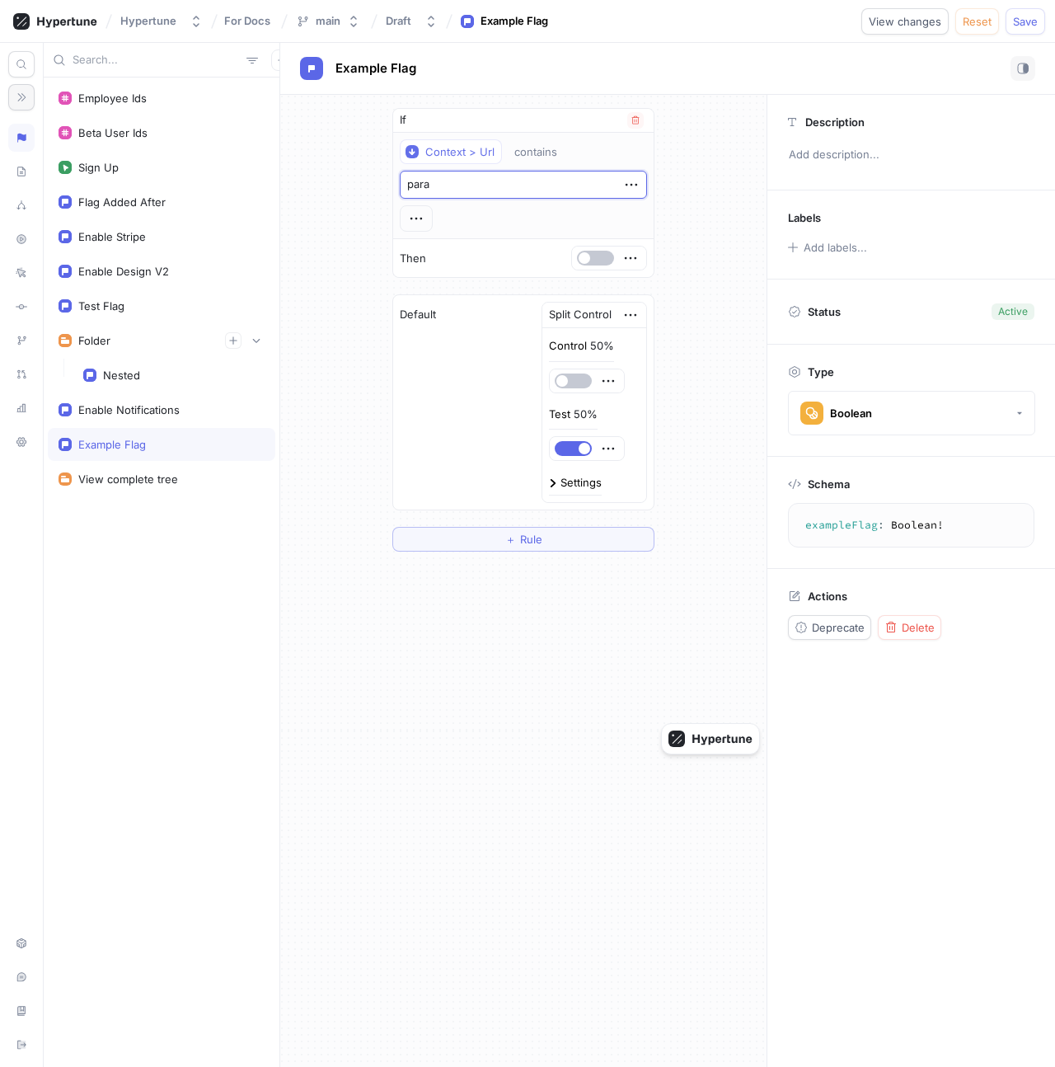
type textarea "param"
type textarea "x"
type textarea "u"
type textarea "x"
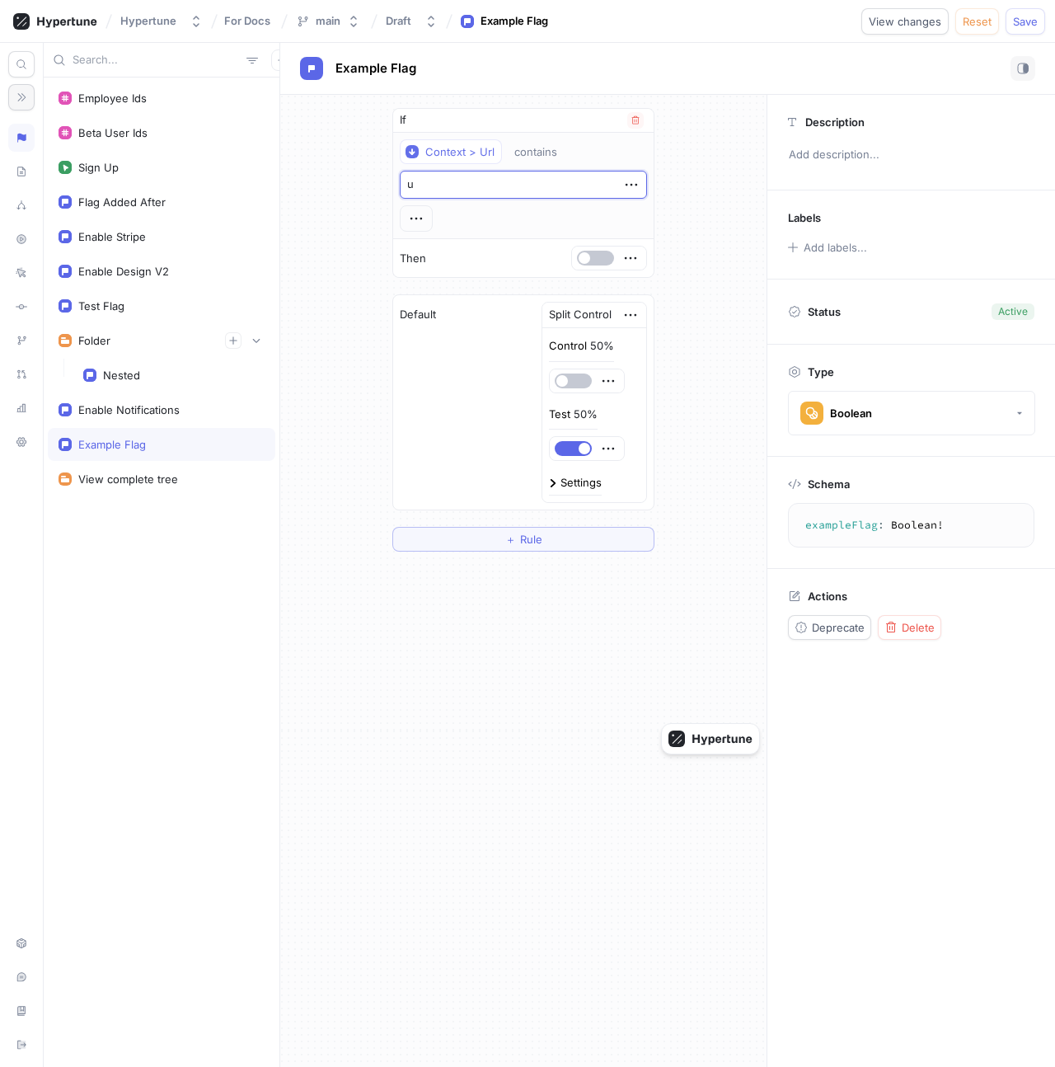
type textarea "ur"
type textarea "x"
type textarea "url"
type textarea "x"
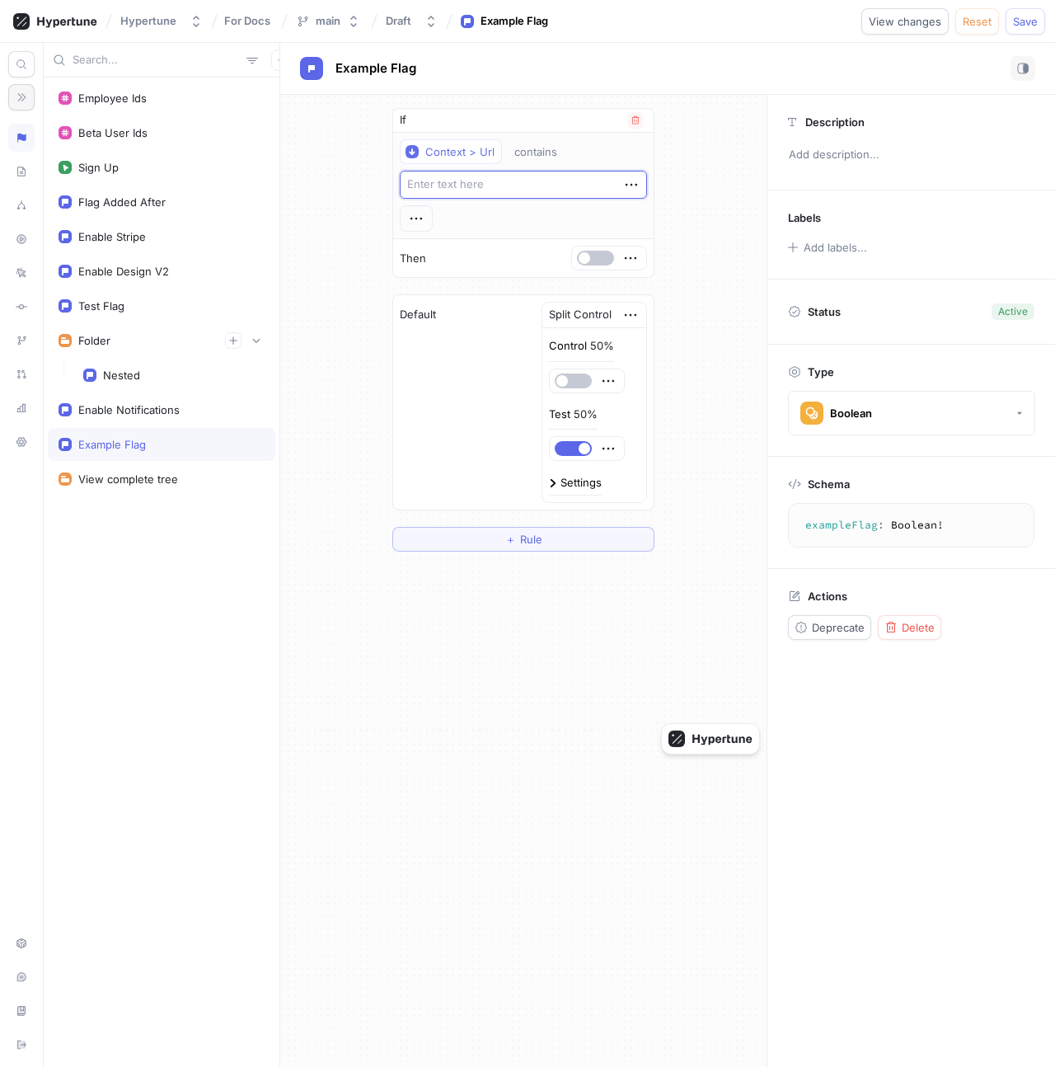
type textarea "p"
type textarea "x"
type textarea "pa"
type textarea "x"
type textarea "par"
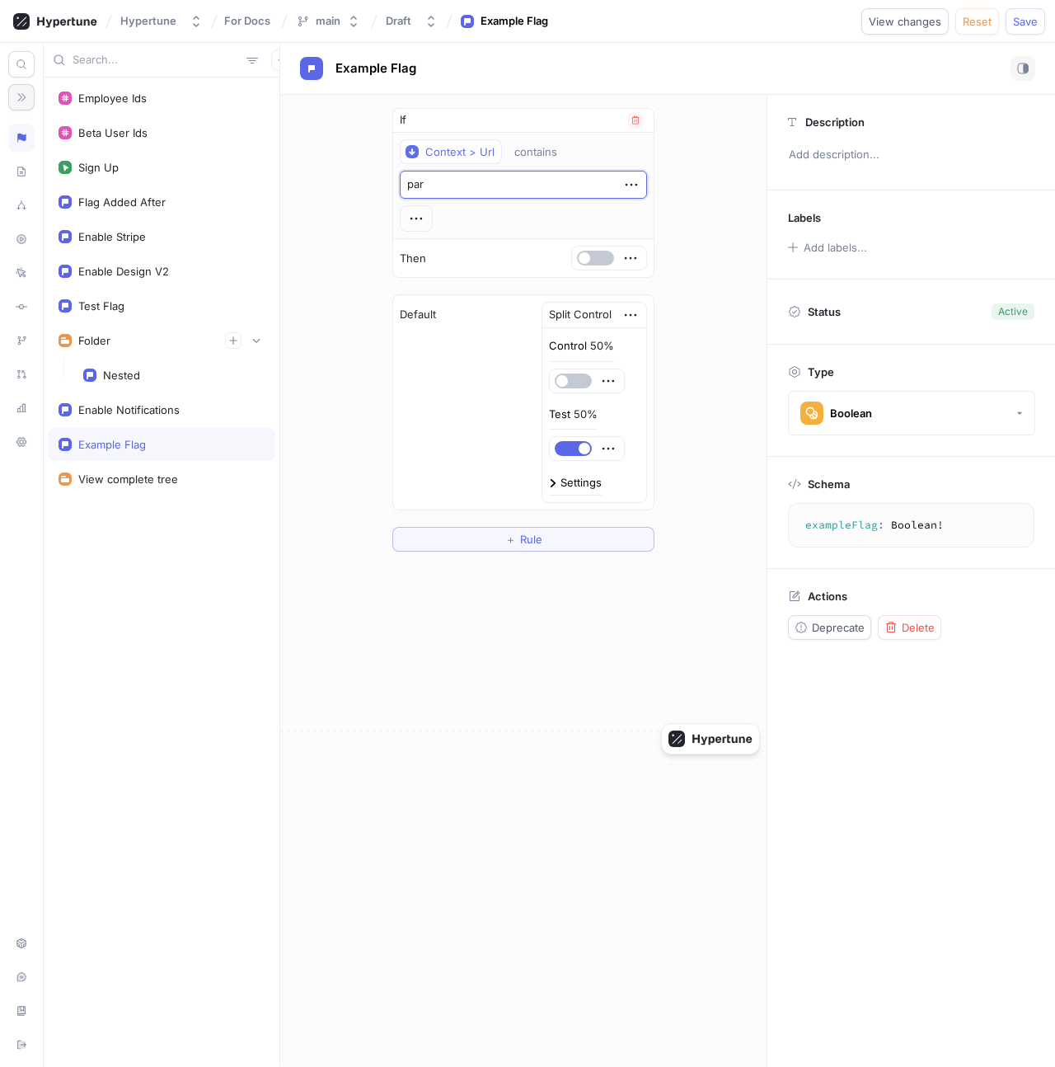
type textarea "x"
type textarea "para"
type textarea "x"
type textarea "d"
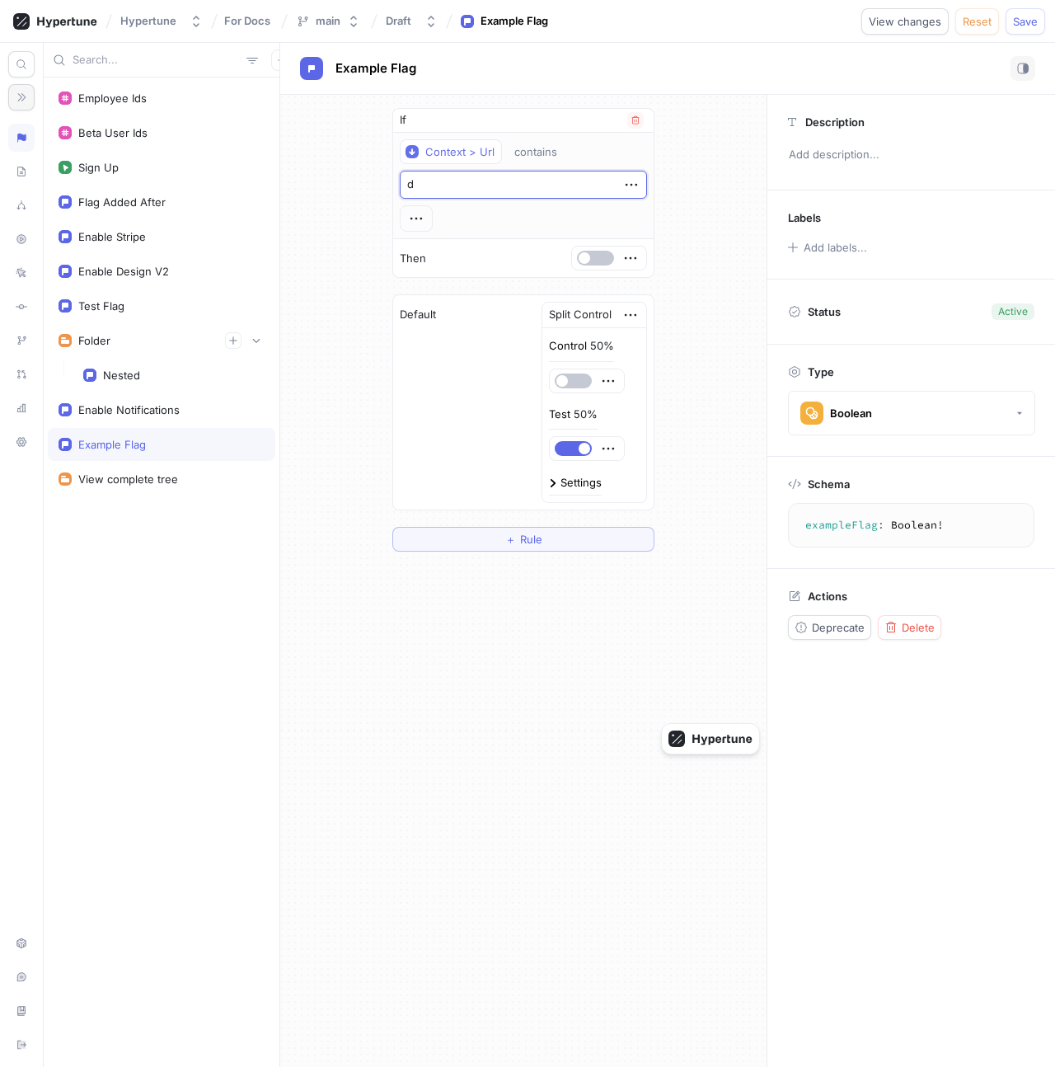
type textarea "x"
type textarea "da"
type textarea "x"
type textarea "dar"
type textarea "x"
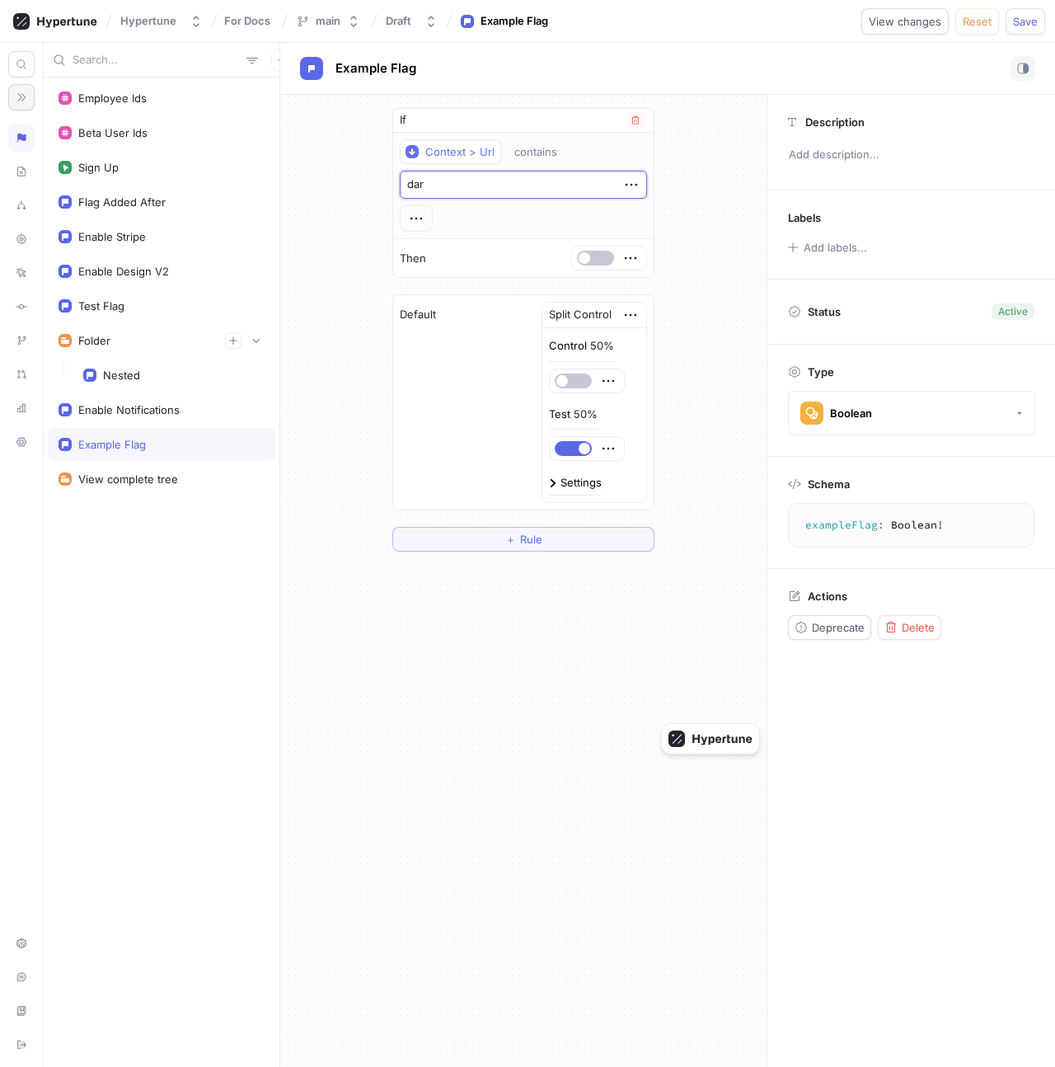
type textarea "dark"
type textarea "x"
type textarea "sh"
type textarea "x"
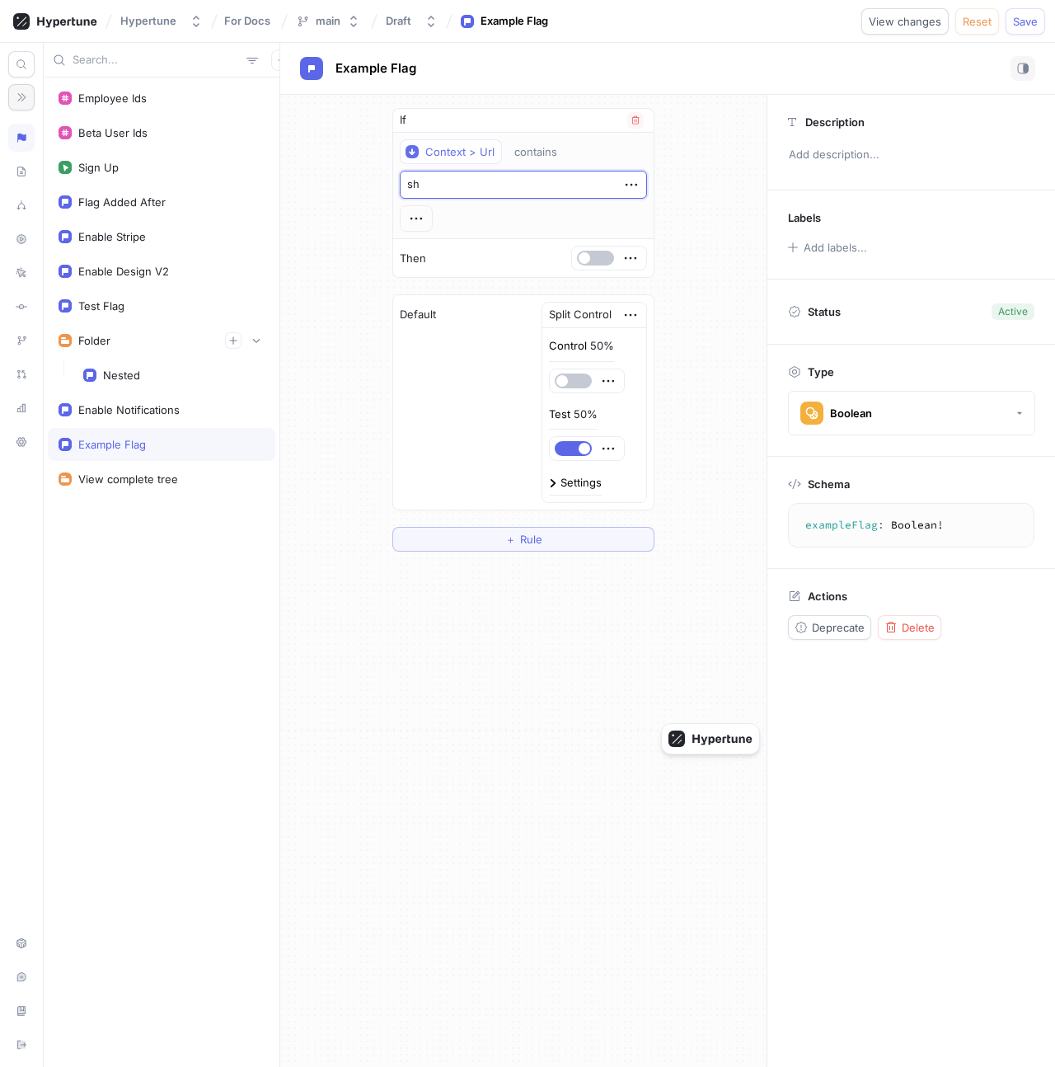
type textarea "sho"
type textarea "x"
type textarea "show"
type textarea "x"
type textarea "showN"
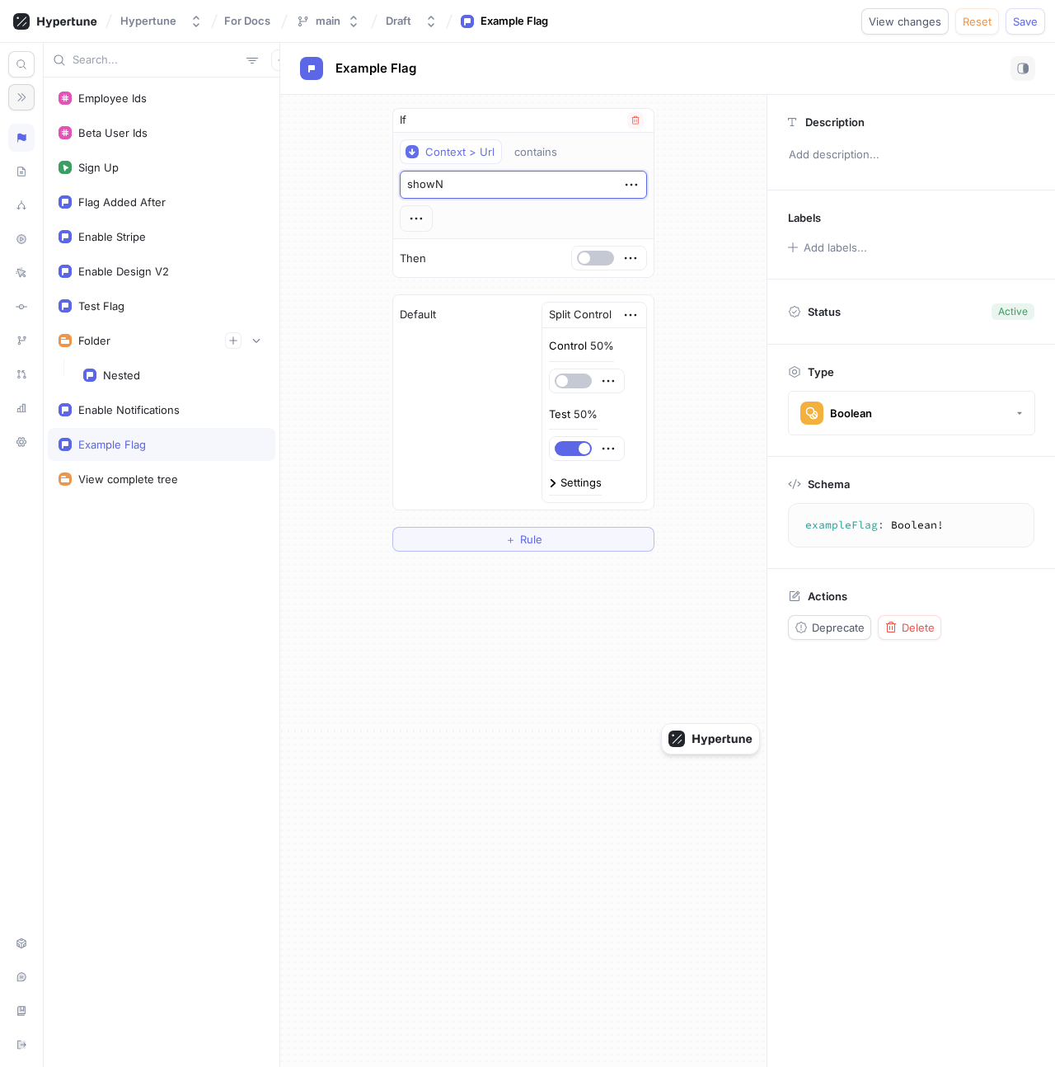
type textarea "x"
type textarea "showNe"
type textarea "x"
type textarea "showNew"
type textarea "x"
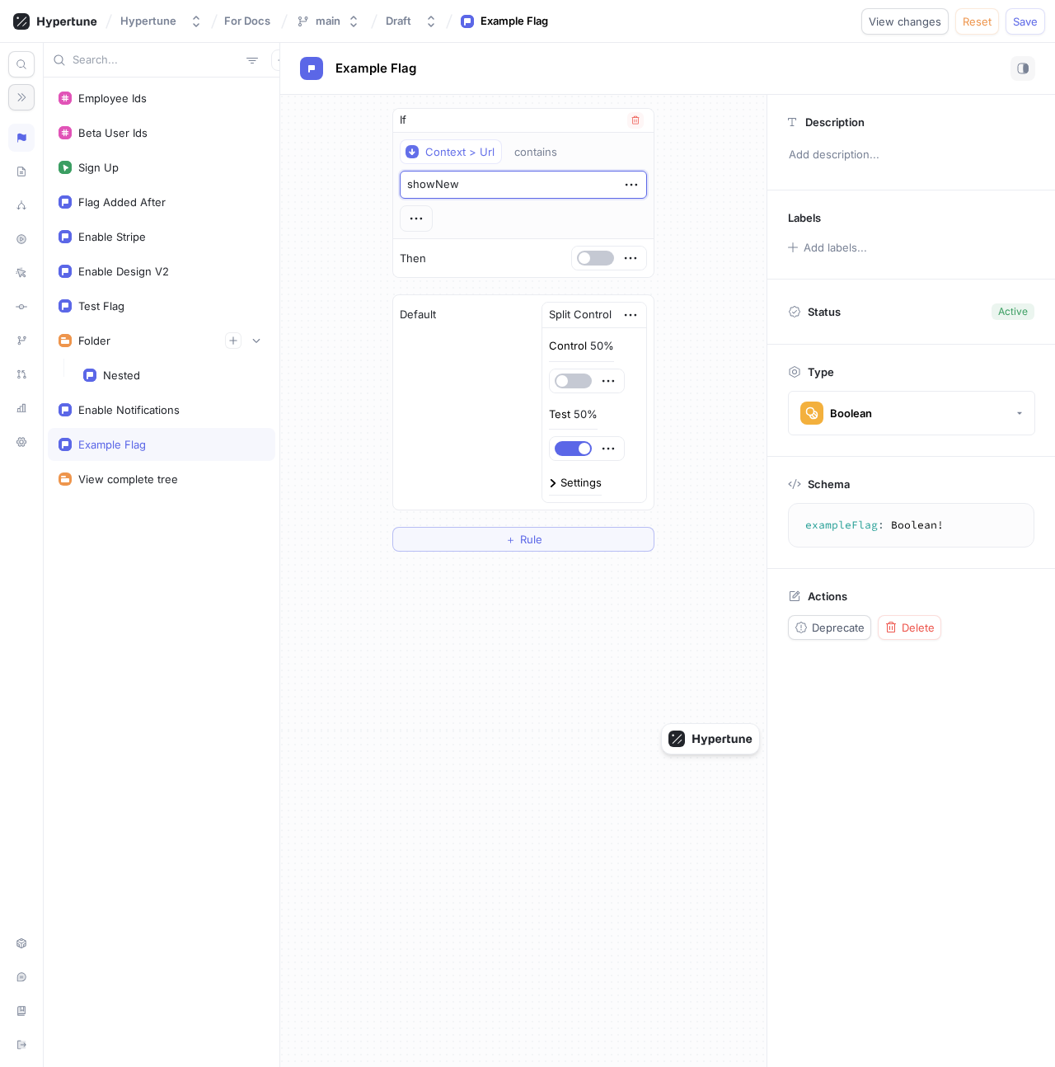
type textarea "showNewD"
type textarea "x"
type textarea "showNewDe"
type textarea "x"
type textarea "showNewDes"
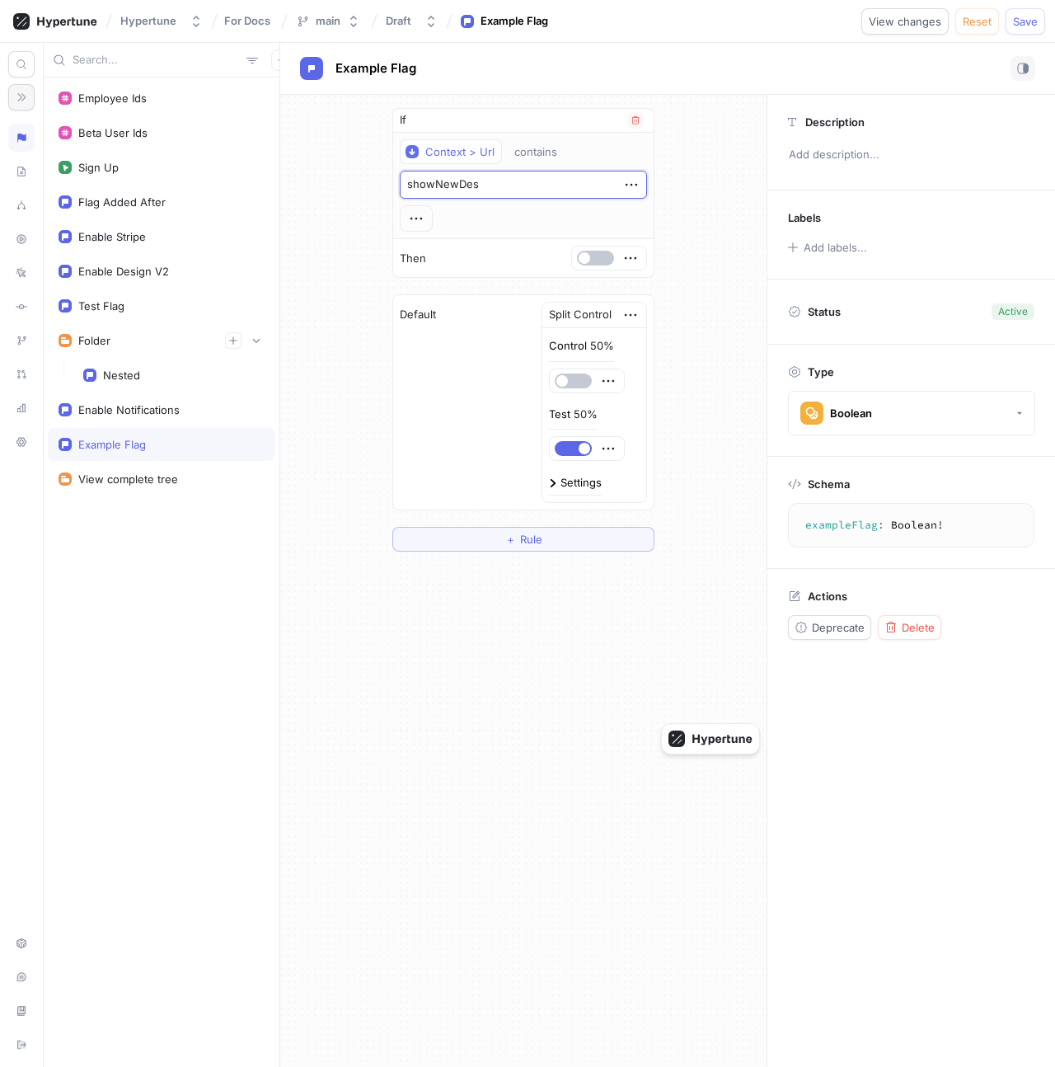
type textarea "x"
type textarea "showNewDesi"
type textarea "x"
type textarea "showNewDesig"
type textarea "x"
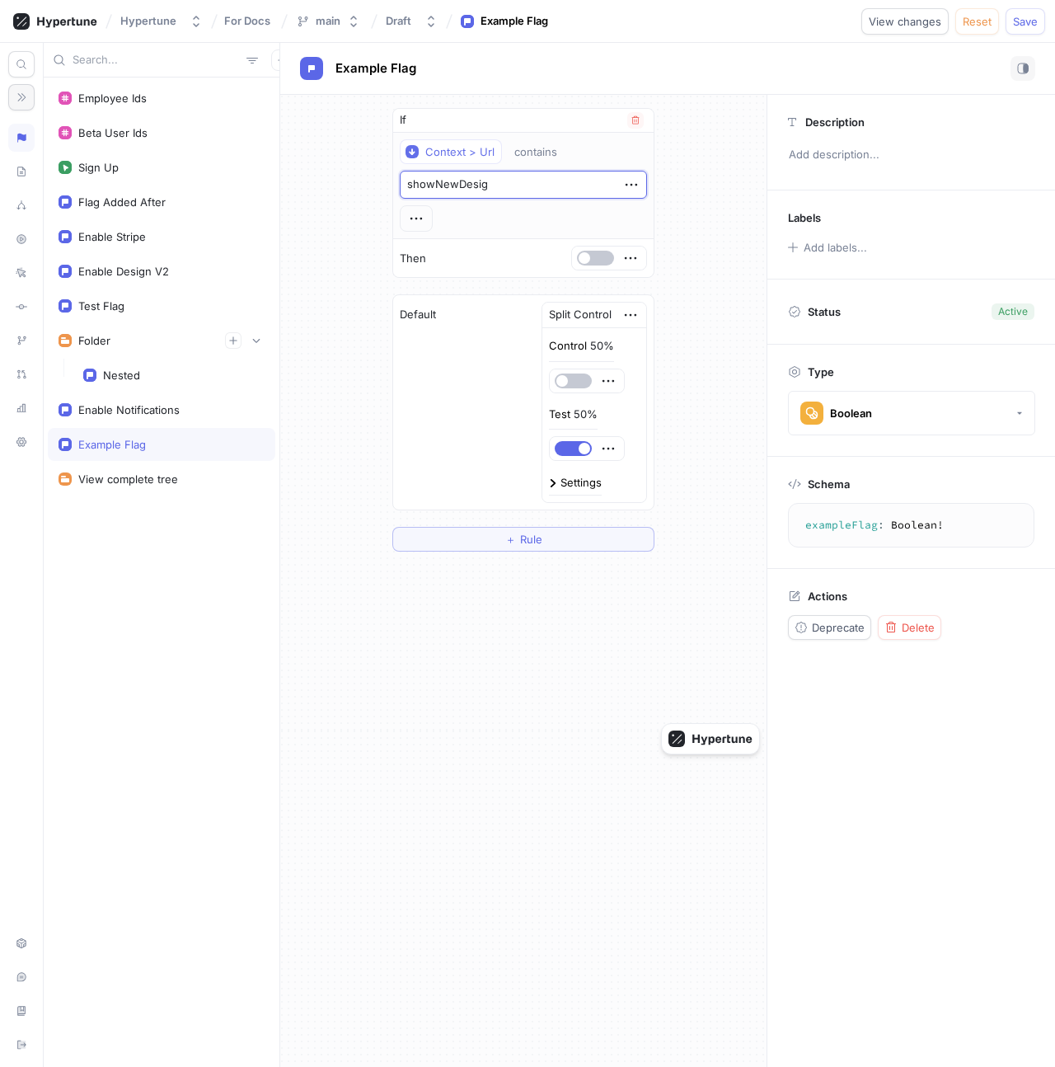
type textarea "showNewDesign"
type textarea "x"
type textarea "s"
type textarea "x"
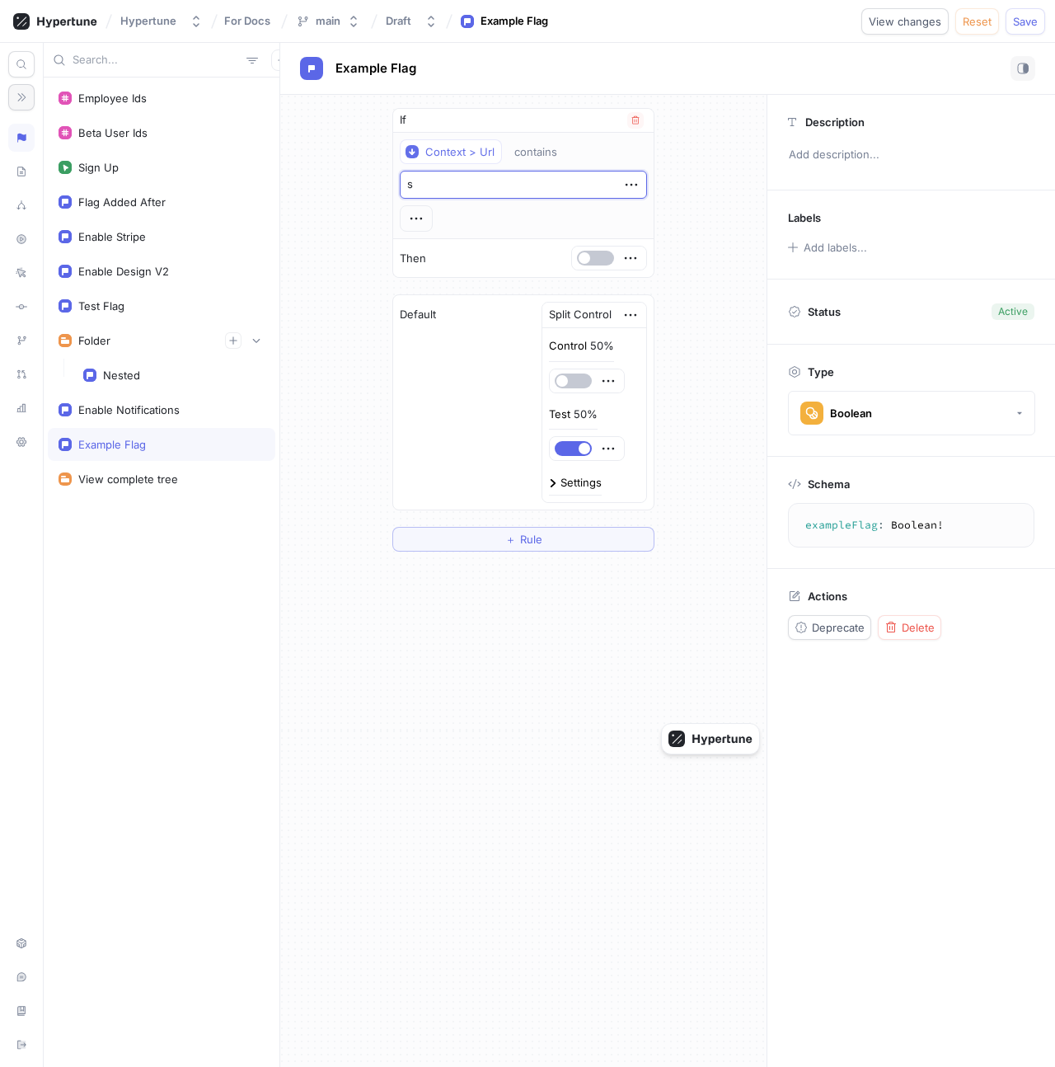
type textarea "sh"
type textarea "x"
type textarea "sho"
type textarea "x"
type textarea "show"
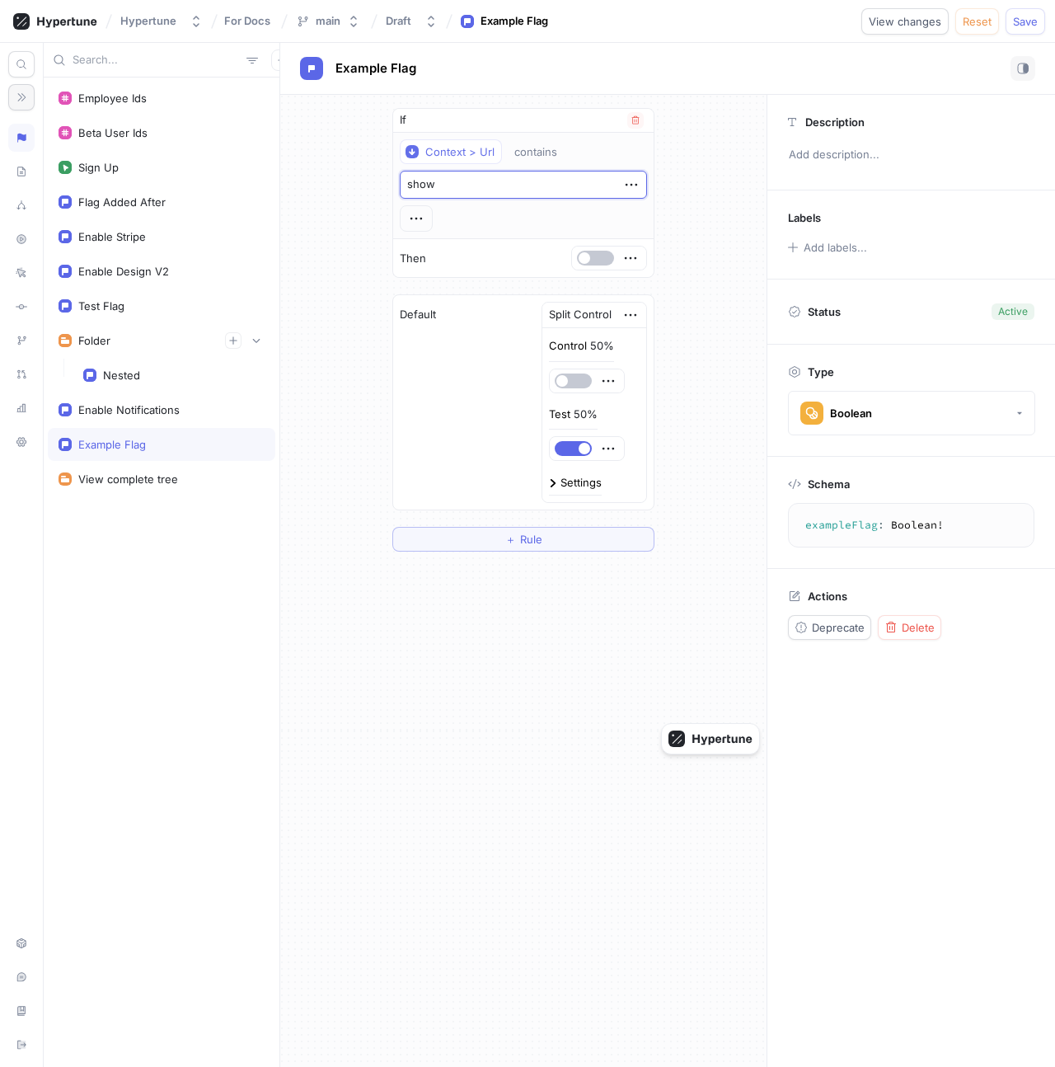
type textarea "x"
type textarea "showD"
type textarea "x"
type textarea "showDe"
type textarea "x"
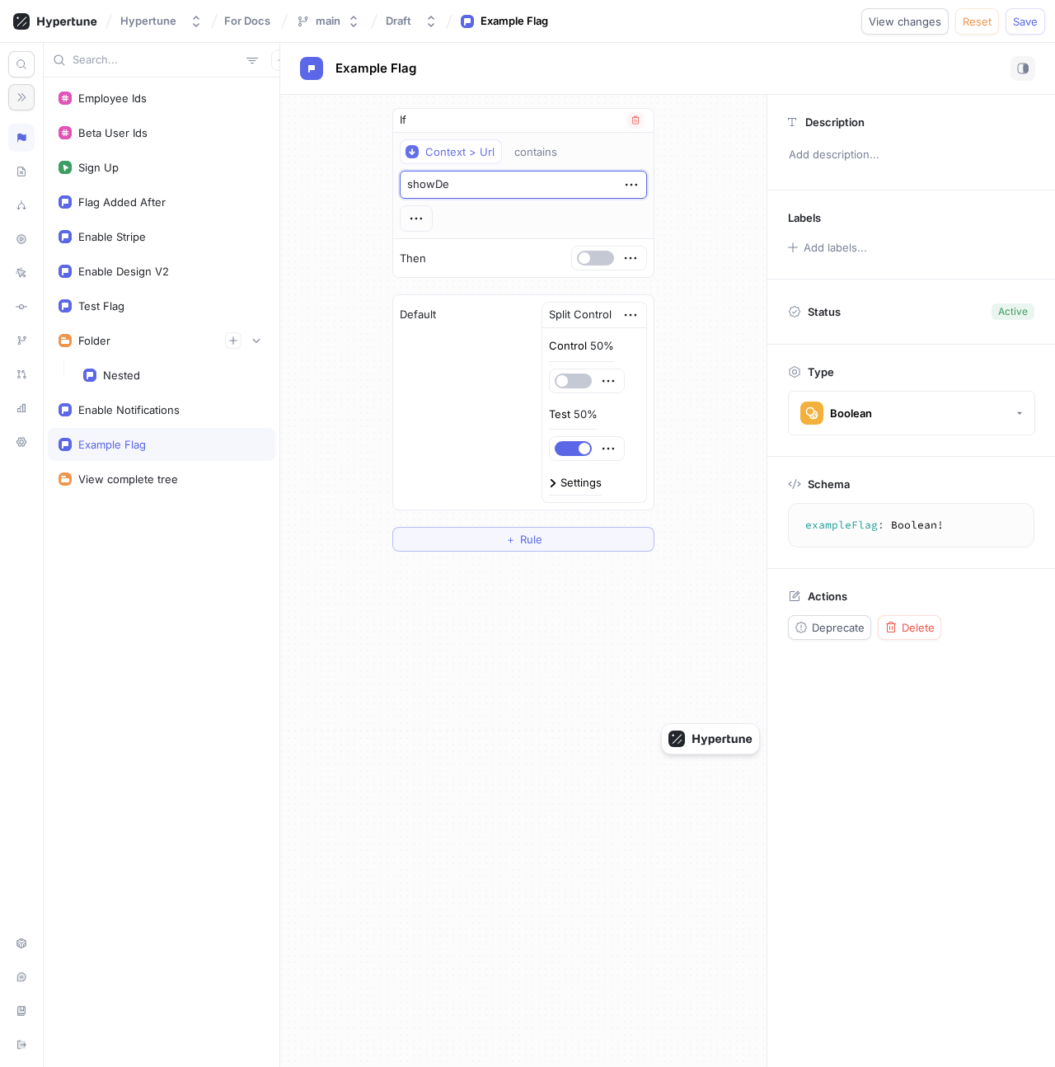
type textarea "showDes"
type textarea "x"
type textarea "showDesi"
type textarea "x"
type textarea "showDesig"
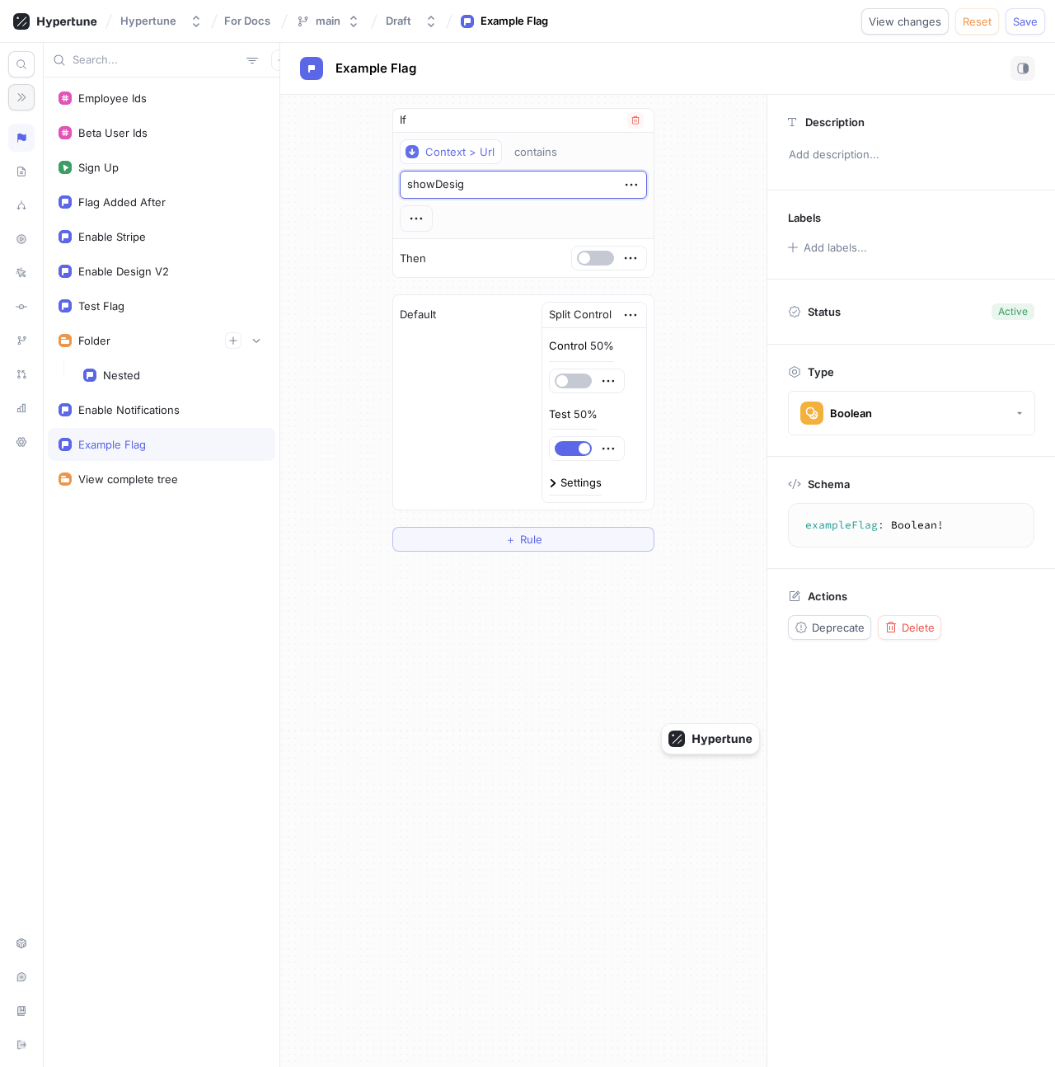
type textarea "x"
type textarea "showDesign"
type textarea "x"
type textarea "showDesignV"
type textarea "x"
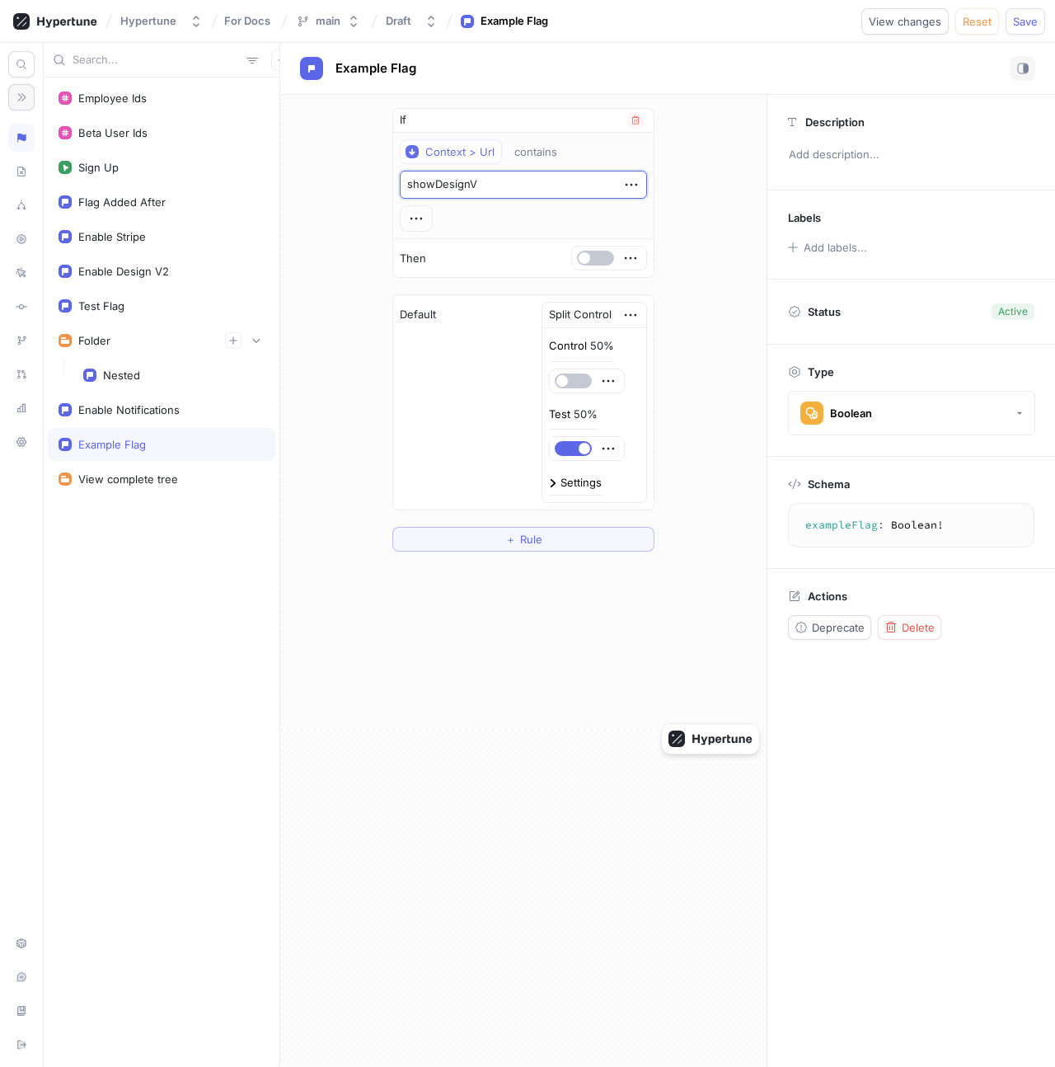
type textarea "showDesignV2"
type textarea "x"
type textarea "showDesignV2="
type textarea "x"
type textarea "showDesignV2=1"
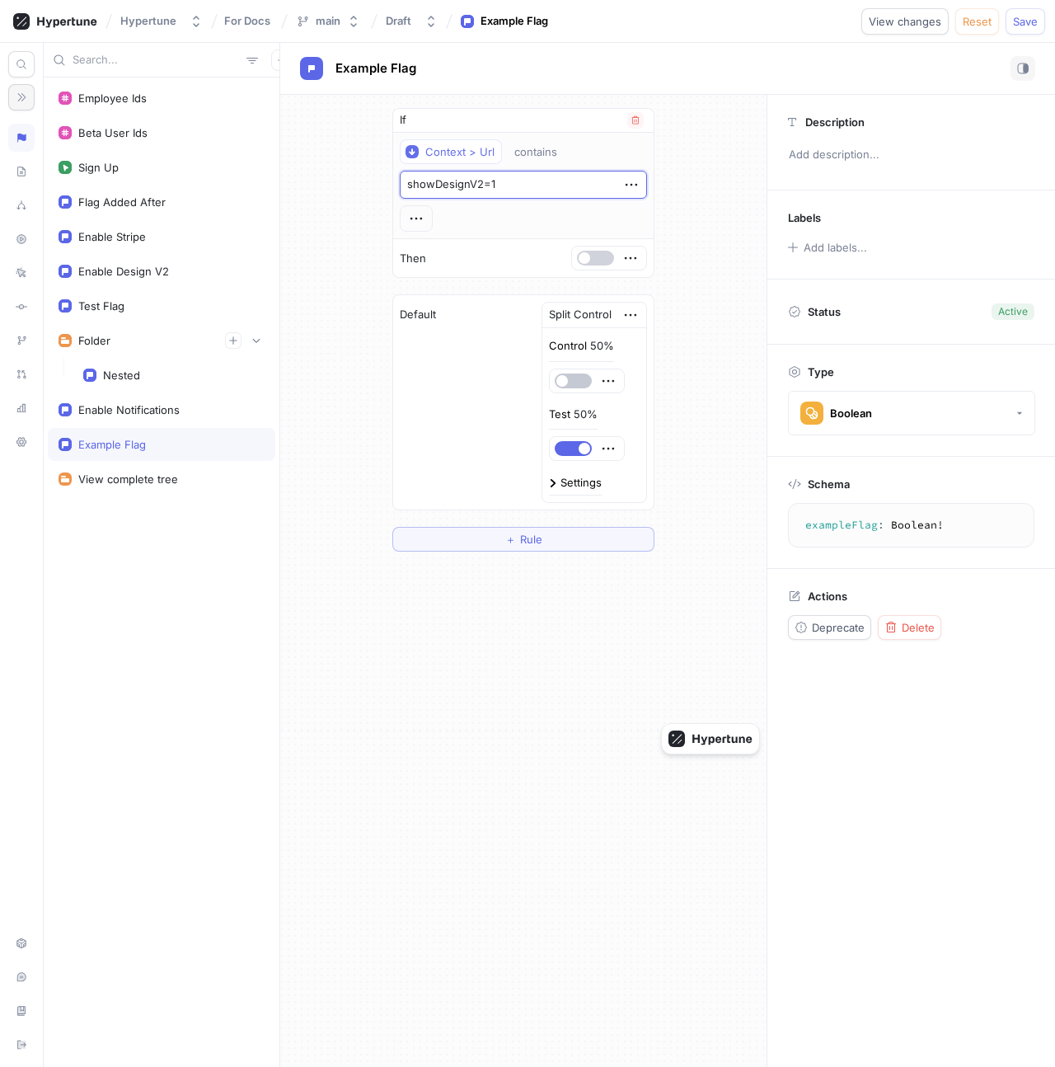
click at [590, 254] on button "button" at bounding box center [595, 258] width 37 height 15
type textarea "x"
click at [464, 191] on textarea "showDesignV2=1" at bounding box center [523, 185] width 247 height 28
type textarea "x"
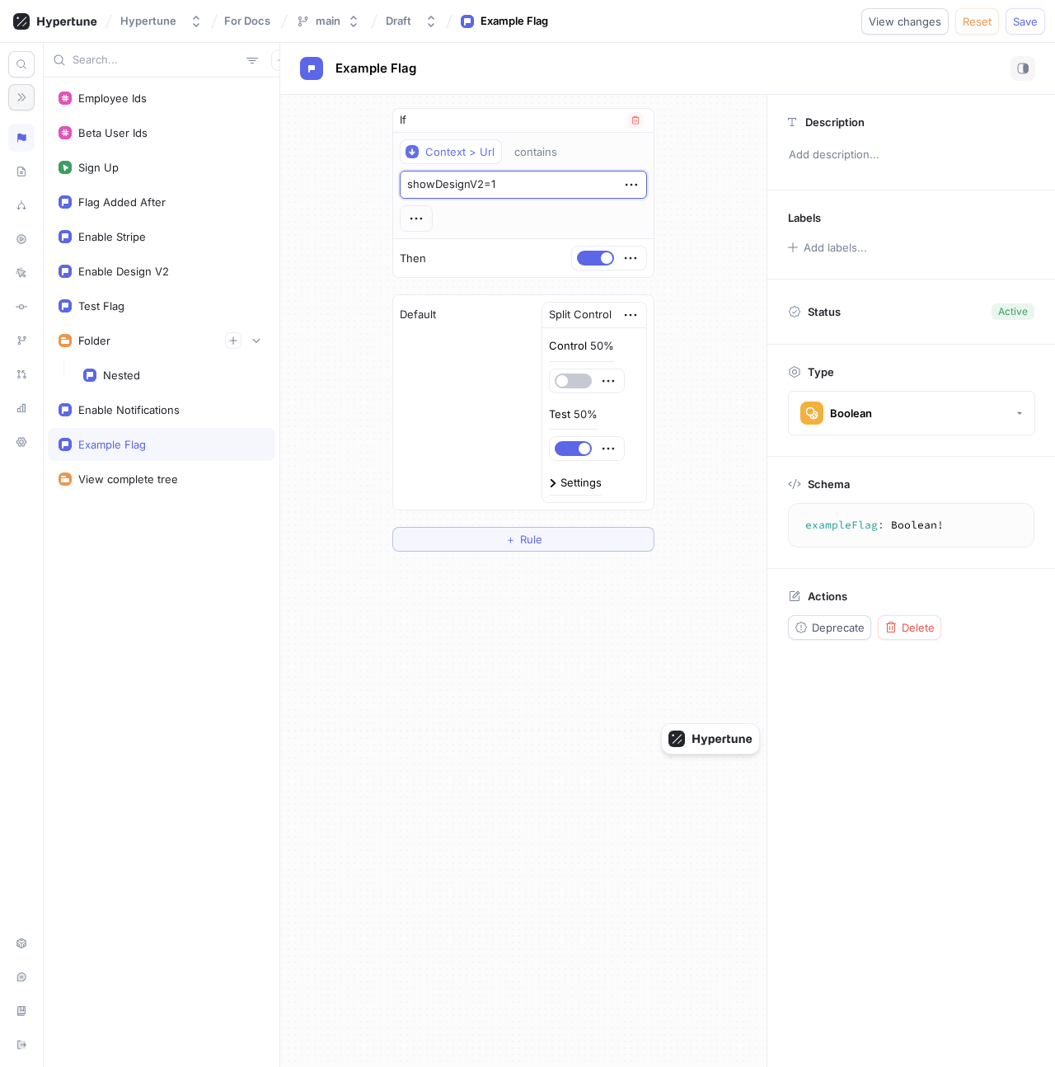
type textarea "e=1"
type textarea "x"
type textarea "en=1"
type textarea "x"
type textarea "enab=1"
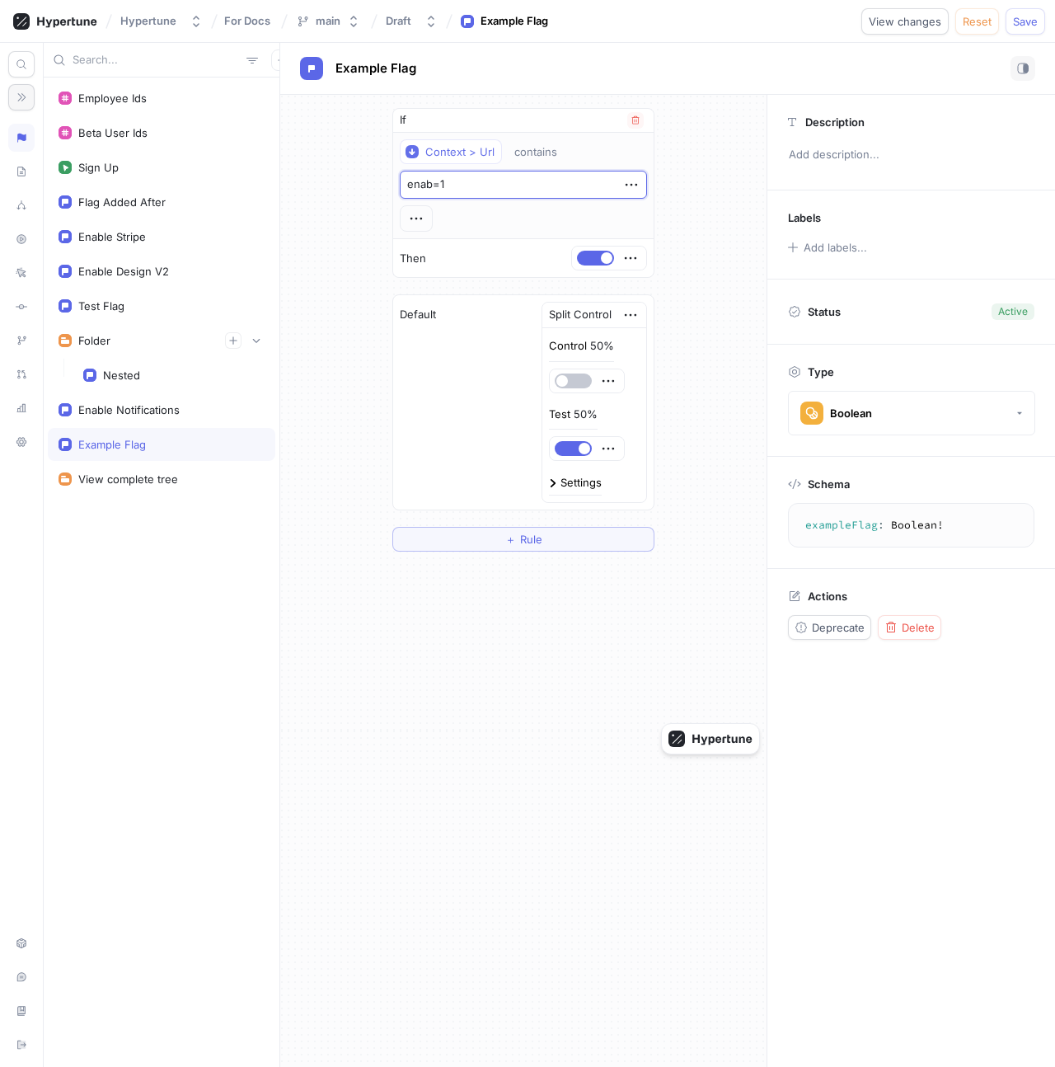
type textarea "x"
type textarea "enabl=1"
type textarea "x"
type textarea "enable=1"
type textarea "x"
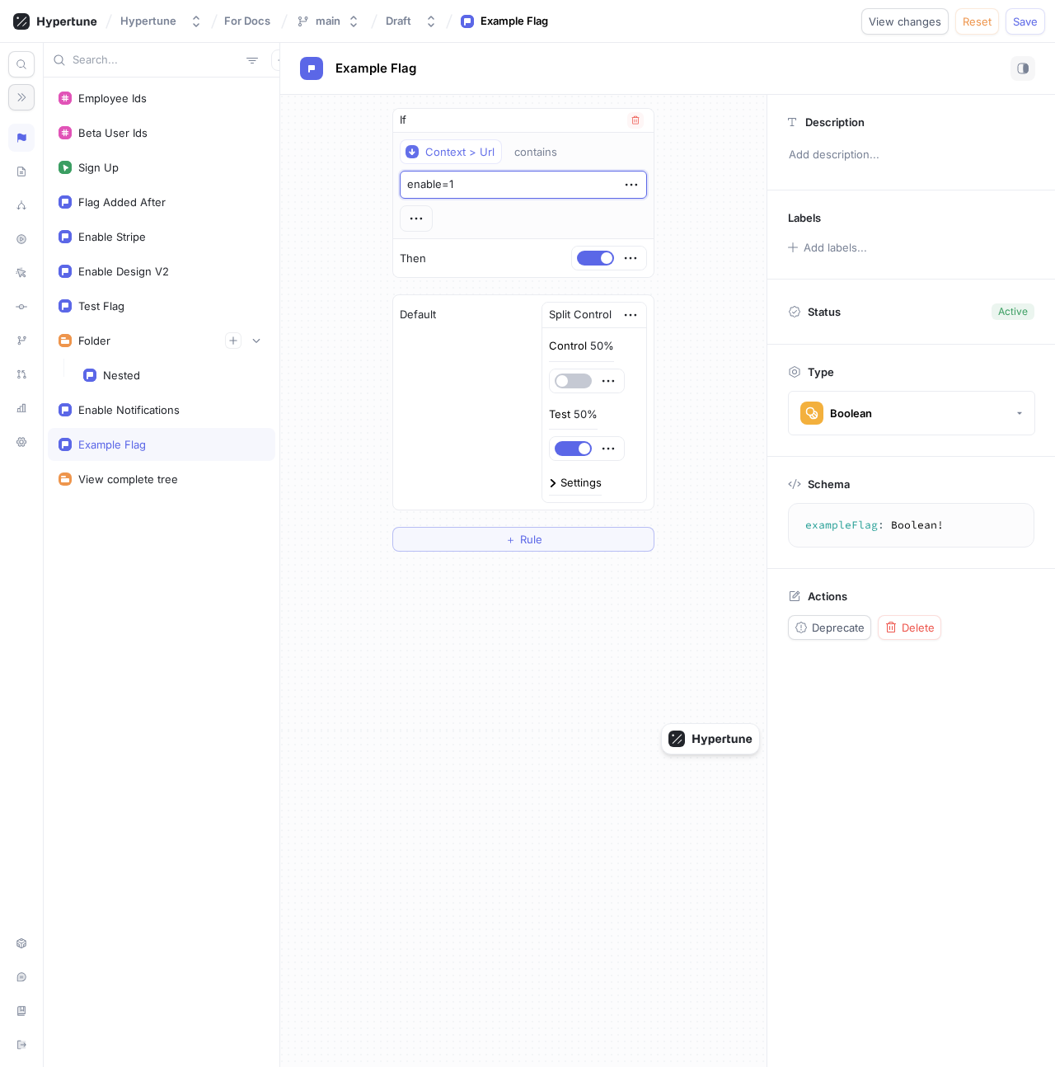
type textarea "enableL=1"
type textarea "x"
type textarea "enableLa=1"
type textarea "x"
type textarea "enableLay=1"
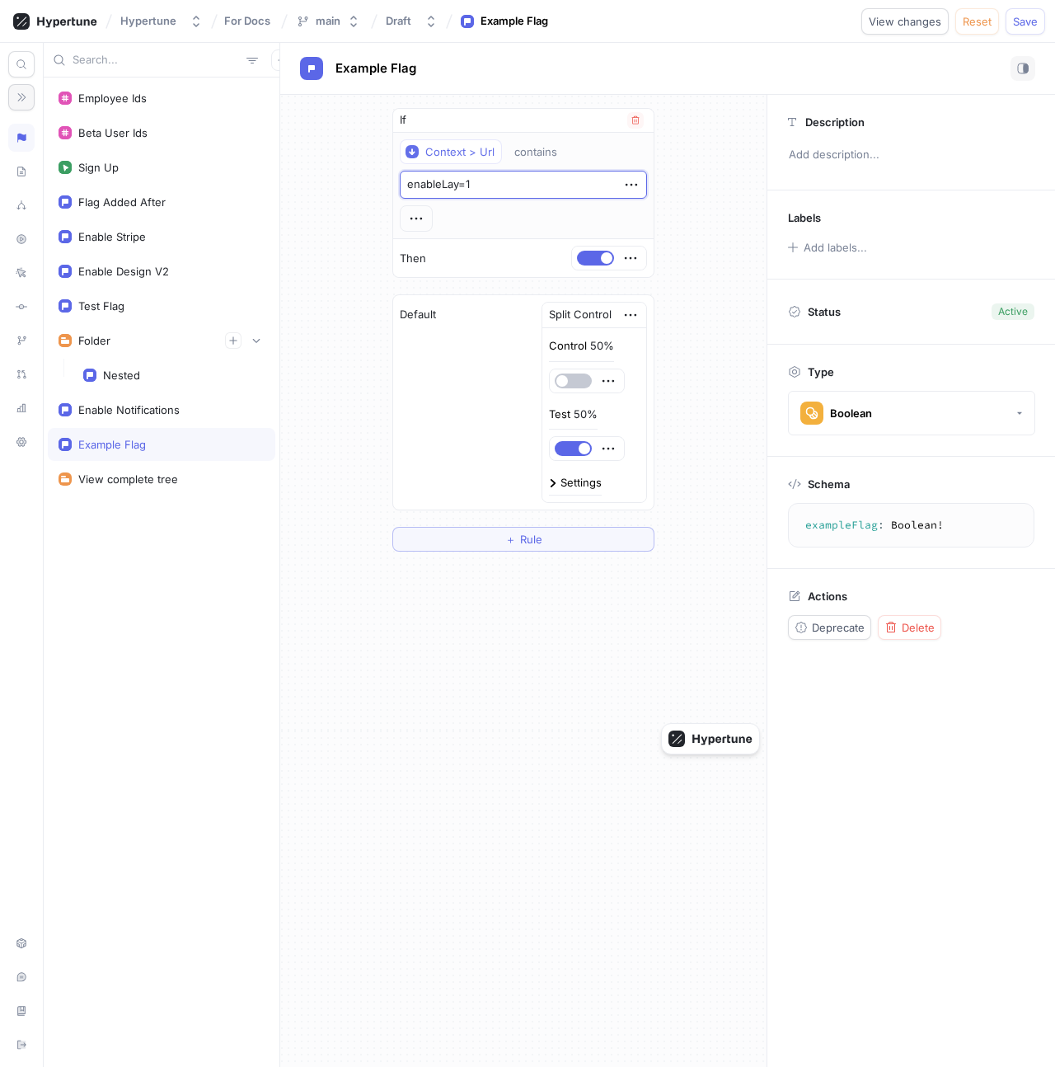
type textarea "x"
type textarea "enableLayo=1"
type textarea "x"
type textarea "enableLayou=1"
type textarea "x"
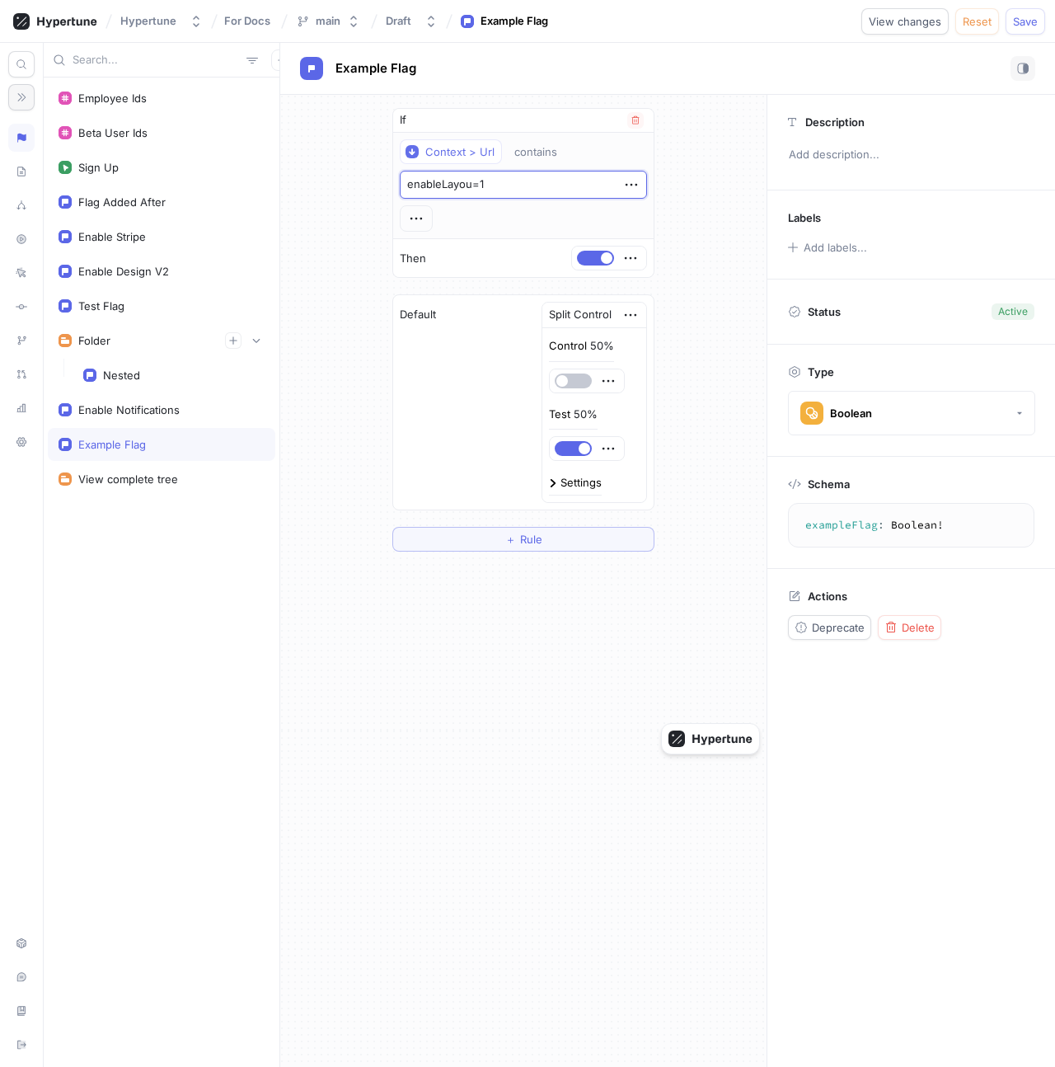
type textarea "enableLayout=1"
type textarea "x"
type textarea "enableLayoutV=1"
type textarea "x"
click at [458, 149] on div "Context > Url" at bounding box center [459, 152] width 69 height 14
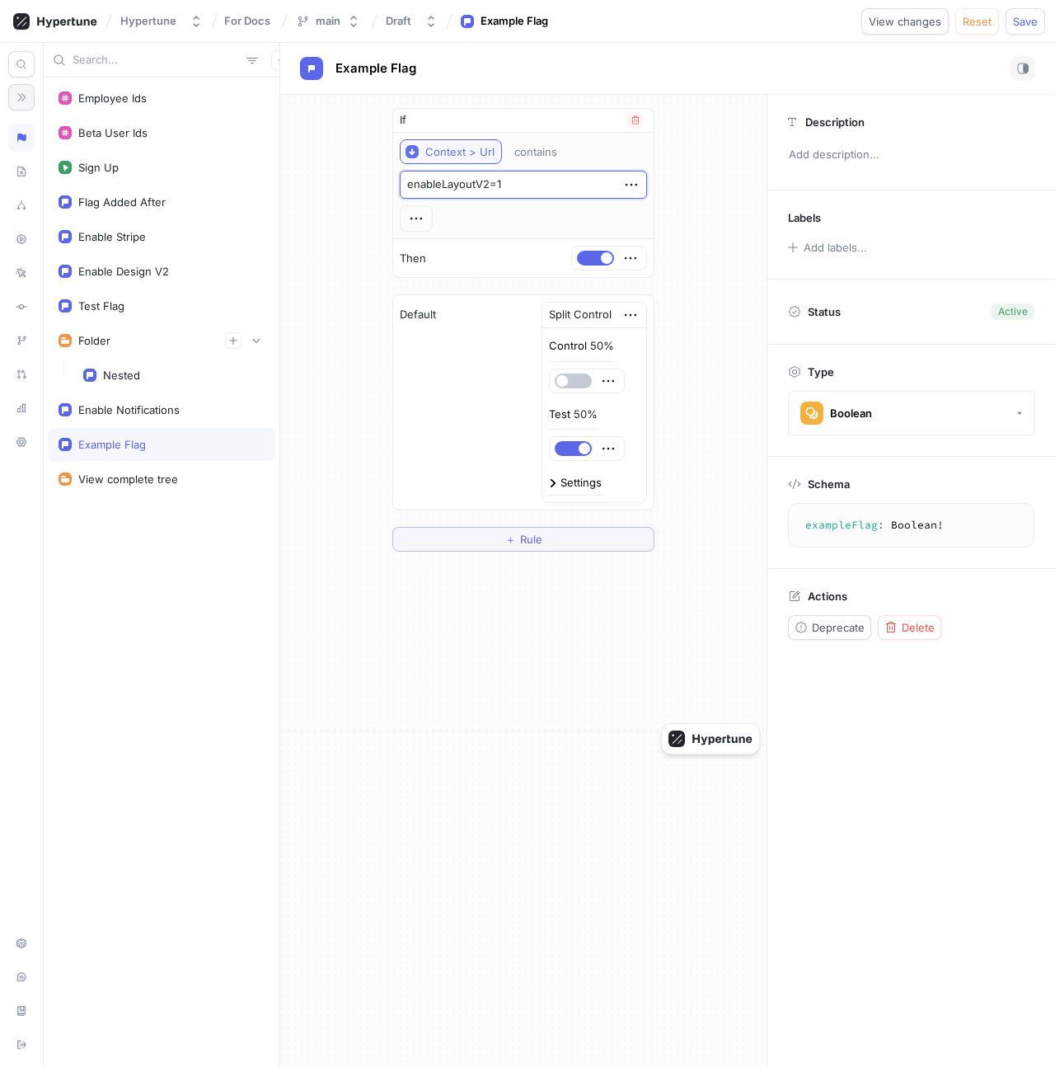
type textarea "enableLayoutV2=1"
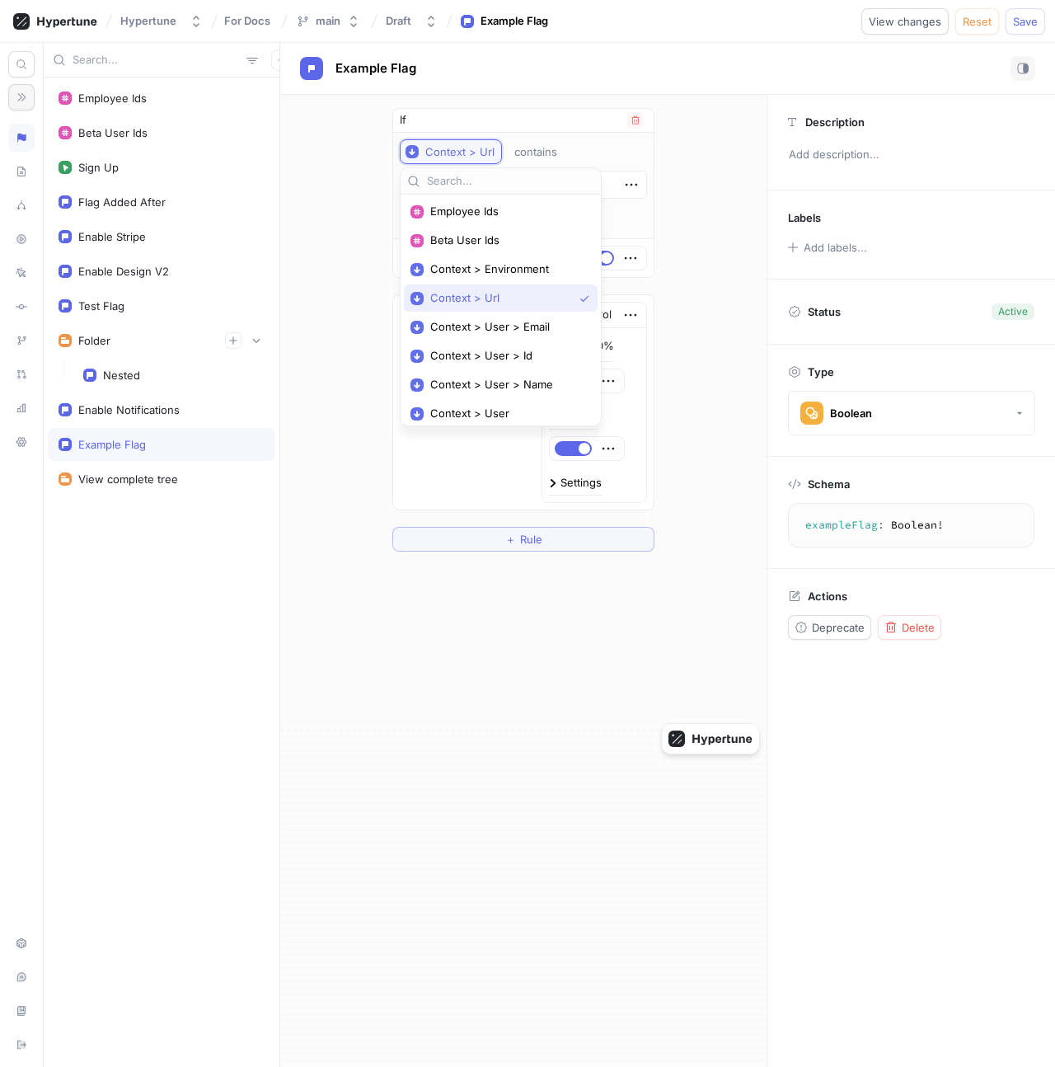
click at [458, 152] on div "Context > Url" at bounding box center [459, 152] width 69 height 14
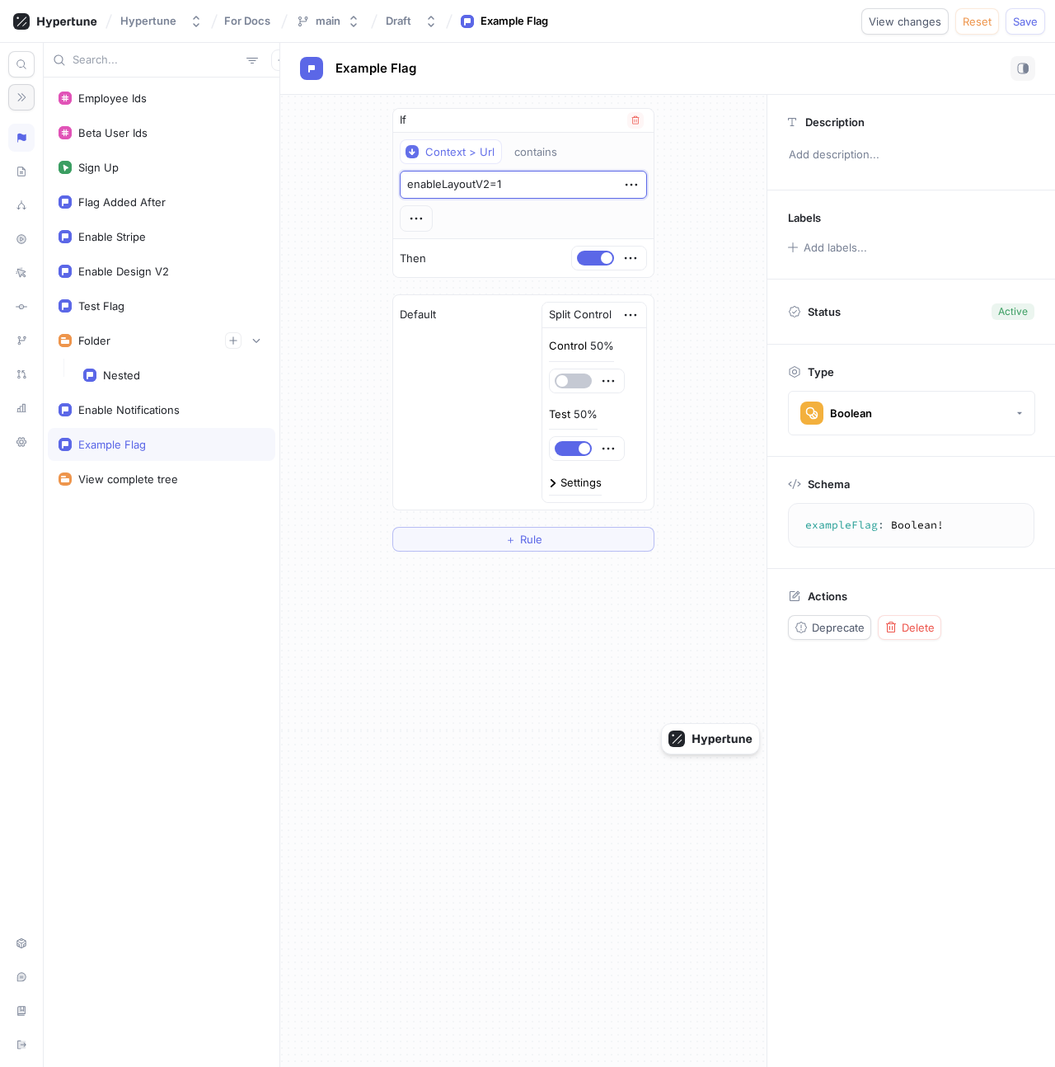
click at [429, 184] on textarea "enableLayoutV2=1" at bounding box center [523, 185] width 247 height 28
click at [439, 184] on textarea "enableLayoutV2=1" at bounding box center [523, 185] width 247 height 28
click at [535, 187] on textarea "enableLayoutV2=1" at bounding box center [523, 185] width 247 height 28
type textarea "x"
click at [510, 210] on div "Context > Url contains enableLayoutV2=1" at bounding box center [523, 185] width 247 height 92
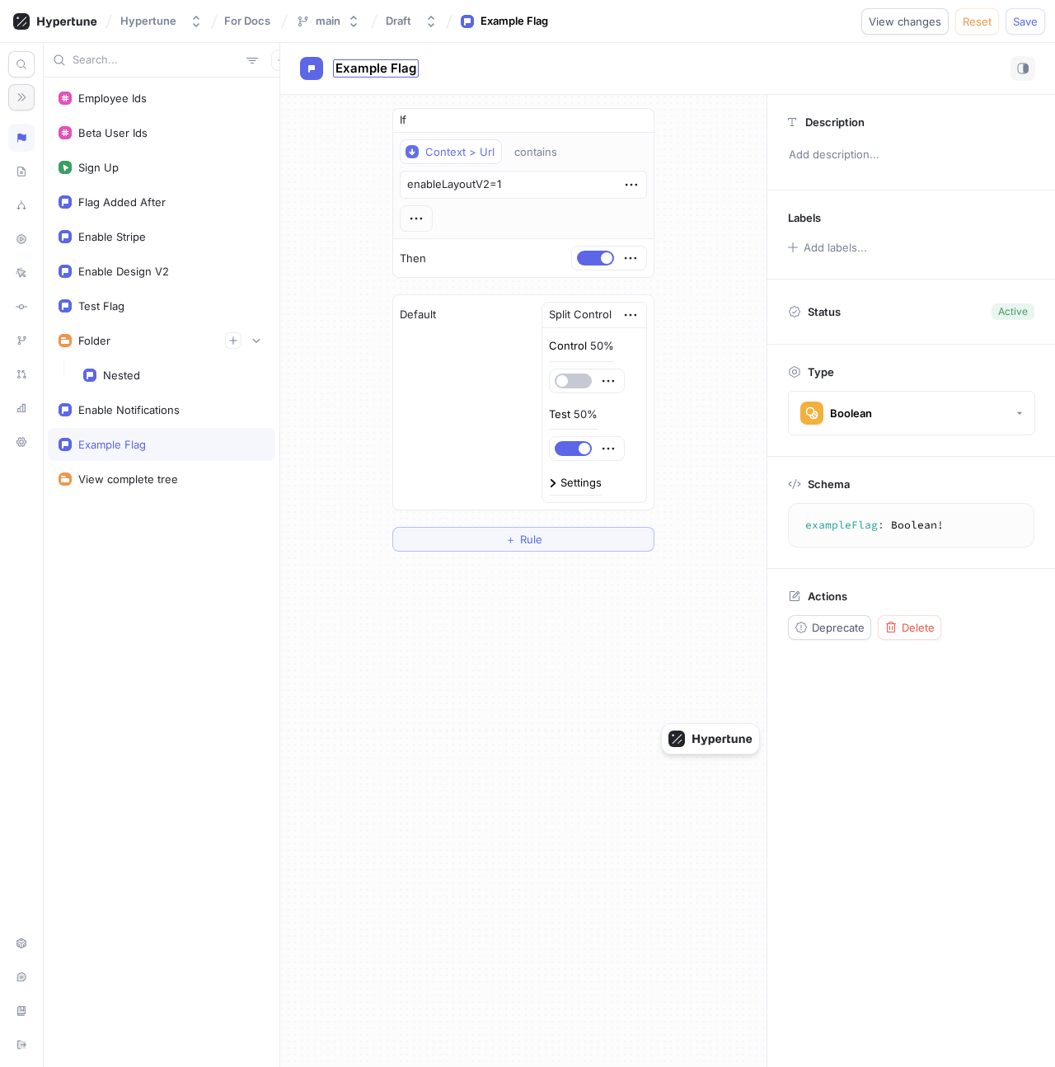
click at [366, 68] on span "Example Flag" at bounding box center [376, 68] width 81 height 13
type input "EnableLayoutV2"
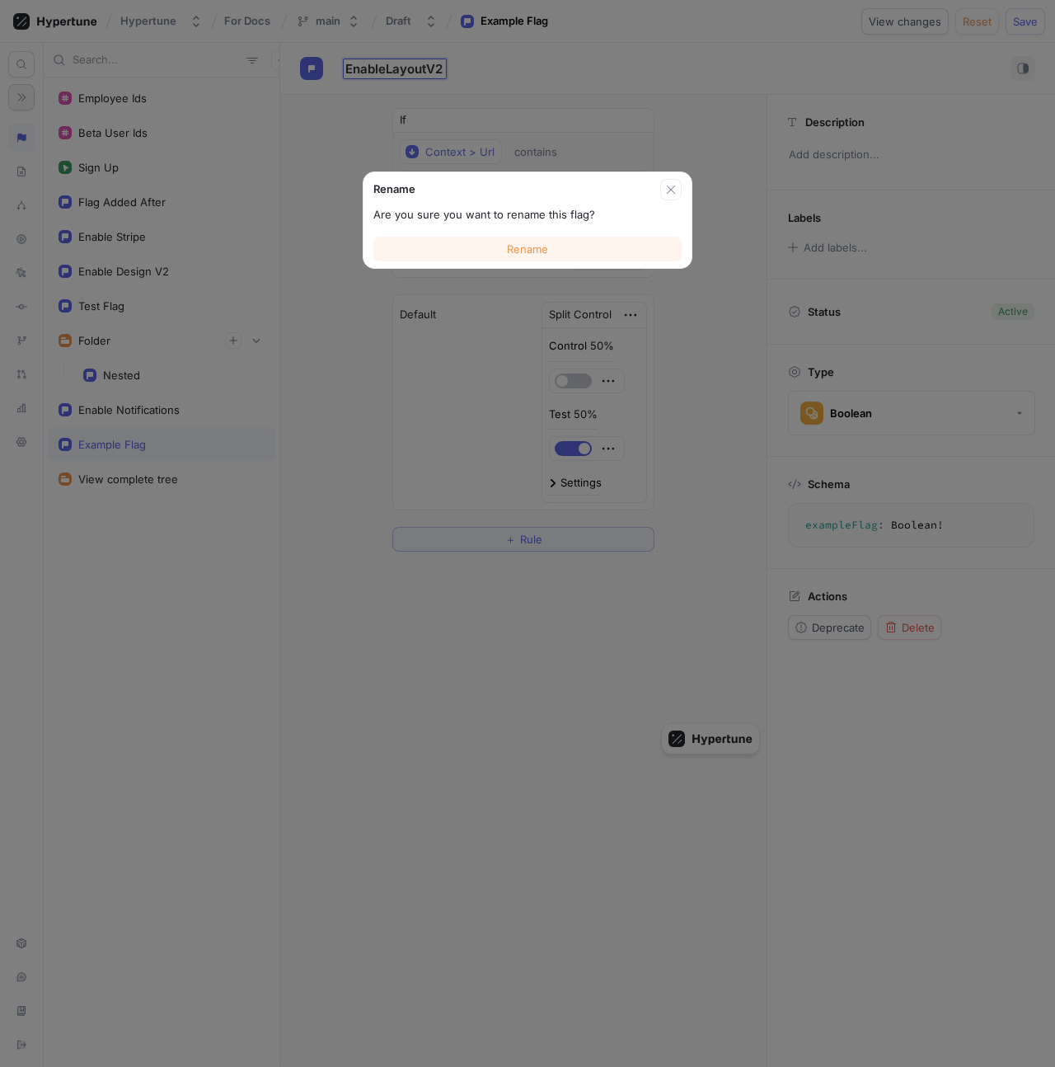
click at [510, 246] on span "Rename" at bounding box center [527, 249] width 41 height 10
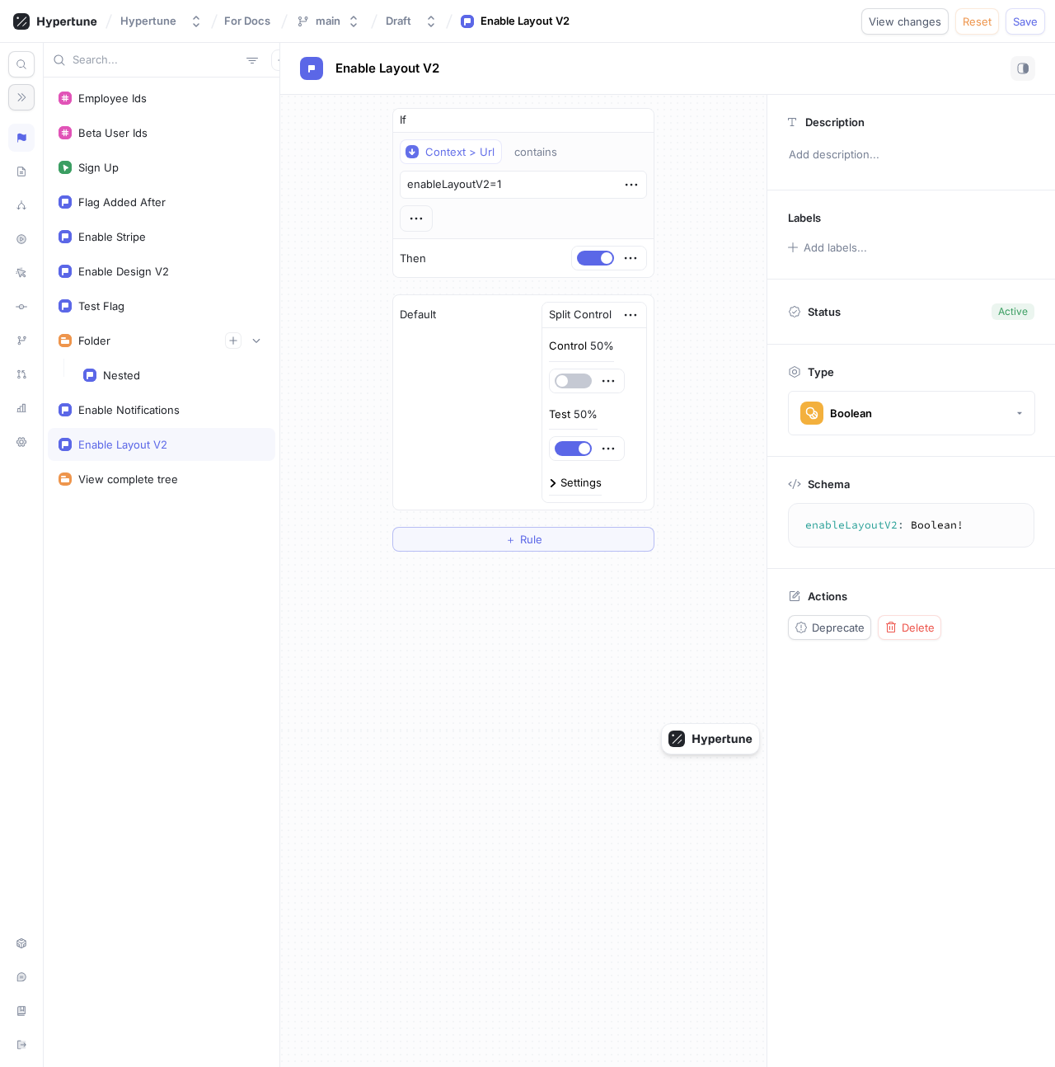
click at [719, 232] on div "If Context > Url contains enableLayoutV2=1 Then Default Split Control Control 5…" at bounding box center [523, 330] width 486 height 470
click at [993, 265] on div "Labels Add labels..." at bounding box center [912, 234] width 288 height 88
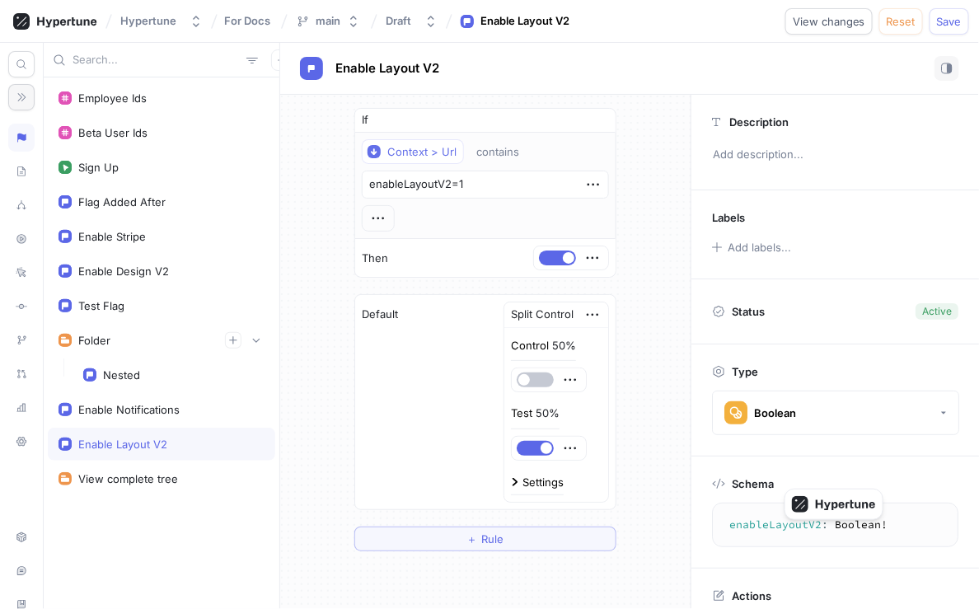
type textarea "x"
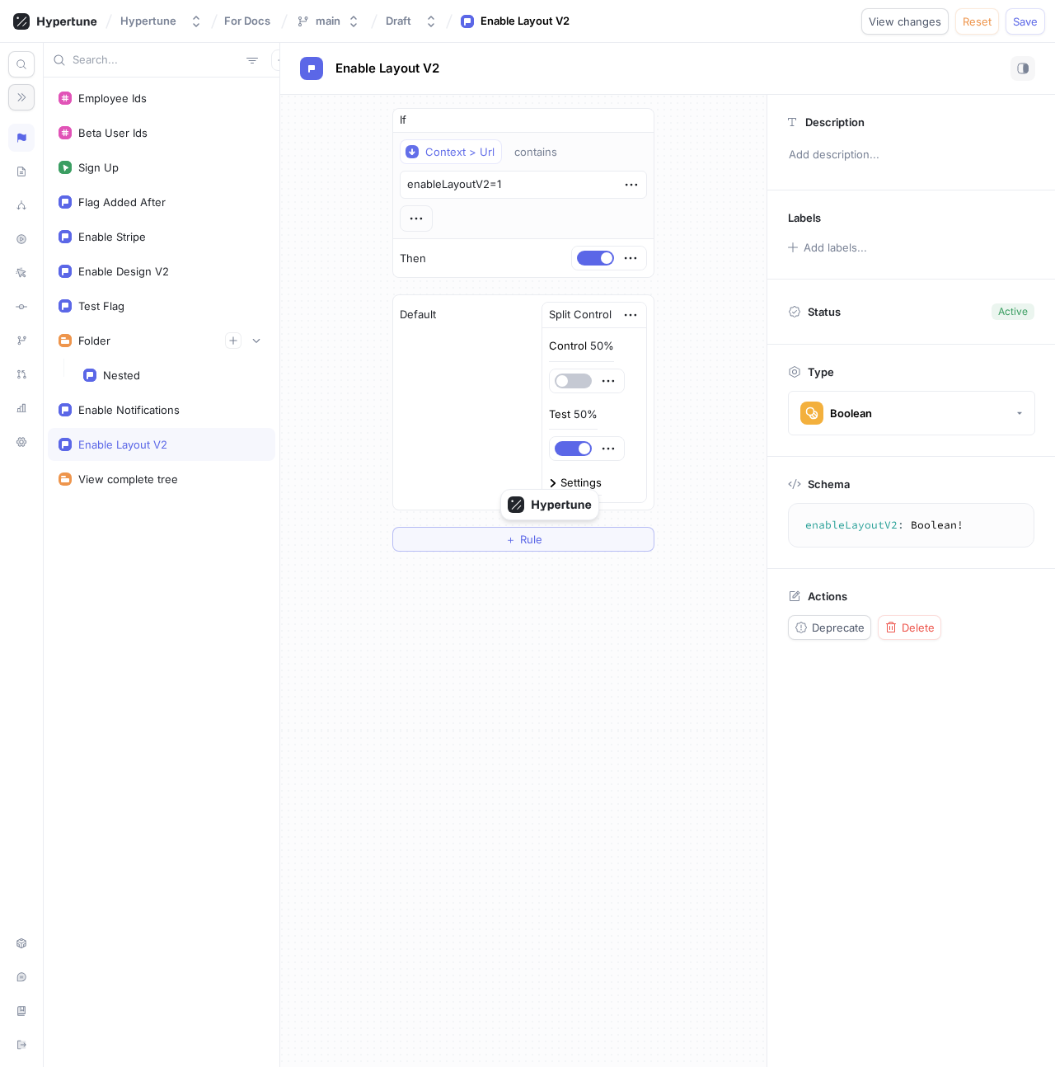
click at [355, 267] on div "If Context > Url contains enableLayoutV2=1 Then Default Split Control Control 5…" at bounding box center [523, 330] width 486 height 470
click at [17, 96] on icon "button" at bounding box center [22, 98] width 12 height 12
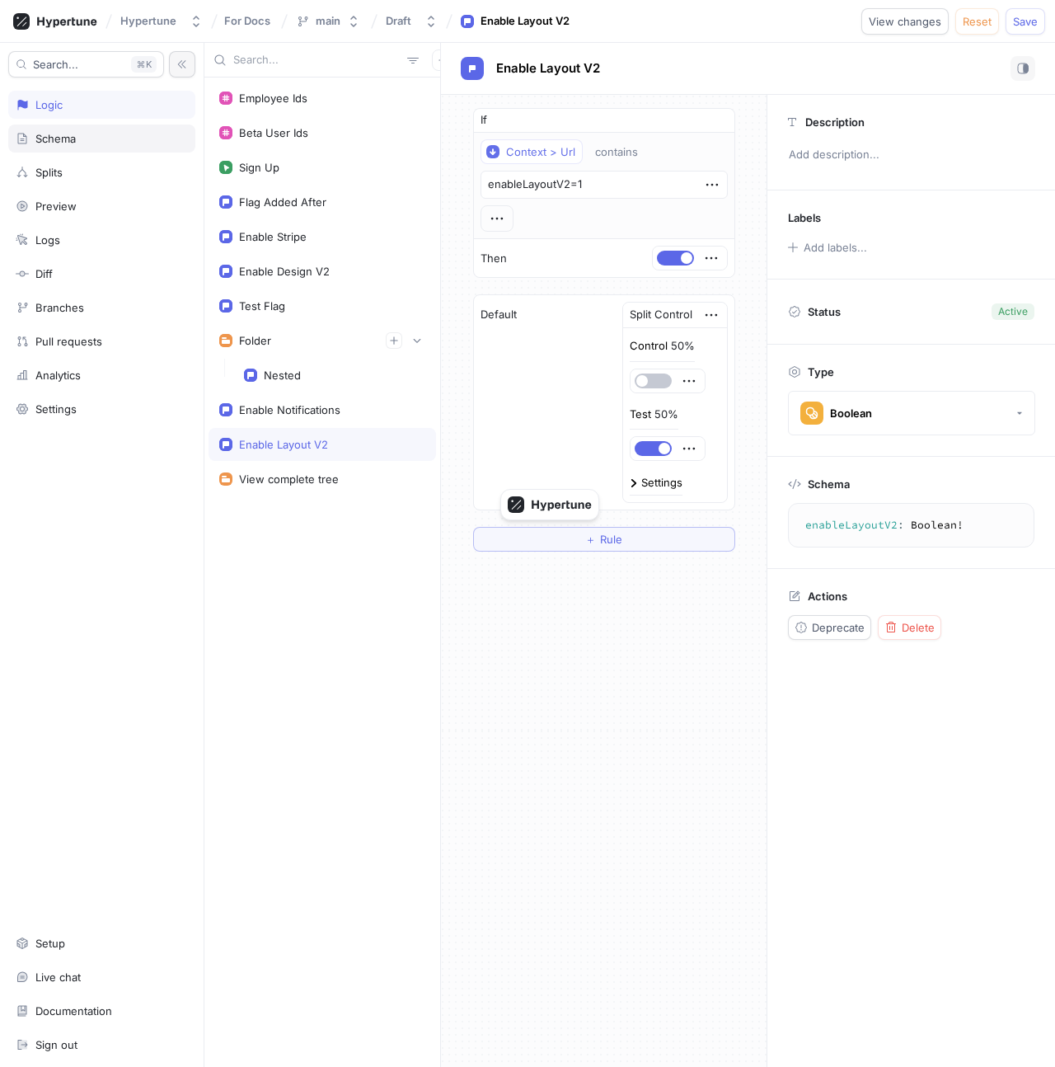
click at [92, 134] on div "Schema" at bounding box center [102, 138] width 172 height 13
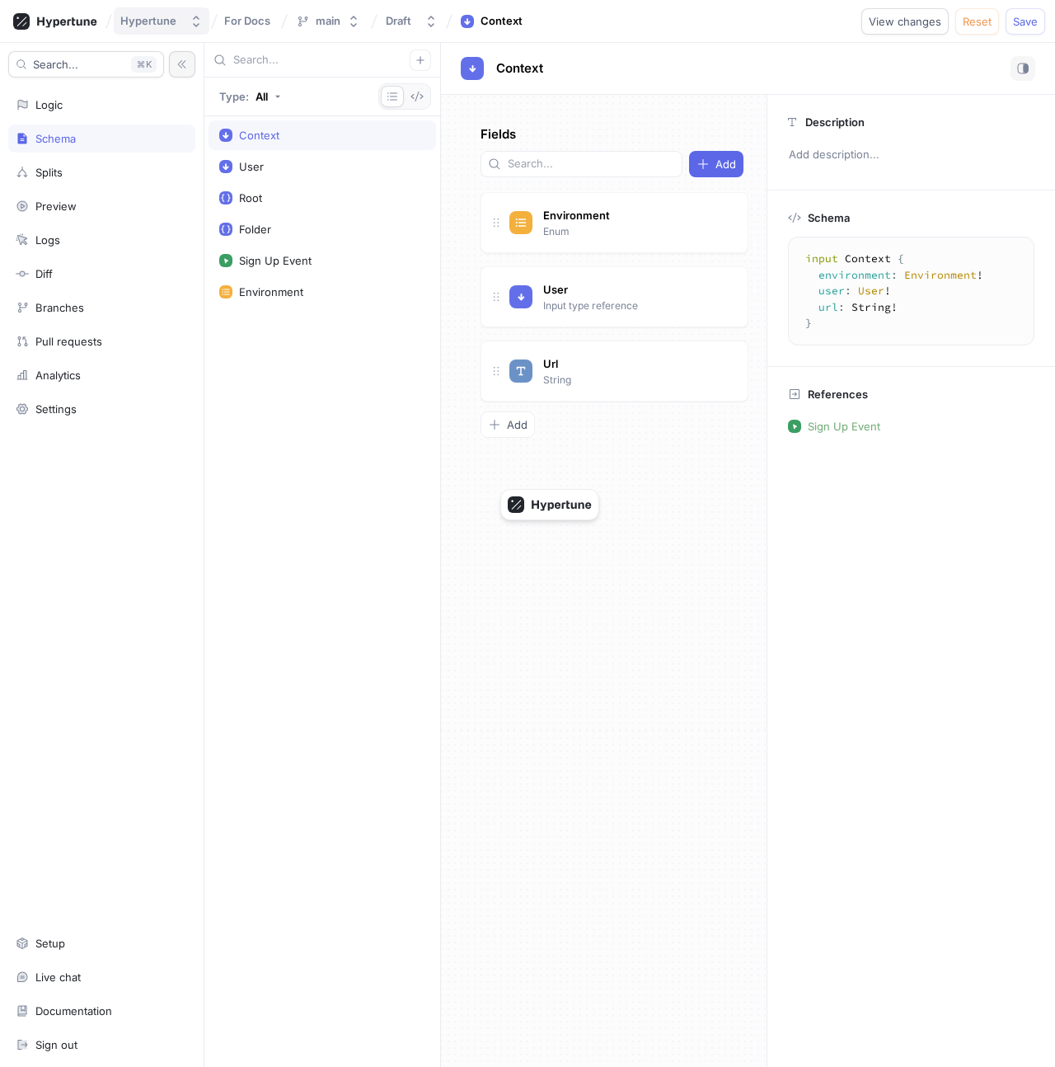
click at [199, 27] on icon "button" at bounding box center [196, 21] width 13 height 13
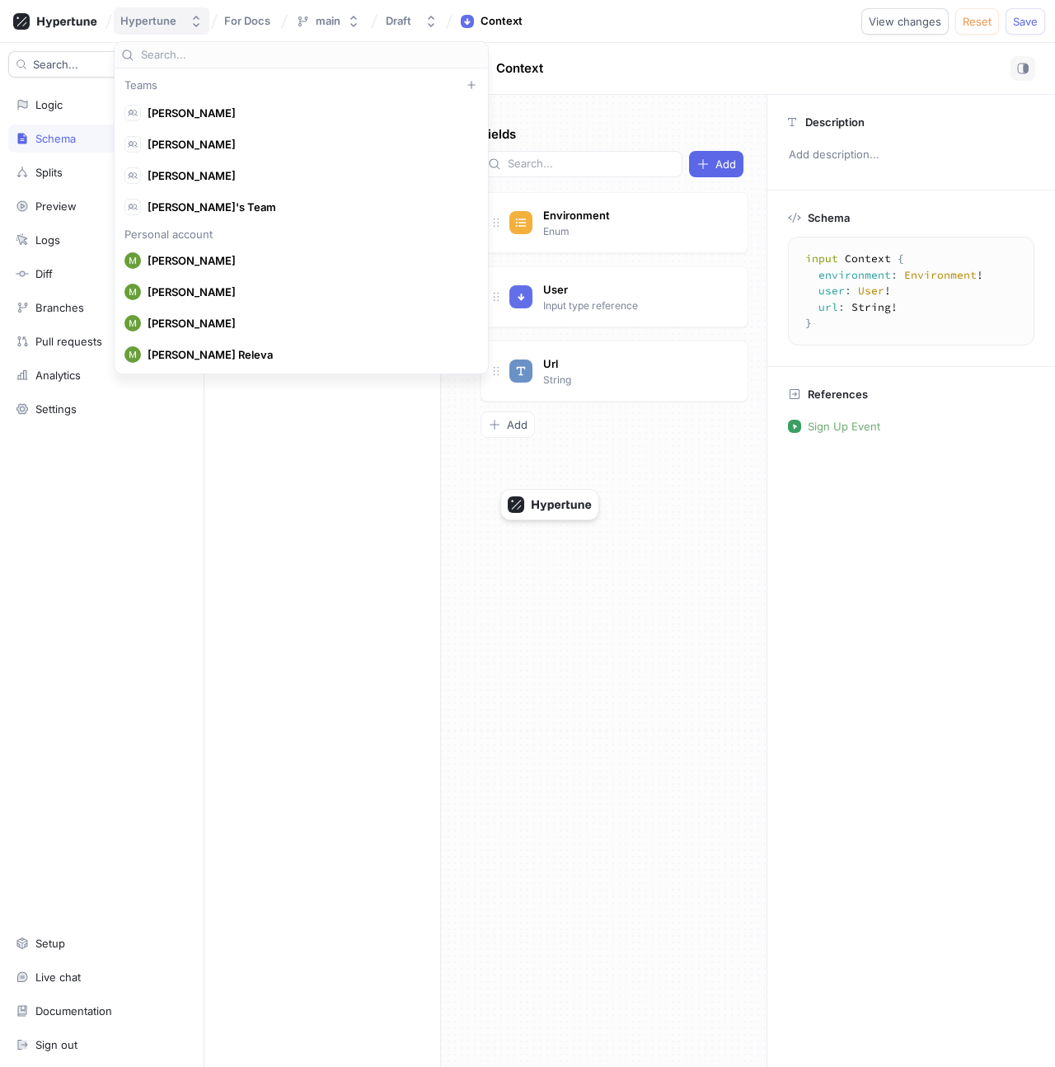
scroll to position [10088, 0]
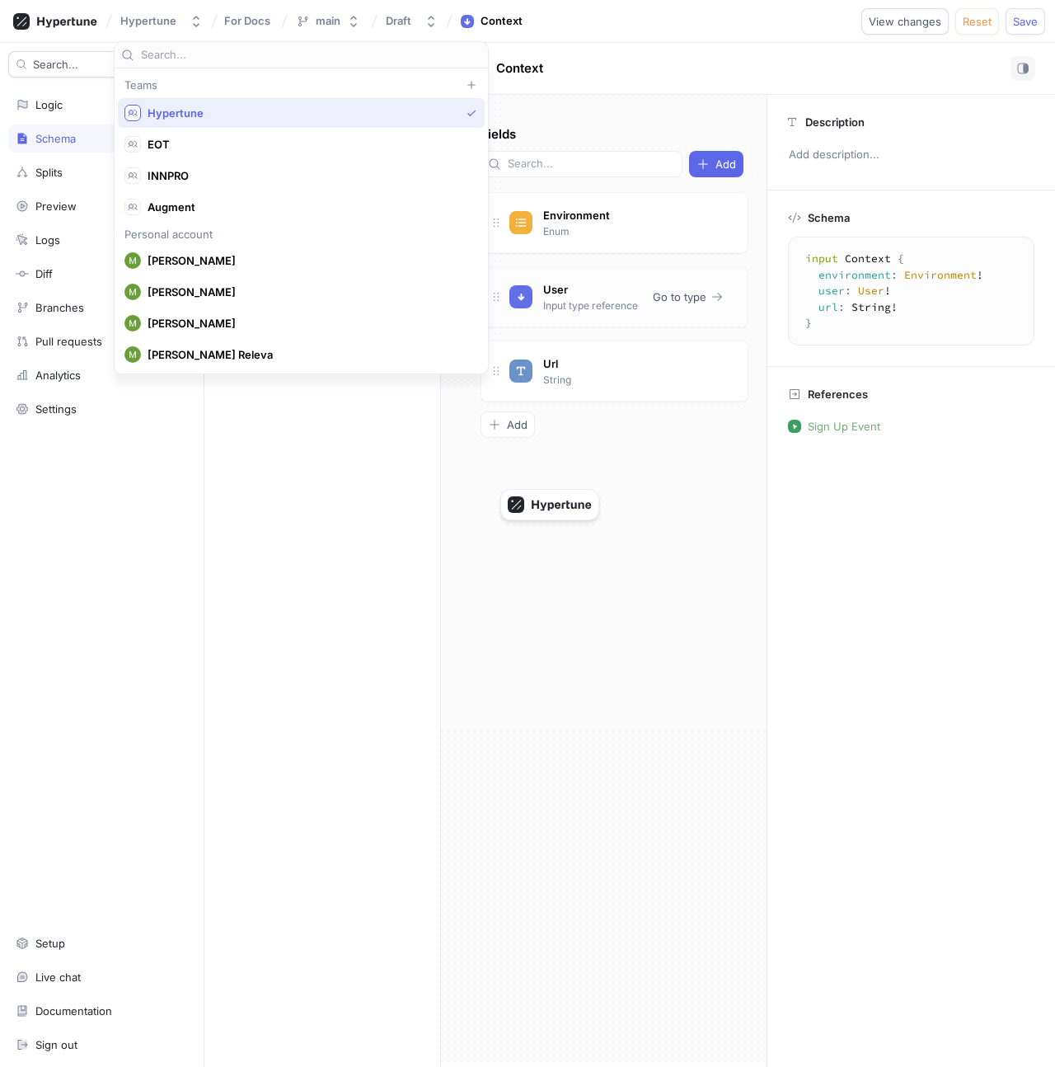
click at [665, 293] on div "User Input type reference Go to type" at bounding box center [615, 296] width 268 height 61
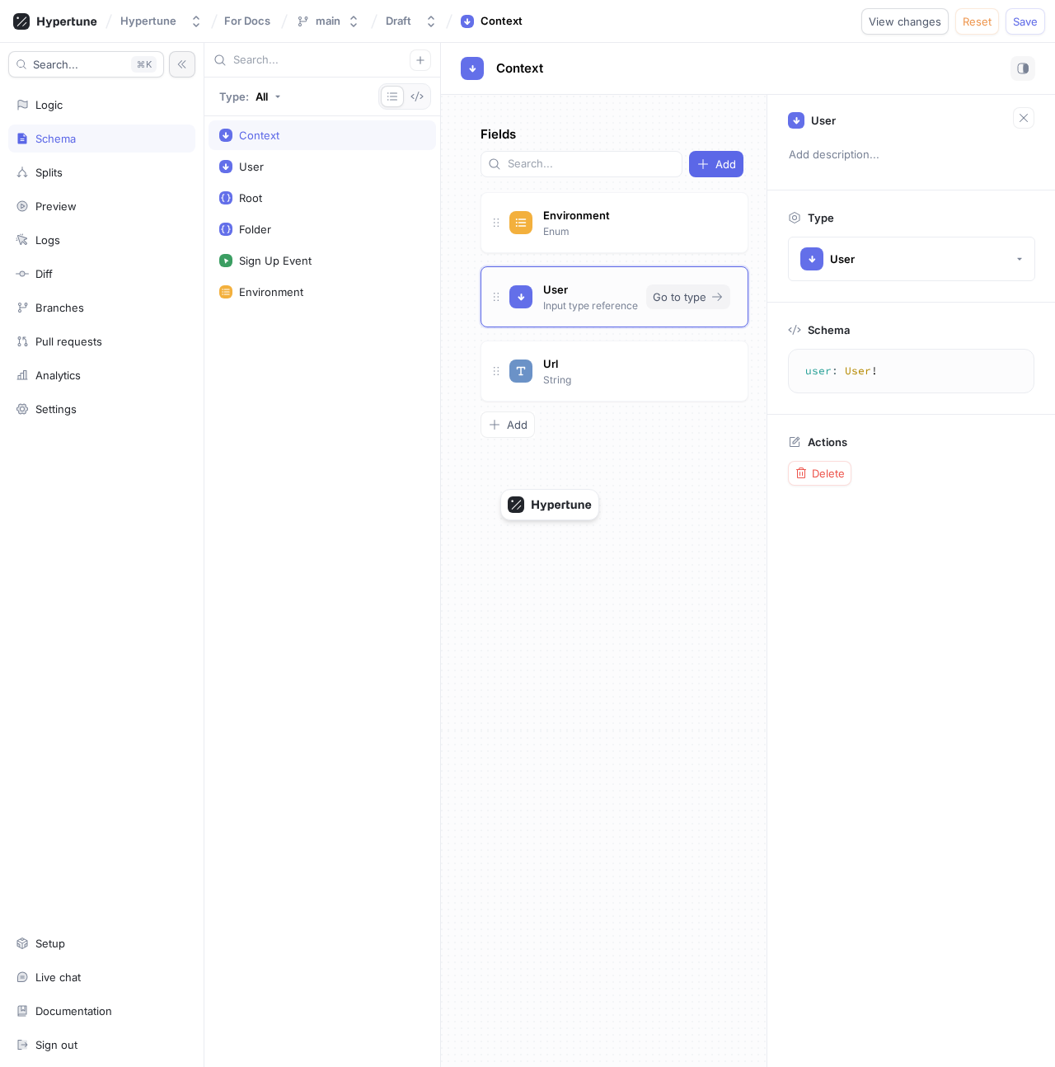
click at [698, 292] on span "Go to type" at bounding box center [680, 297] width 54 height 10
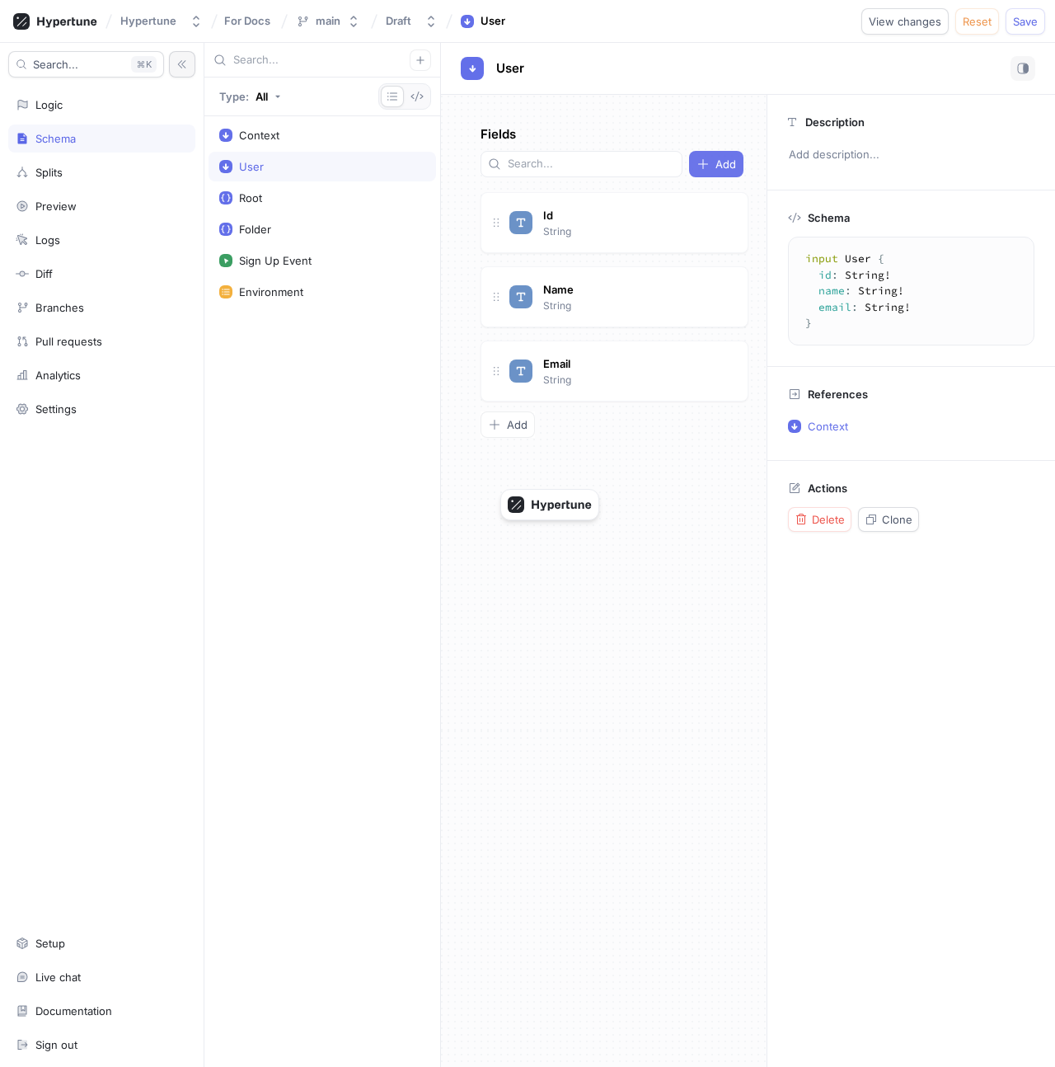
type textarea "x"
click at [711, 151] on button "Add" at bounding box center [716, 164] width 54 height 26
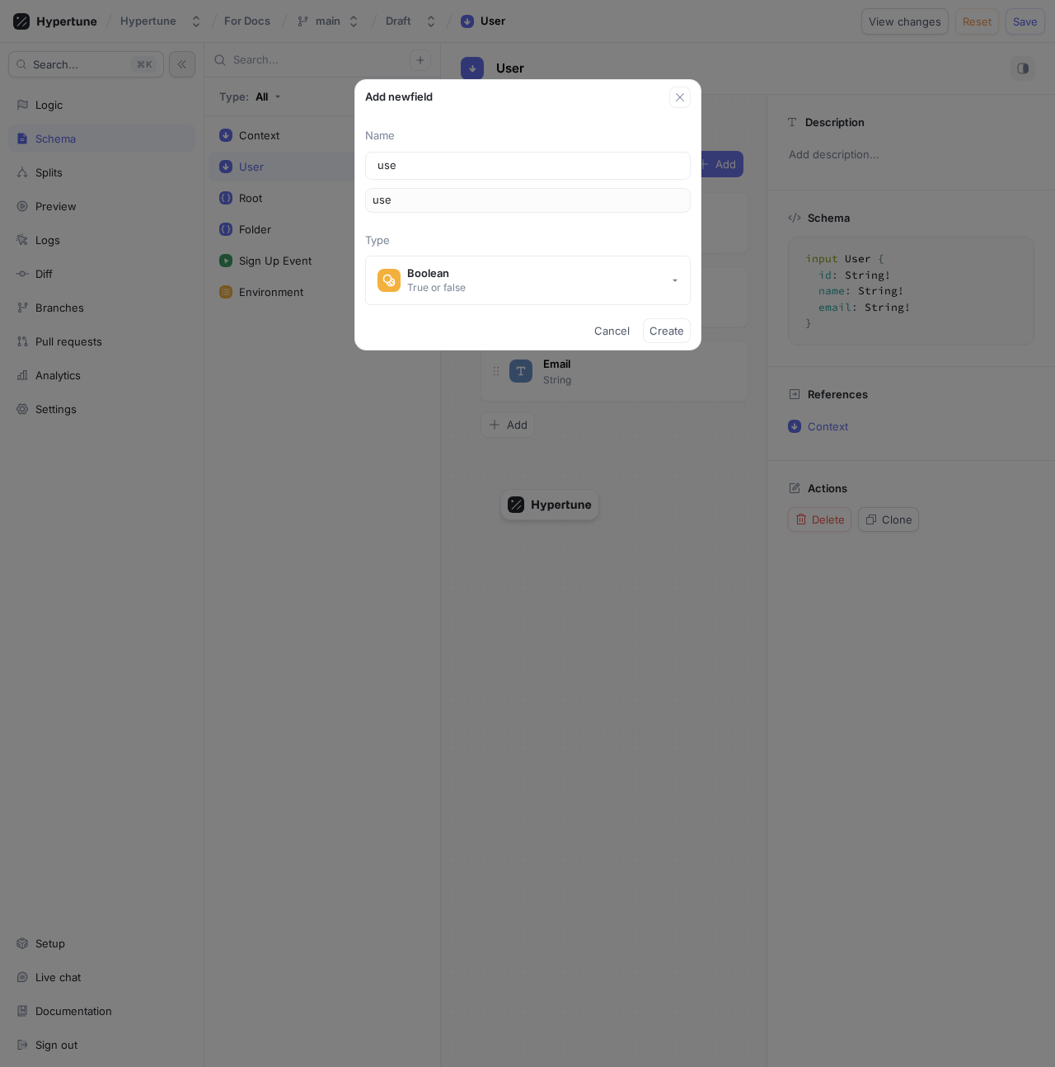
type input "user"
type input "userA"
type input "userAg"
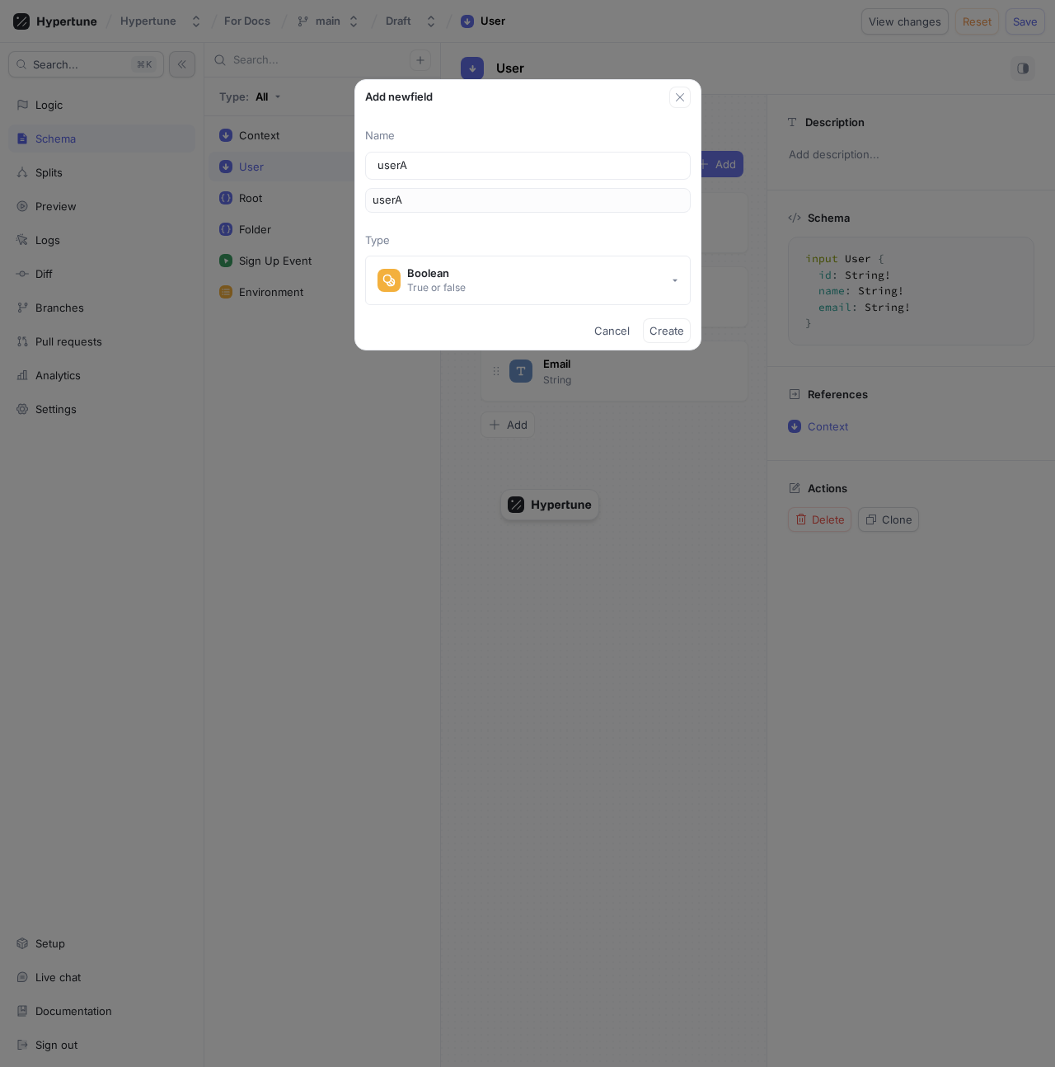
type input "userAg"
type input "userAge"
type input "userAgen"
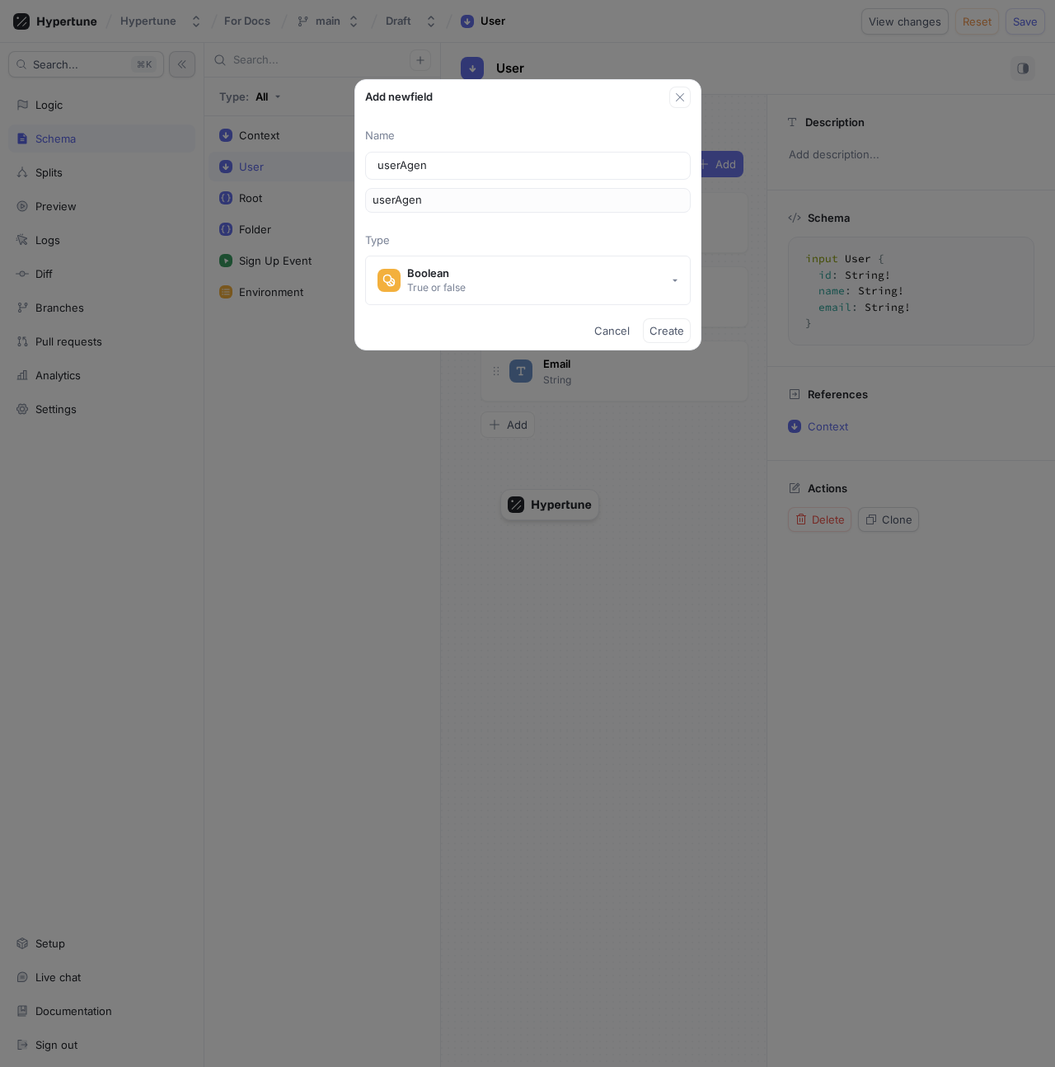
type input "userAgent"
click at [599, 272] on button "Boolean True or false" at bounding box center [528, 280] width 326 height 49
type input "userAgent"
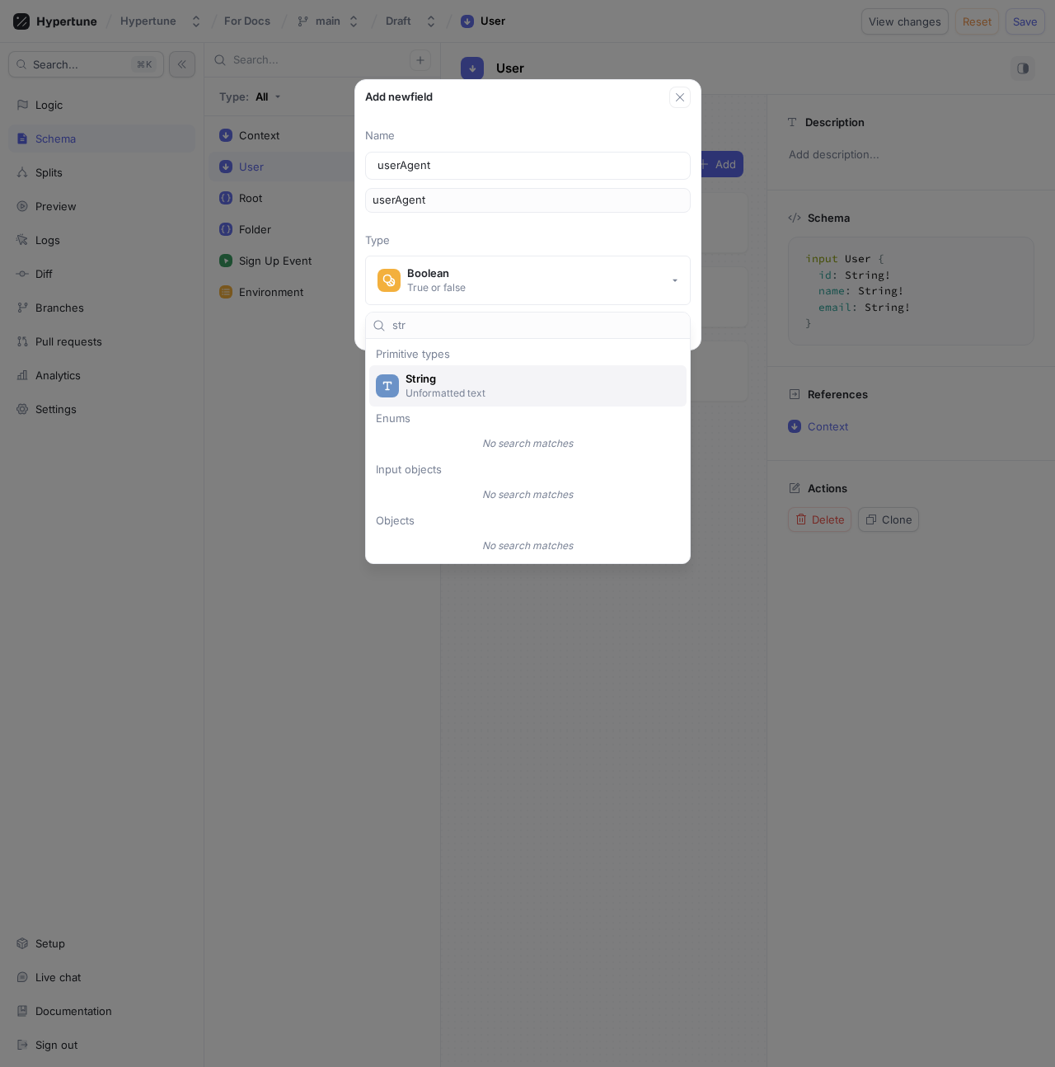
type input "str"
click at [528, 388] on p "Unformatted text" at bounding box center [538, 393] width 264 height 14
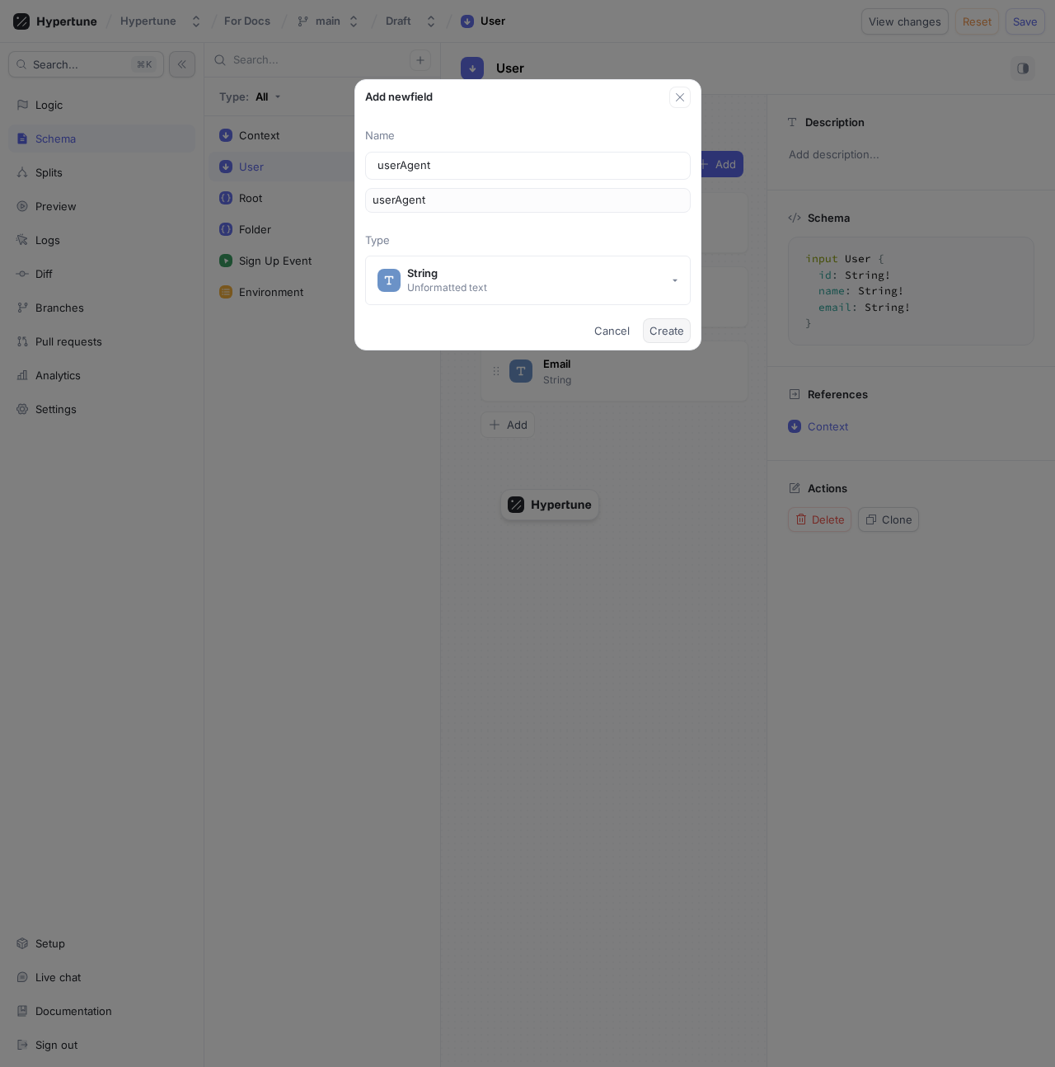
click at [675, 333] on span "Create" at bounding box center [667, 331] width 35 height 10
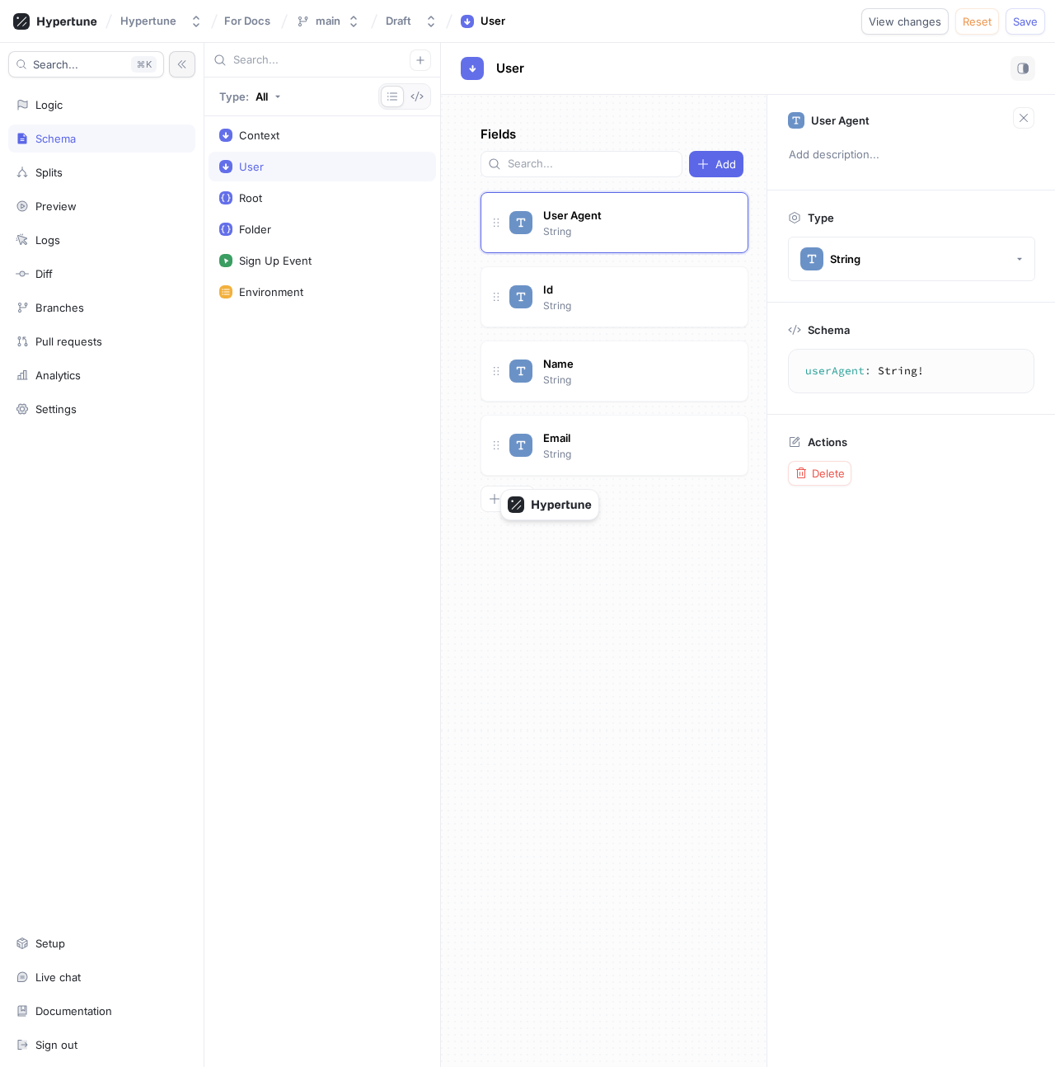
type textarea "x"
click at [629, 604] on div "Fields Add User Agent String Id String Name String Email String To pick up a dr…" at bounding box center [604, 581] width 326 height 972
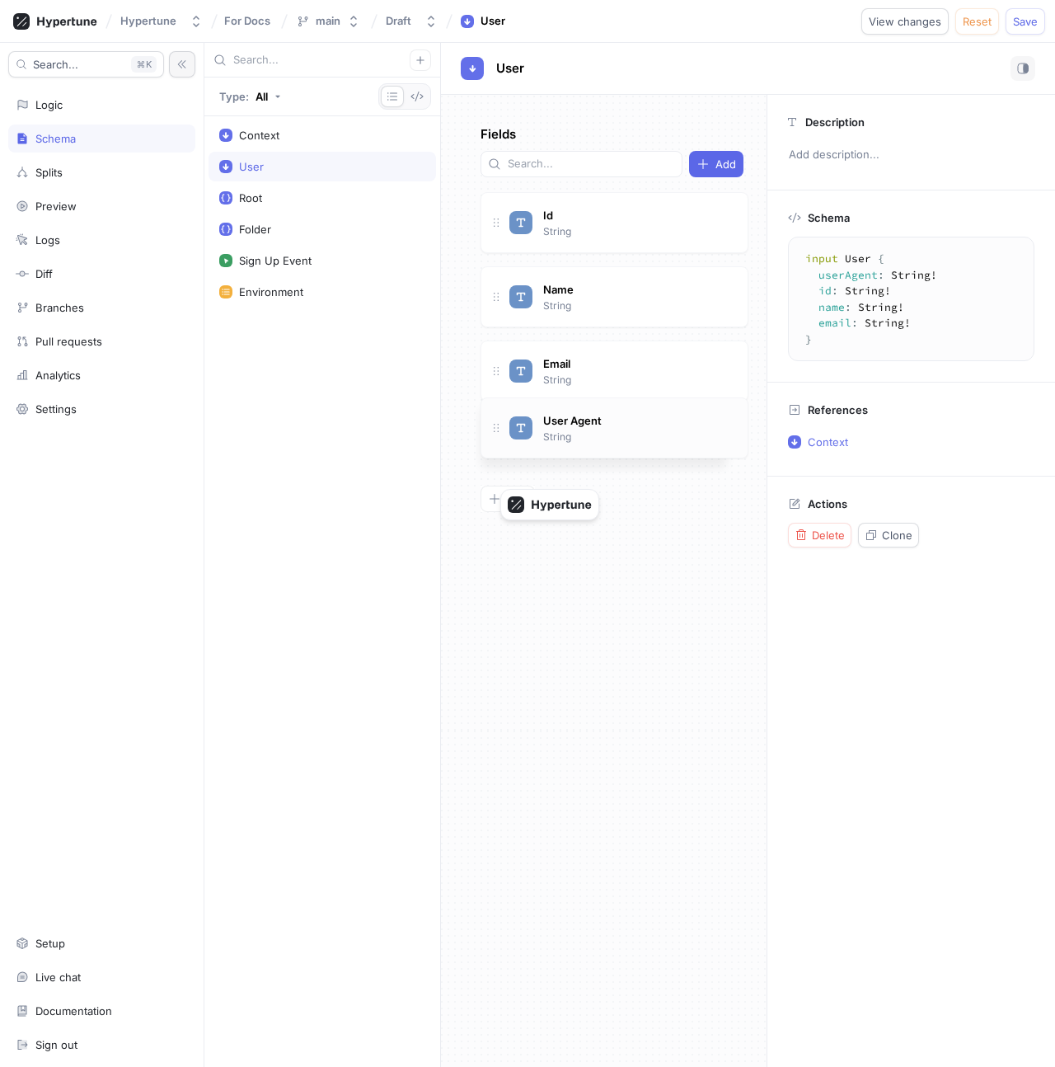
drag, startPoint x: 501, startPoint y: 194, endPoint x: 516, endPoint y: 399, distance: 205.8
type textarea "input Context { environment: Environment! user: User! url: String! } input User…"
type textarea "x"
type textarea "input User { id: String! name: String! email: String! userAgent: String! }"
click at [420, 98] on icon "button" at bounding box center [417, 96] width 13 height 13
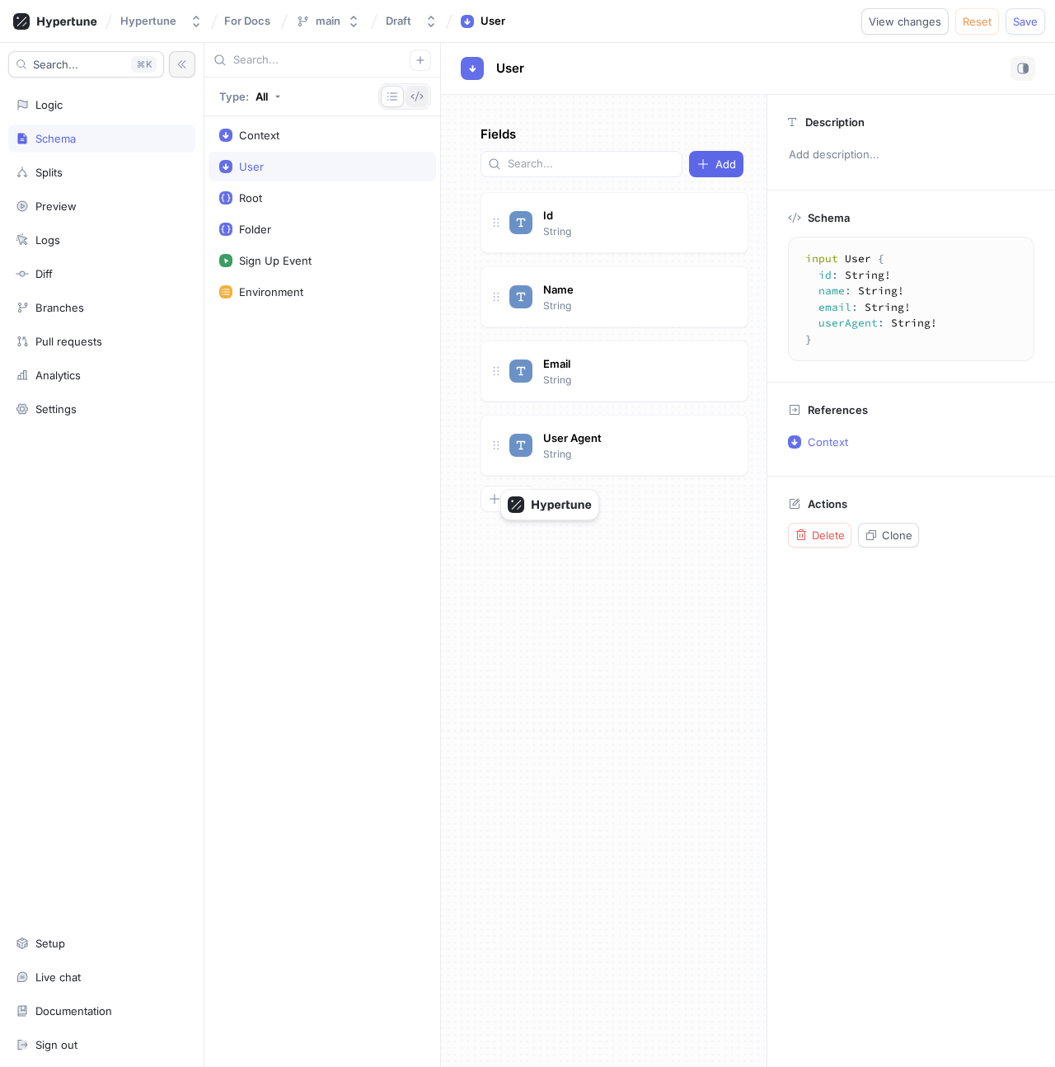
type textarea "x"
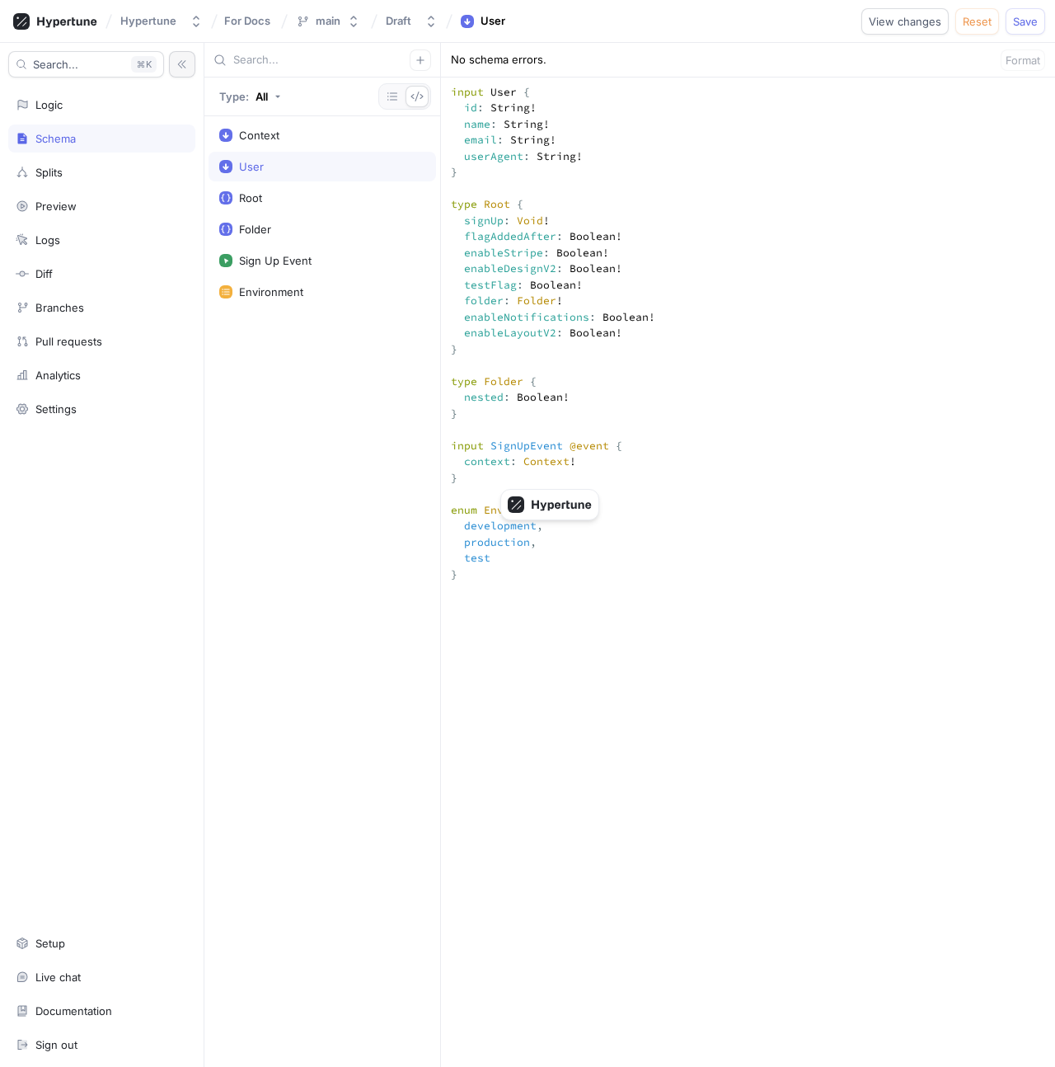
scroll to position [374, 0]
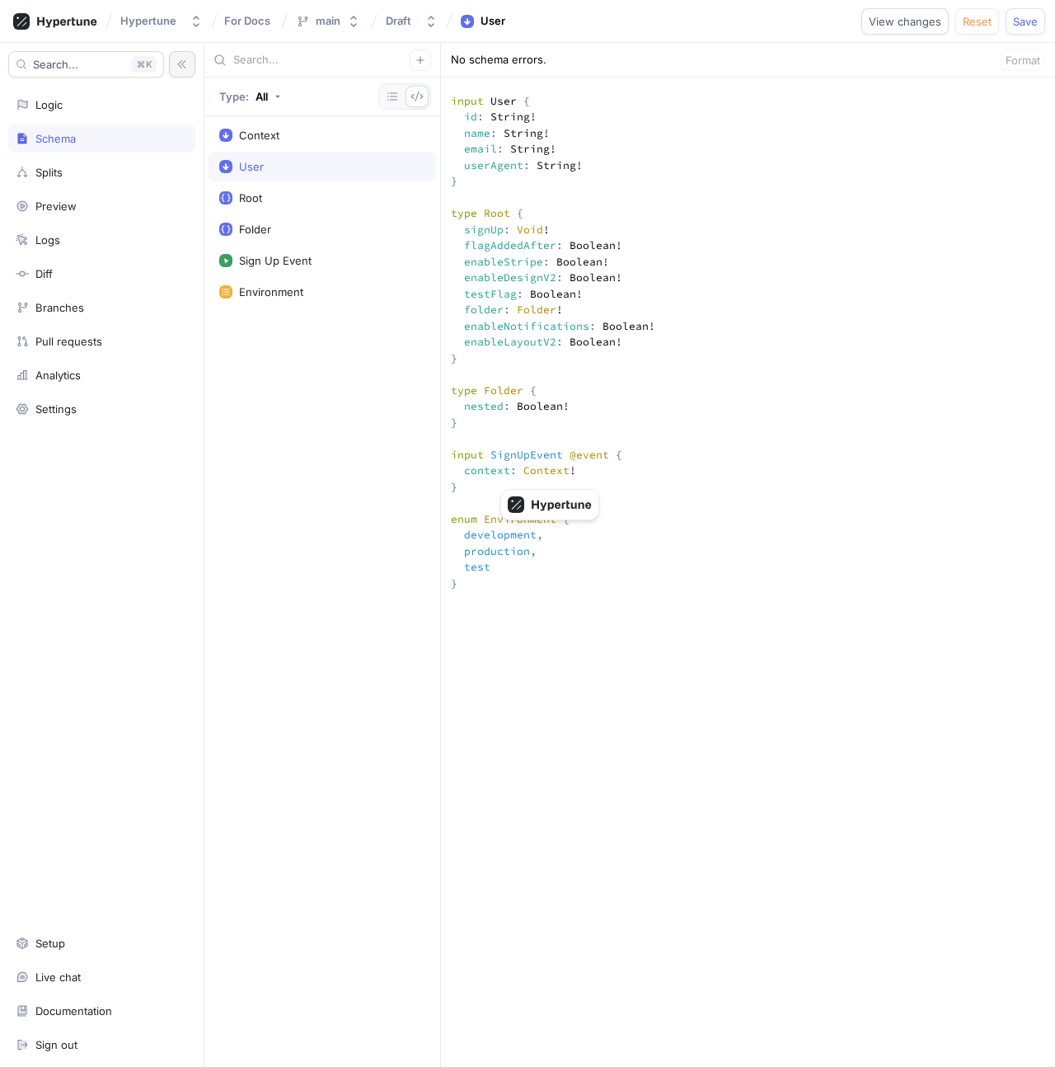
click at [515, 261] on textarea "input Context { environment: Environment! user: User! url: String! } input User…" at bounding box center [748, 835] width 614 height 1691
drag, startPoint x: 505, startPoint y: 251, endPoint x: 425, endPoint y: 165, distance: 116.7
click at [425, 165] on div "Type: All Context User Root Folder Sign Up Event Environment No schema errors. …" at bounding box center [629, 555] width 851 height 1024
